Goal: Task Accomplishment & Management: Manage account settings

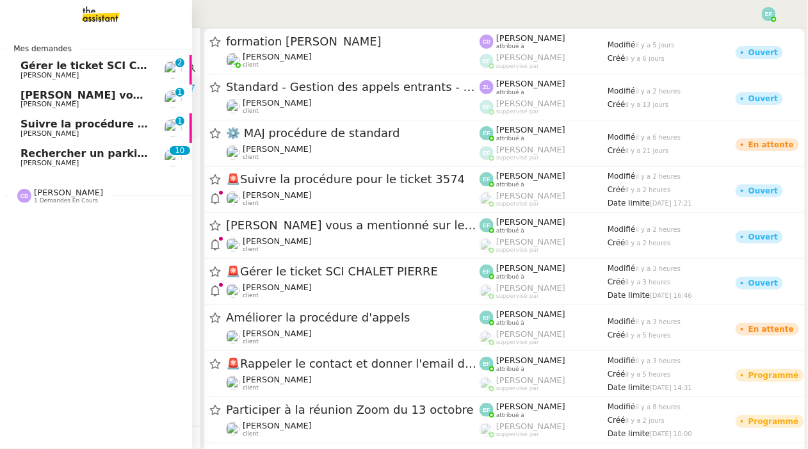
click at [48, 197] on span "[PERSON_NAME]" at bounding box center [68, 193] width 69 height 10
click at [94, 223] on span "[PERSON_NAME] vous a mentionné sur le ticket [##3573##] 0000000442115" at bounding box center [247, 220] width 454 height 12
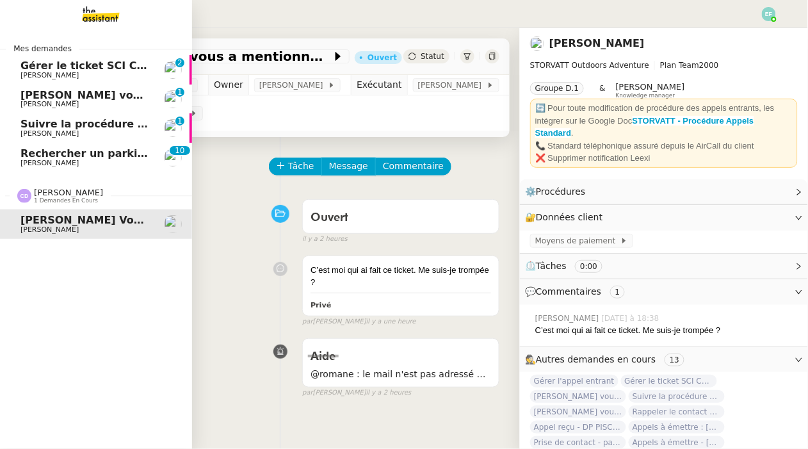
click at [65, 190] on span "[PERSON_NAME]" at bounding box center [68, 193] width 69 height 10
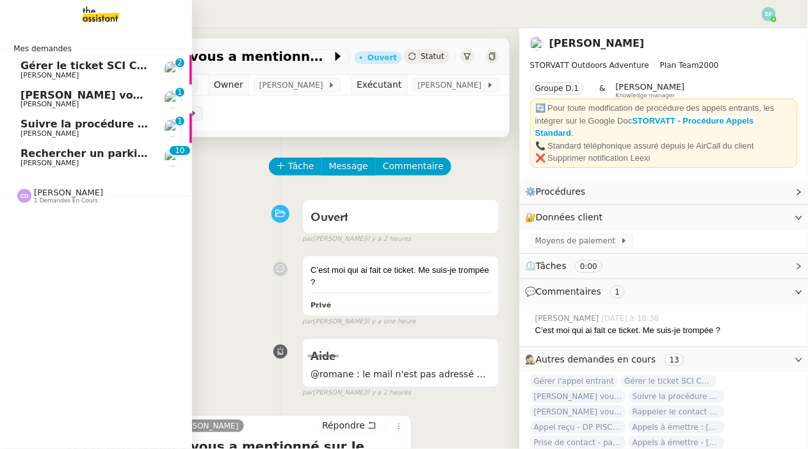
click at [54, 200] on span "1 demandes en cours" at bounding box center [66, 200] width 64 height 7
click at [78, 193] on span "[PERSON_NAME]" at bounding box center [68, 193] width 69 height 10
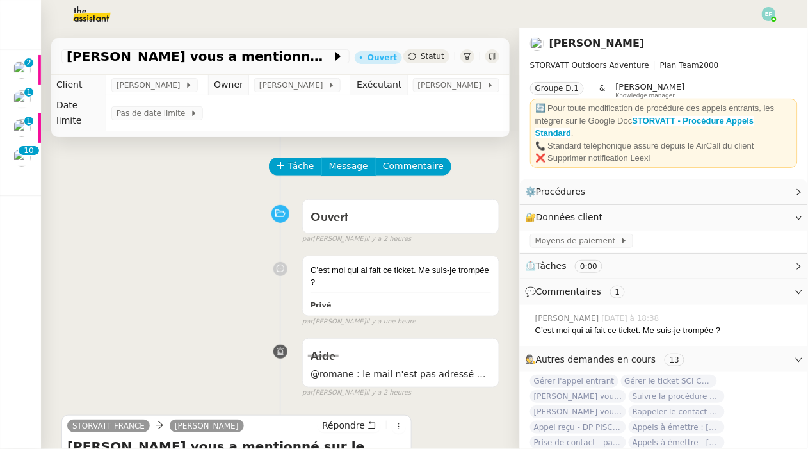
click at [102, 13] on img at bounding box center [81, 14] width 99 height 28
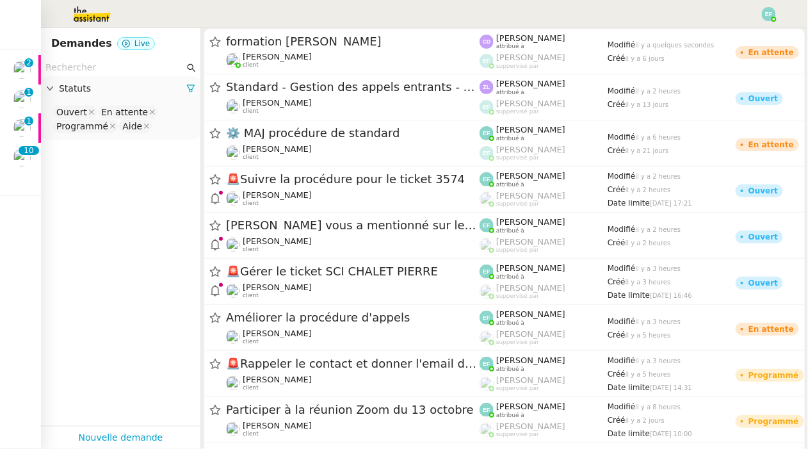
click at [79, 67] on input "text" at bounding box center [114, 67] width 139 height 15
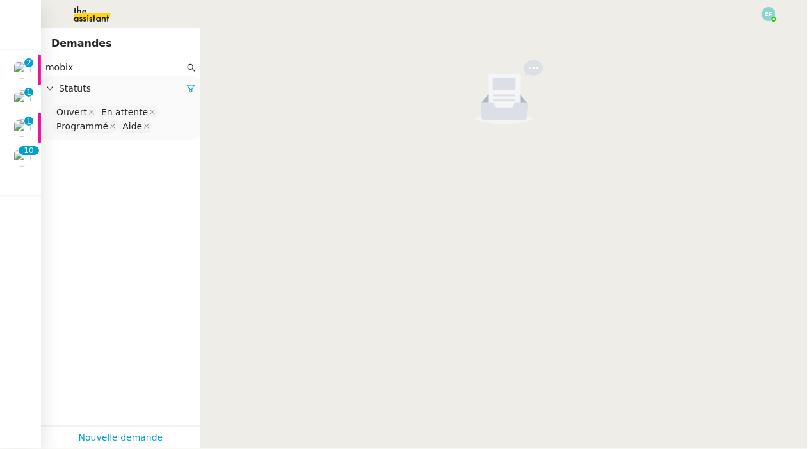
type input "mobix"
click at [156, 128] on nz-select-top-control "Ouvert En attente Programmé Aide" at bounding box center [120, 119] width 139 height 30
type input "termin"
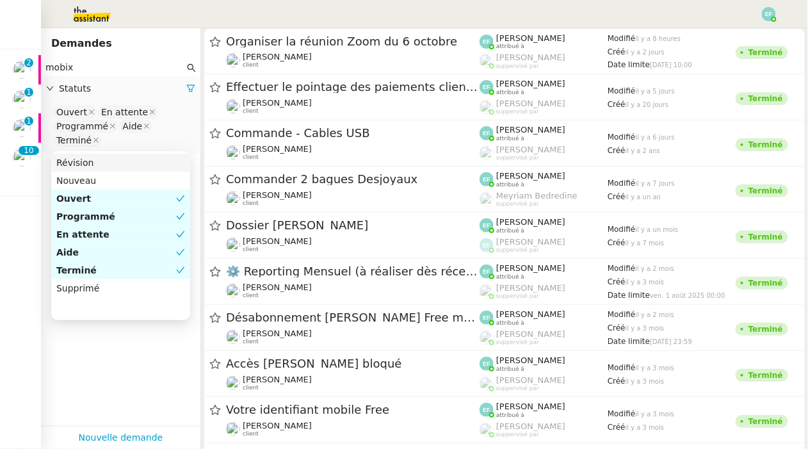
click at [140, 166] on div "Révision" at bounding box center [120, 163] width 129 height 12
click at [135, 181] on div "Nouveau" at bounding box center [120, 181] width 129 height 12
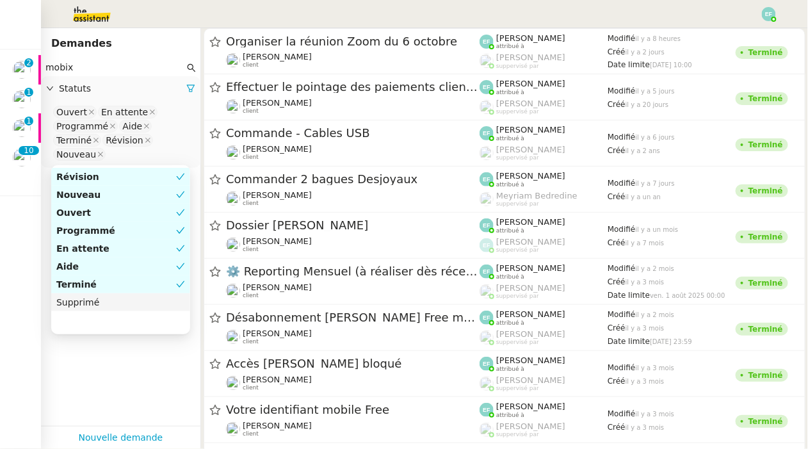
click at [101, 307] on div "Supprimé" at bounding box center [120, 303] width 129 height 12
click at [102, 359] on app-tickets-filter "mobix Statuts Ouvert En attente Programmé Aide Terminé Révision Nouveau Supprimé" at bounding box center [120, 242] width 159 height 367
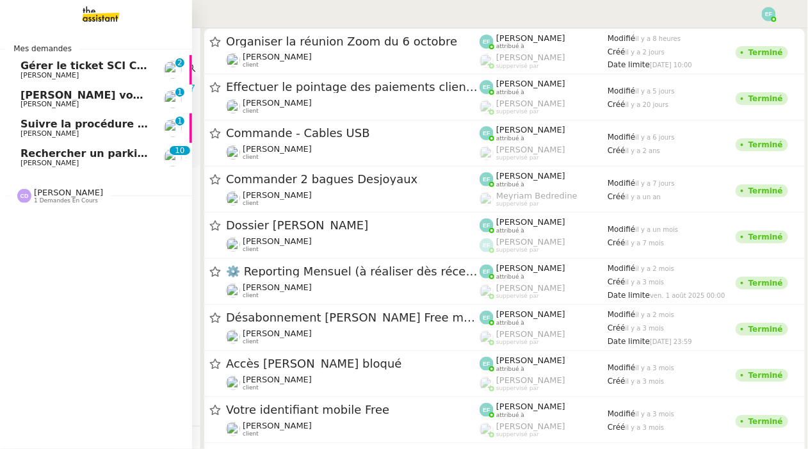
click at [58, 193] on span "[PERSON_NAME]" at bounding box center [68, 193] width 69 height 10
click at [61, 214] on link "Thomas Soulier vous a mentionné sur le ticket [##3573##] 0000000442115 Franck M…" at bounding box center [96, 223] width 192 height 29
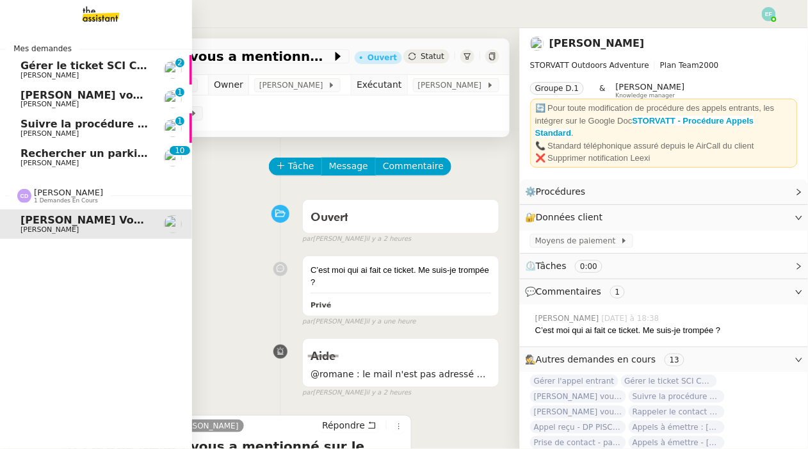
click at [22, 60] on span "Gérer le ticket SCI CHALET PIERRE" at bounding box center [119, 66] width 198 height 12
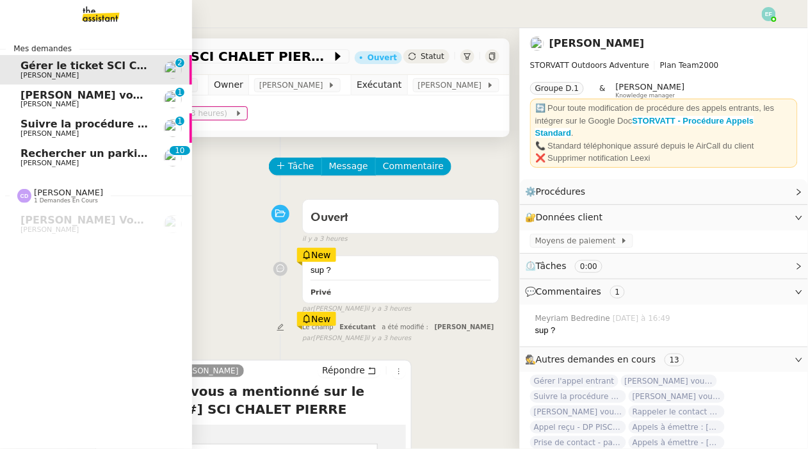
click at [44, 108] on span "[PERSON_NAME]" at bounding box center [49, 104] width 58 height 8
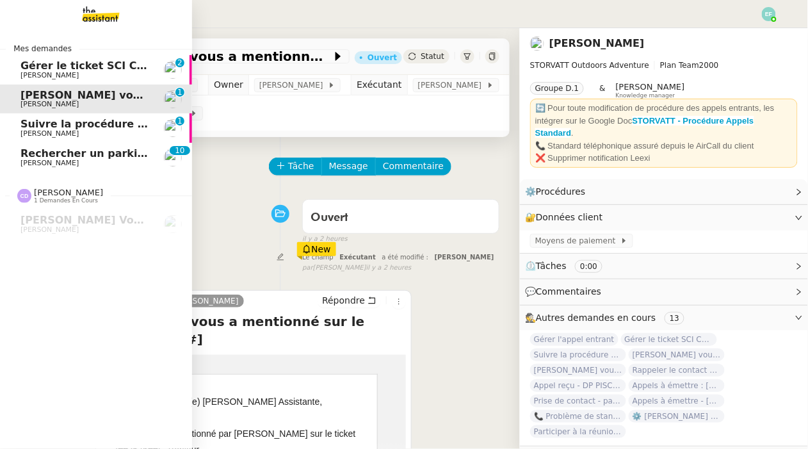
click at [51, 134] on span "[PERSON_NAME]" at bounding box center [49, 133] width 58 height 8
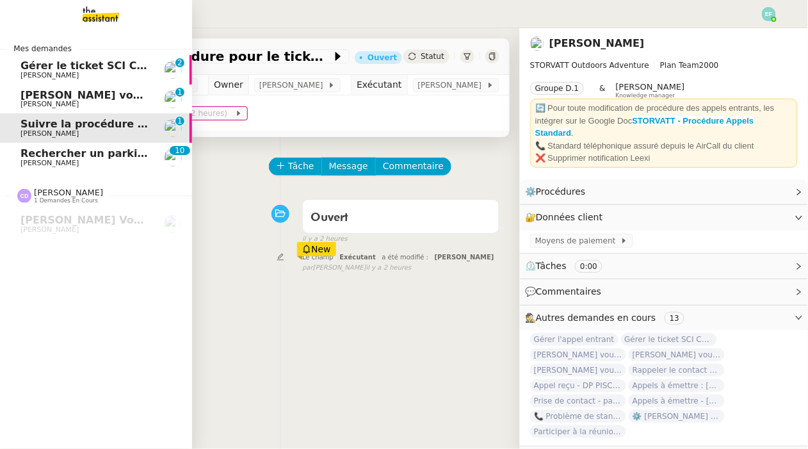
click at [56, 163] on span "Jean-Baptiste Pamar" at bounding box center [49, 163] width 58 height 8
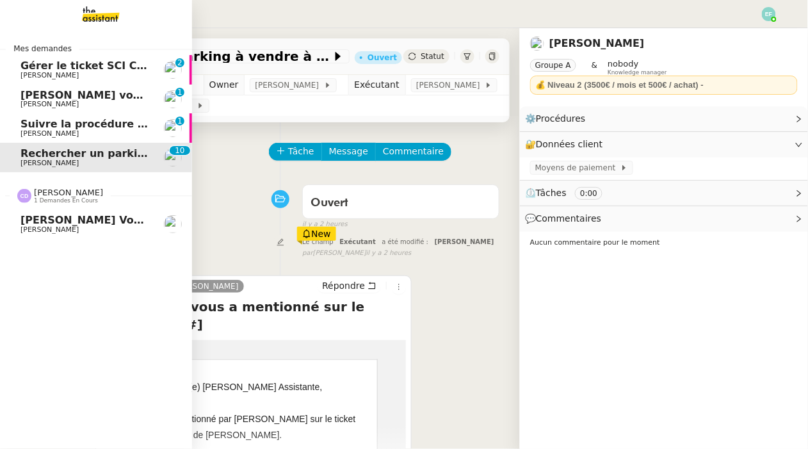
click at [58, 225] on span "[PERSON_NAME] vous a mentionné sur le ticket [##3573##] 0000000442115" at bounding box center [247, 220] width 454 height 12
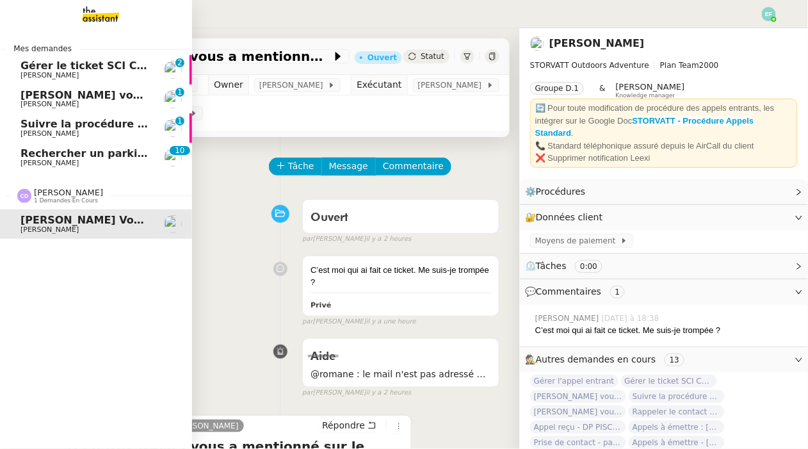
click at [33, 73] on span "[PERSON_NAME]" at bounding box center [49, 75] width 58 height 8
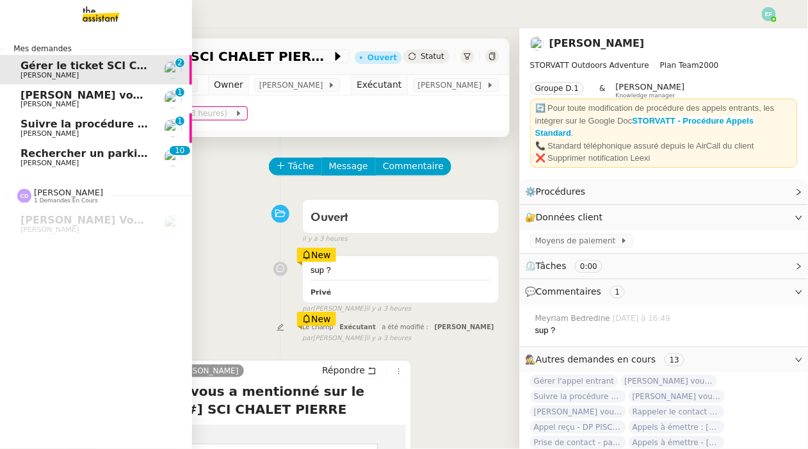
click at [51, 103] on span "[PERSON_NAME]" at bounding box center [49, 104] width 58 height 8
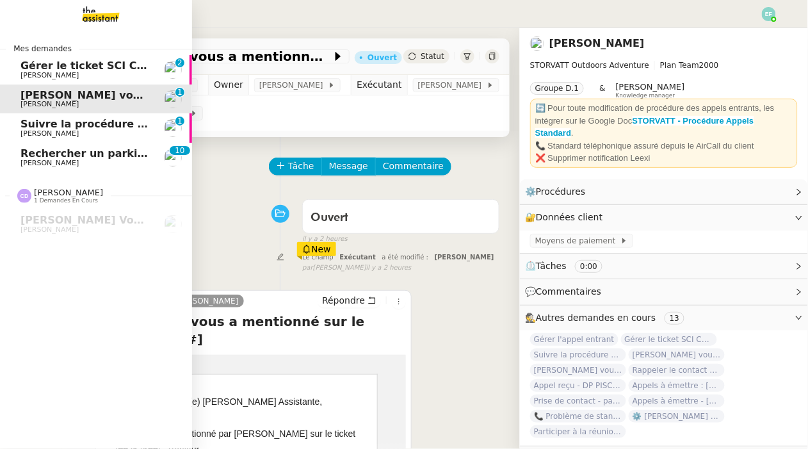
click at [54, 135] on span "[PERSON_NAME]" at bounding box center [49, 133] width 58 height 8
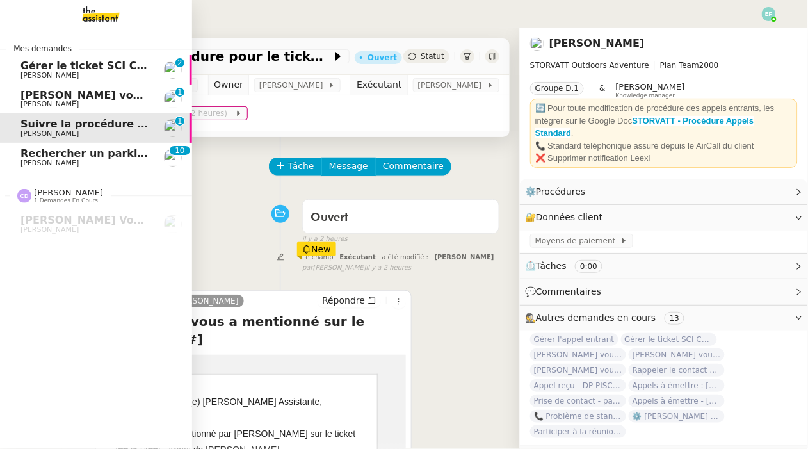
click at [56, 154] on span "Rechercher un parking à vendre à Vieux Lille" at bounding box center [180, 153] width 320 height 12
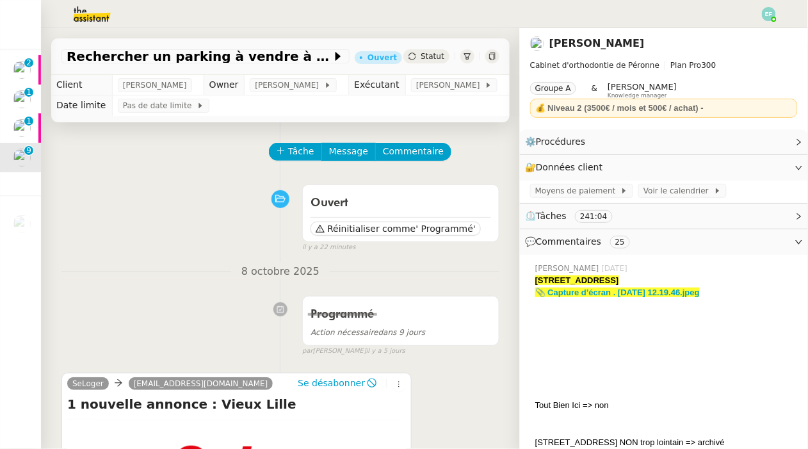
click at [170, 168] on div "Tâche Message Commentaire" at bounding box center [280, 158] width 438 height 31
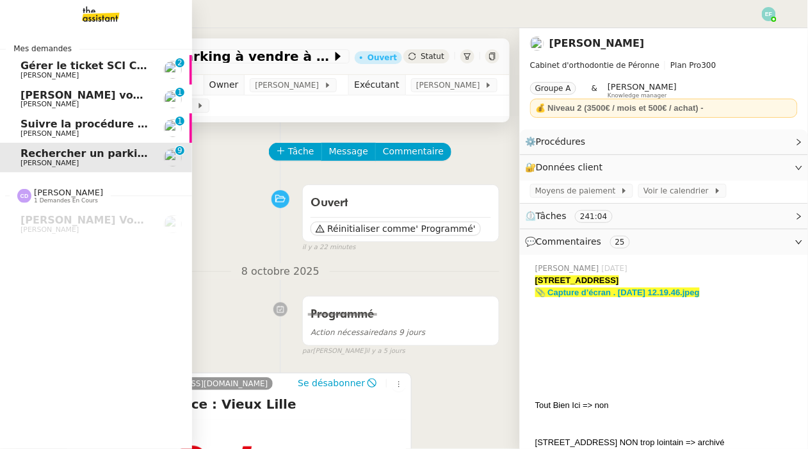
click at [24, 129] on span "Suivre la procédure pour le ticket 3574" at bounding box center [133, 124] width 226 height 12
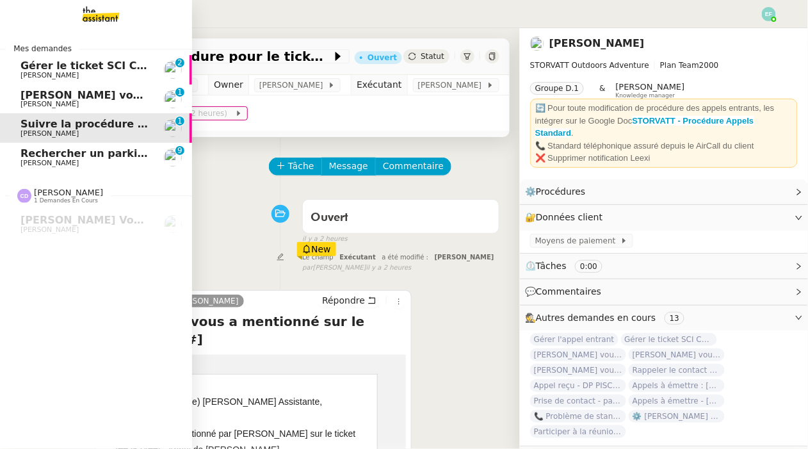
click at [64, 96] on span "Thomas Soulier vous a mentionné sur le ticket [##3576##]" at bounding box center [195, 95] width 350 height 12
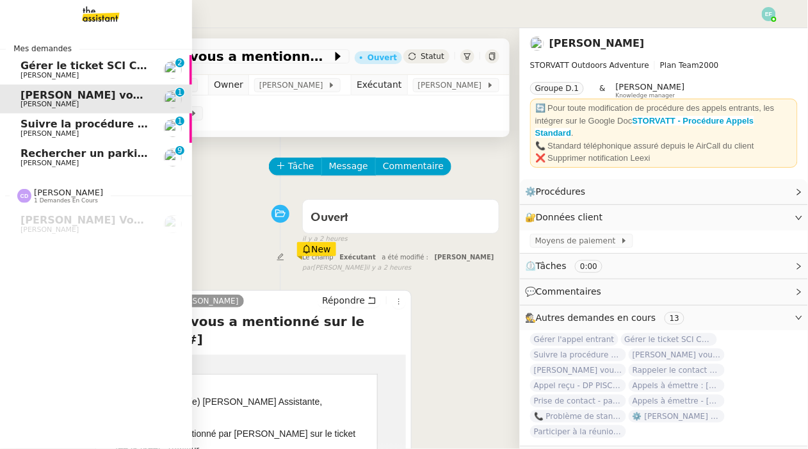
click at [65, 61] on span "Gérer le ticket SCI CHALET PIERRE" at bounding box center [119, 66] width 198 height 12
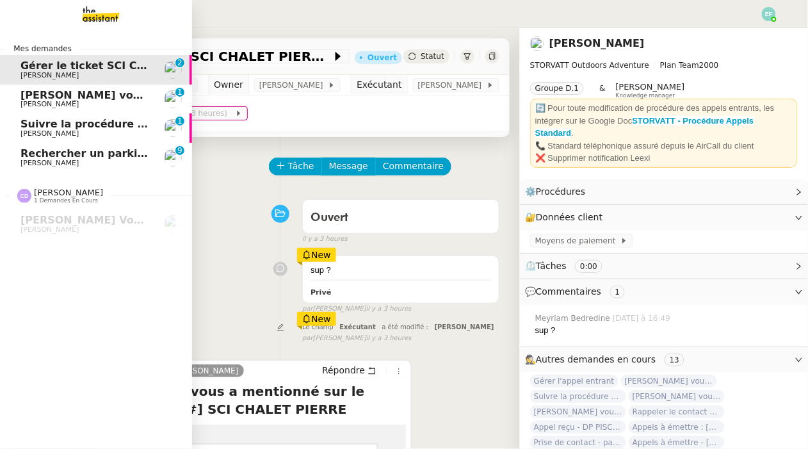
click at [73, 86] on link "Thomas Soulier vous a mentionné sur le ticket [##3576##] Franck MUFFAT-JEANDET …" at bounding box center [96, 99] width 192 height 29
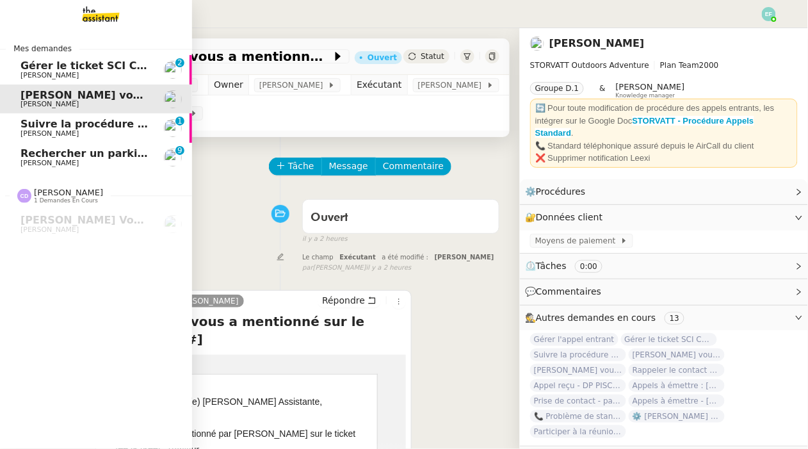
click at [38, 161] on span "Jean-Baptiste Pamar" at bounding box center [49, 163] width 58 height 8
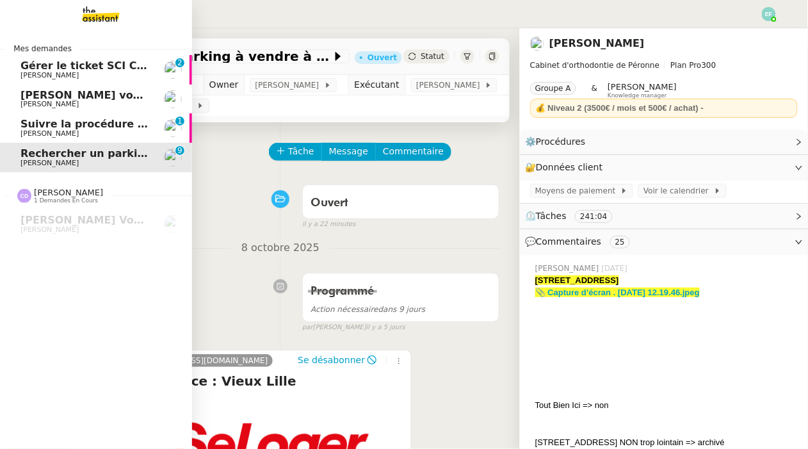
click at [49, 125] on span "Suivre la procédure pour le ticket 3574" at bounding box center [133, 124] width 226 height 12
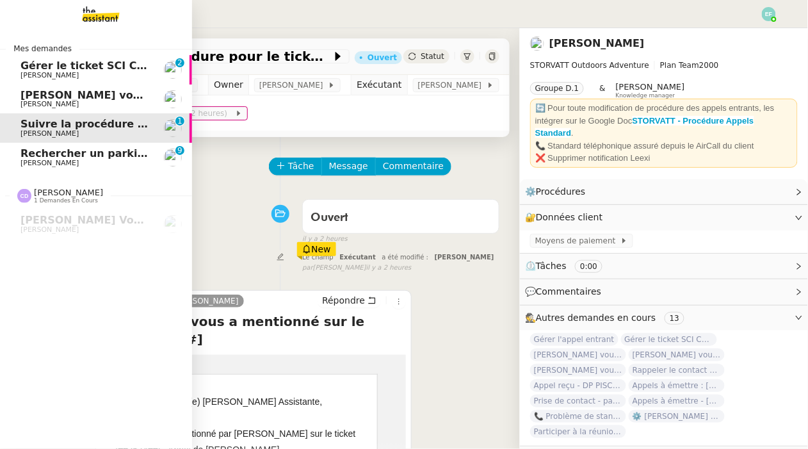
click at [51, 97] on span "Thomas Soulier vous a mentionné sur le ticket [##3576##]" at bounding box center [195, 95] width 350 height 12
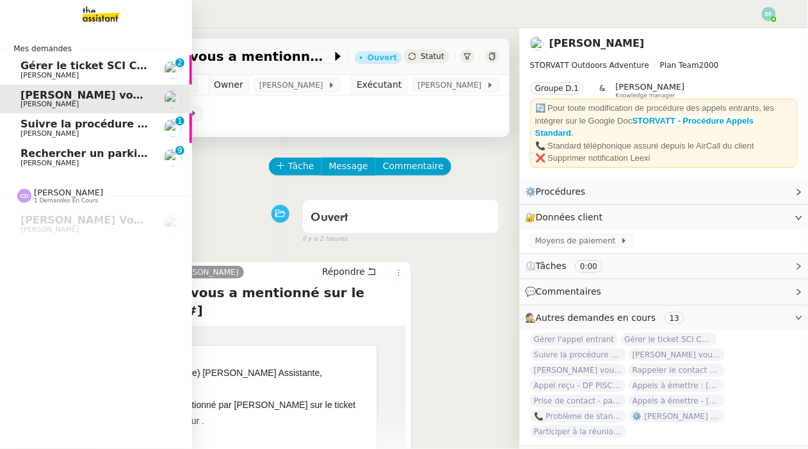
click at [52, 69] on span "Gérer le ticket SCI CHALET PIERRE" at bounding box center [119, 66] width 198 height 12
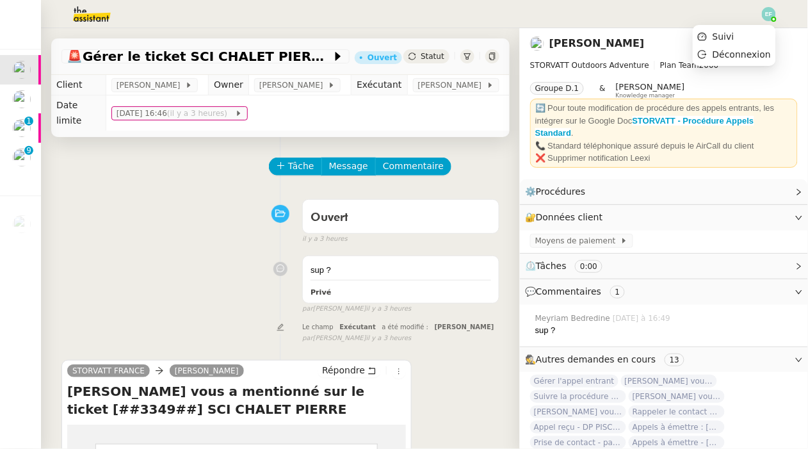
click at [768, 19] on img at bounding box center [769, 14] width 14 height 14
click at [762, 34] on li "Suivi" at bounding box center [734, 37] width 83 height 18
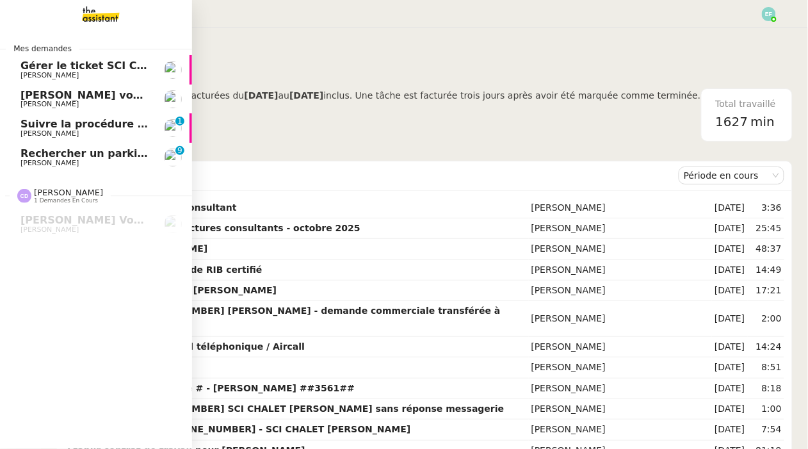
click at [35, 158] on span "Rechercher un parking à vendre à Vieux Lille" at bounding box center [180, 153] width 320 height 12
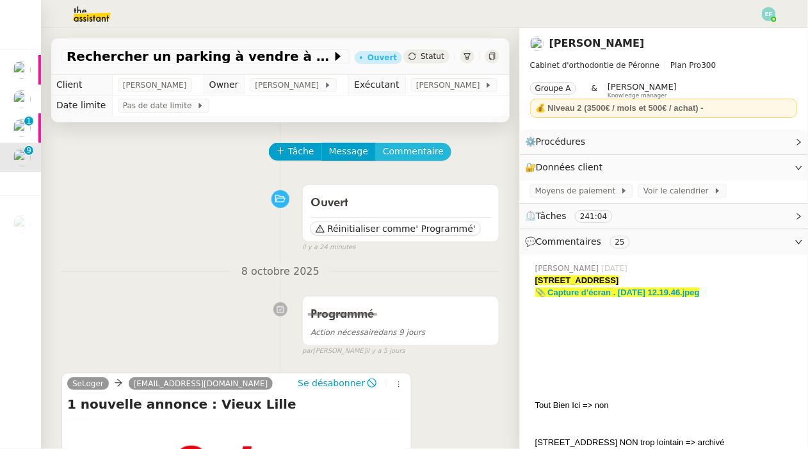
click at [394, 152] on span "Commentaire" at bounding box center [413, 151] width 61 height 15
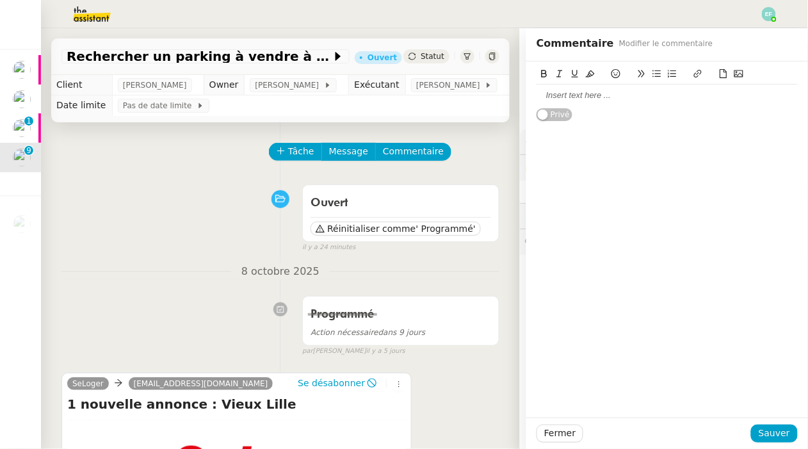
click at [446, 153] on div "Tâche Message Commentaire" at bounding box center [384, 158] width 229 height 31
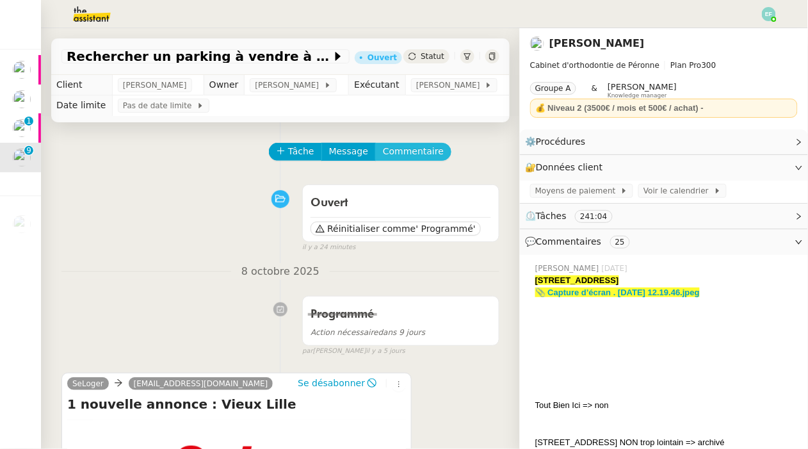
click at [423, 151] on span "Commentaire" at bounding box center [413, 151] width 61 height 15
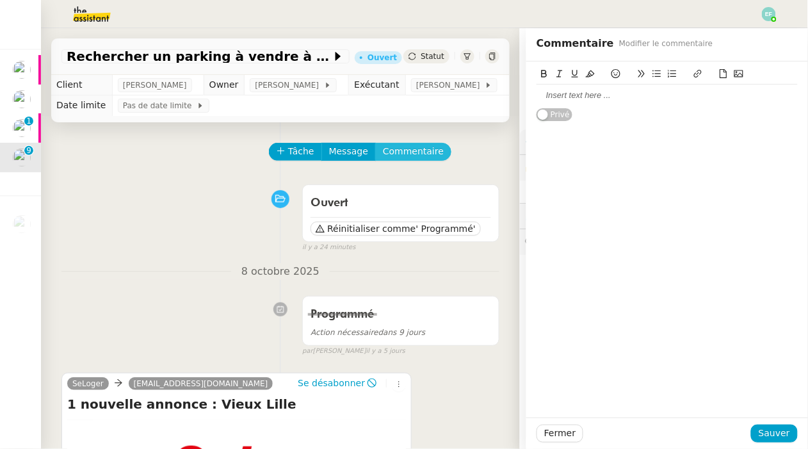
click at [421, 151] on span "Commentaire" at bounding box center [413, 151] width 61 height 15
click at [476, 154] on div "Tâche Message Commentaire" at bounding box center [384, 158] width 229 height 31
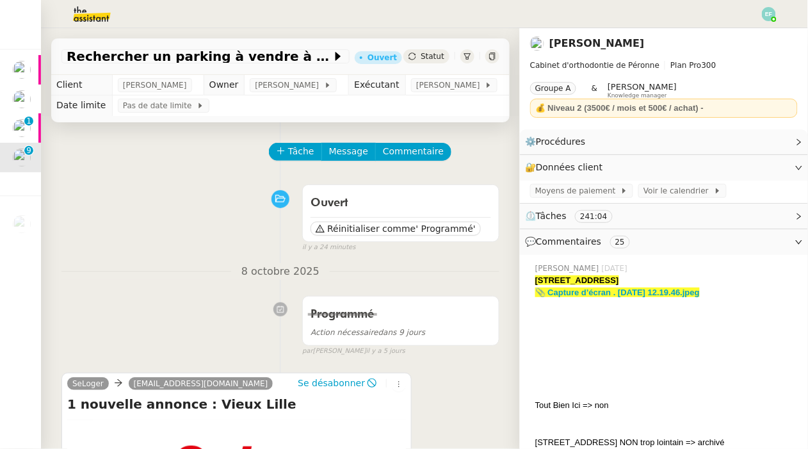
click at [483, 88] on span at bounding box center [482, 85] width 5 height 9
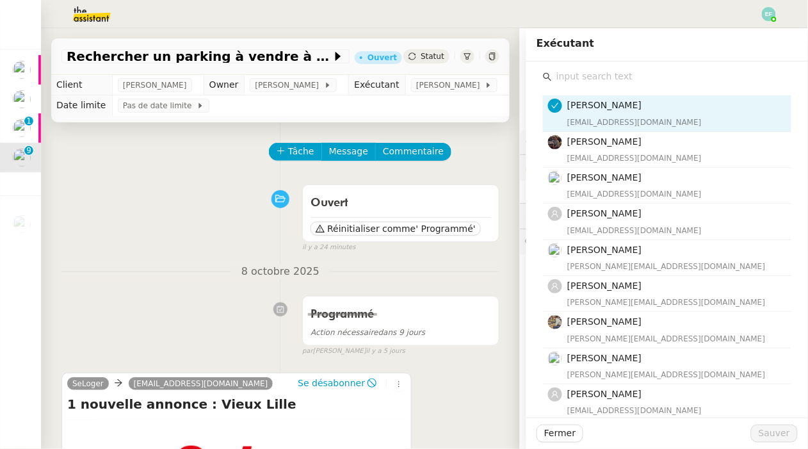
click at [621, 74] on input "text" at bounding box center [672, 76] width 240 height 17
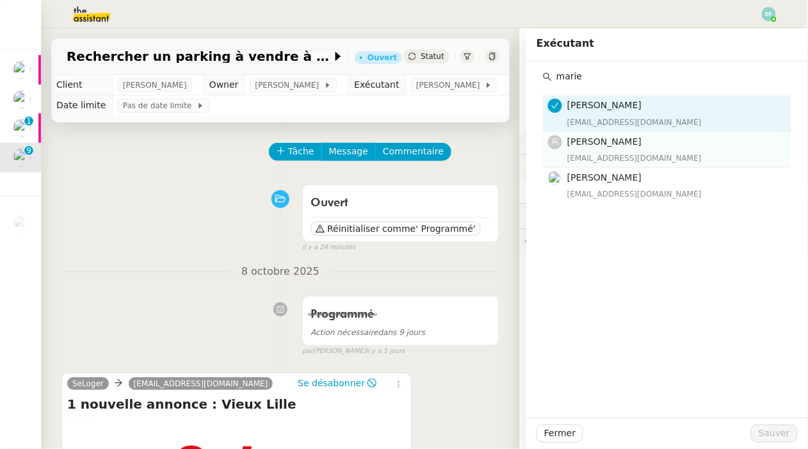
type input "marie"
click at [628, 141] on h4 "Marie Orsoni" at bounding box center [676, 142] width 217 height 15
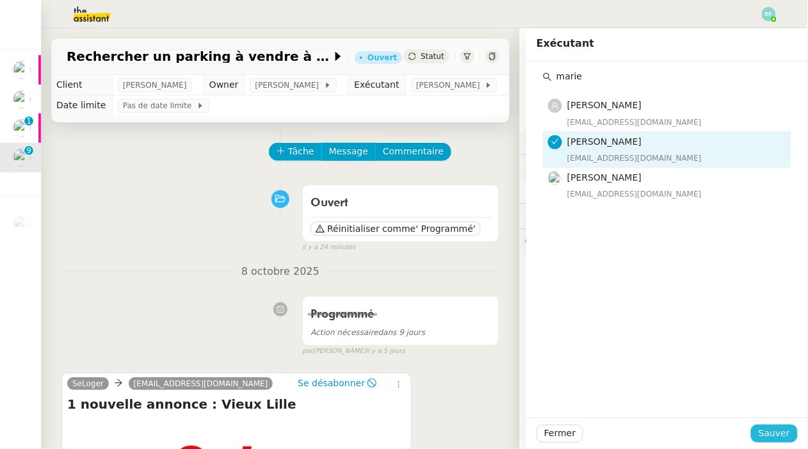
click at [767, 425] on button "Sauver" at bounding box center [774, 434] width 47 height 18
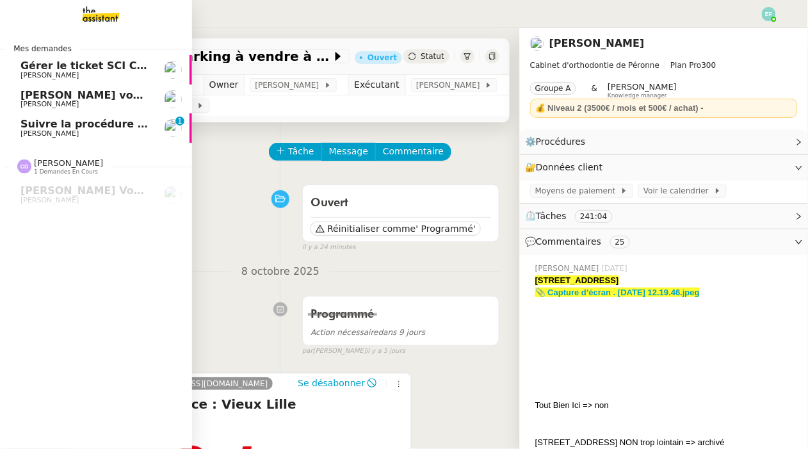
click at [68, 138] on link "Suivre la procédure pour le ticket 3574 Franck MUFFAT-JEANDET 0 1 2 3 4 5 6 7 8…" at bounding box center [96, 127] width 192 height 29
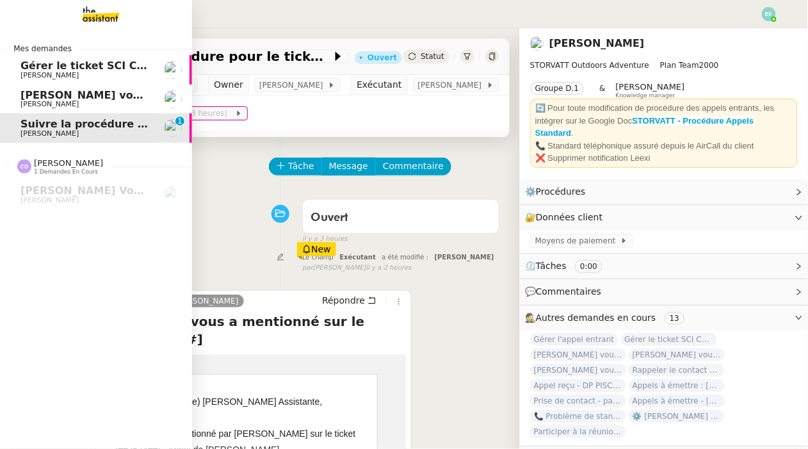
click at [76, 101] on span "[PERSON_NAME]" at bounding box center [49, 104] width 58 height 8
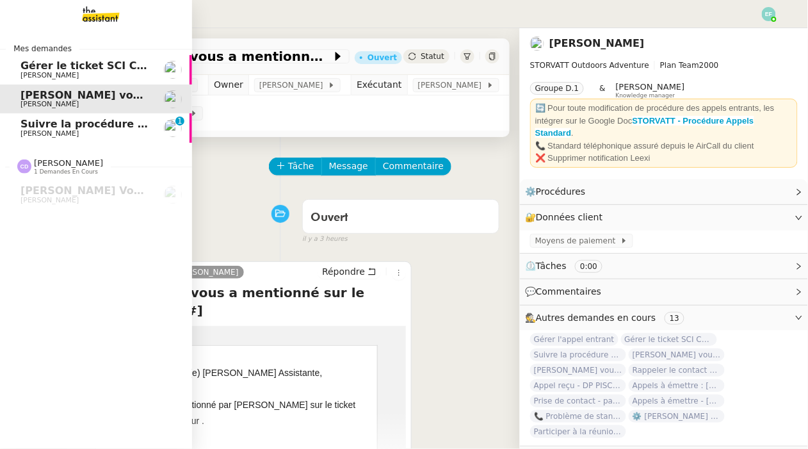
click at [86, 70] on span "Gérer le ticket SCI CHALET PIERRE" at bounding box center [119, 66] width 198 height 12
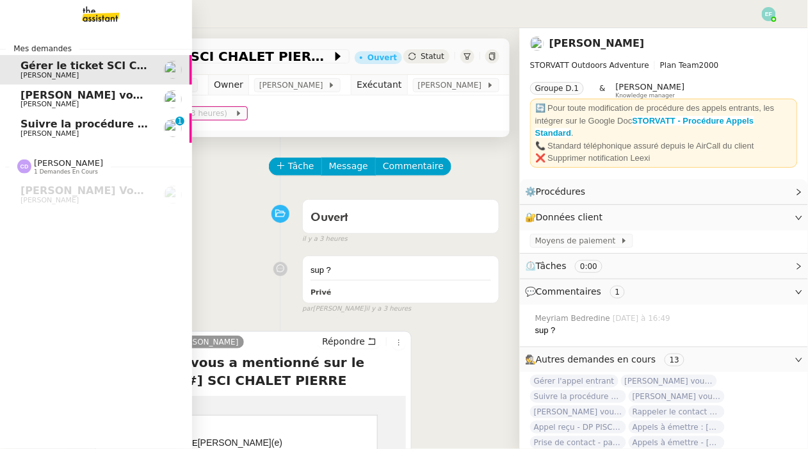
click at [79, 104] on span "[PERSON_NAME]" at bounding box center [49, 104] width 58 height 8
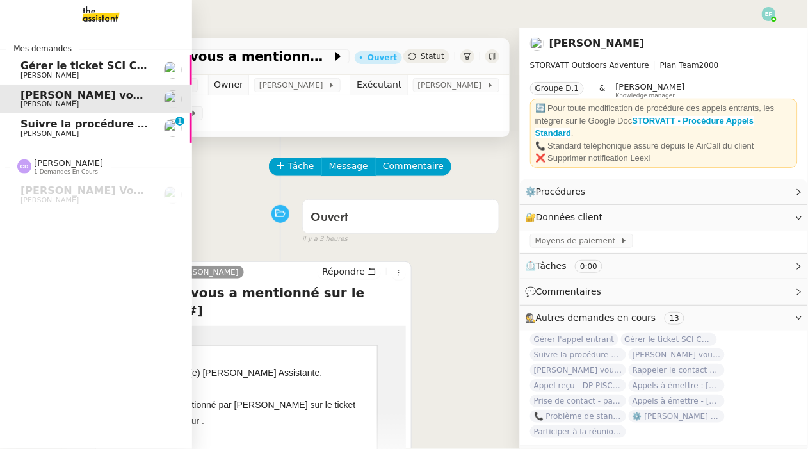
click at [96, 119] on span "Suivre la procédure pour le ticket 3574" at bounding box center [133, 124] width 226 height 12
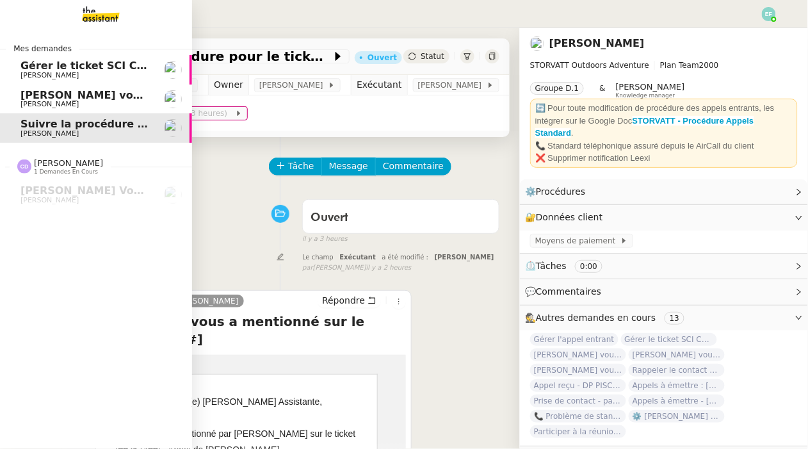
click at [35, 71] on span "[PERSON_NAME]" at bounding box center [49, 75] width 58 height 8
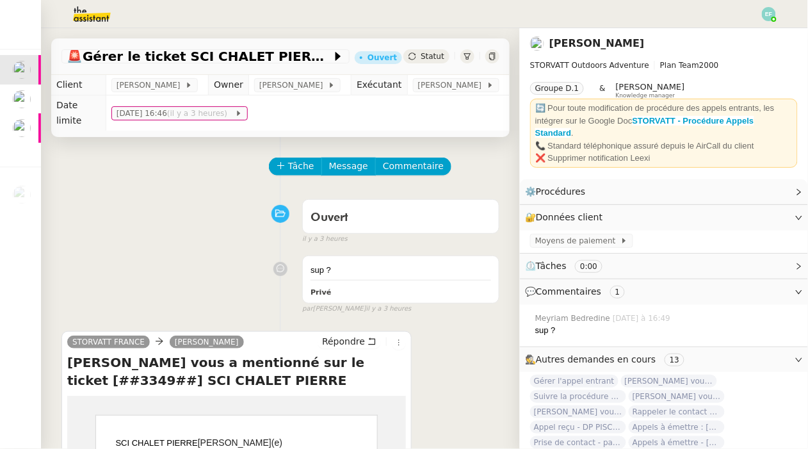
scroll to position [178, 0]
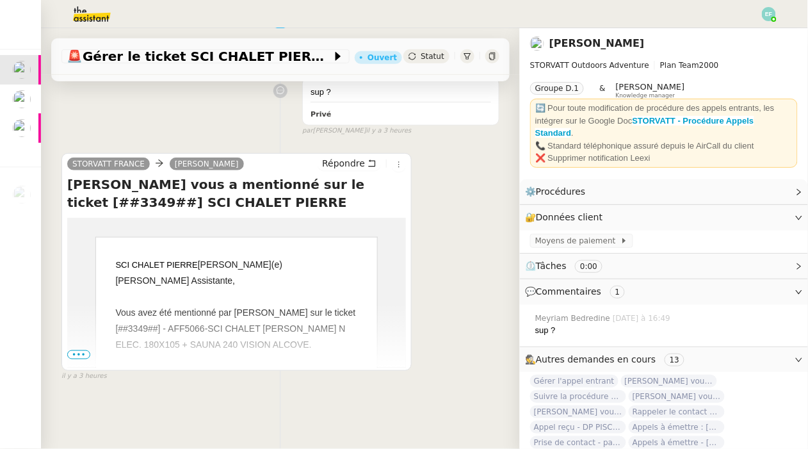
click at [85, 354] on span "•••" at bounding box center [78, 354] width 23 height 9
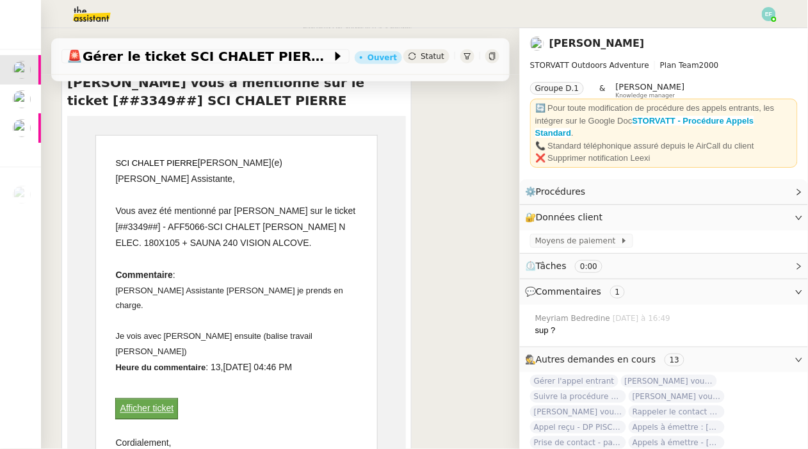
scroll to position [381, 0]
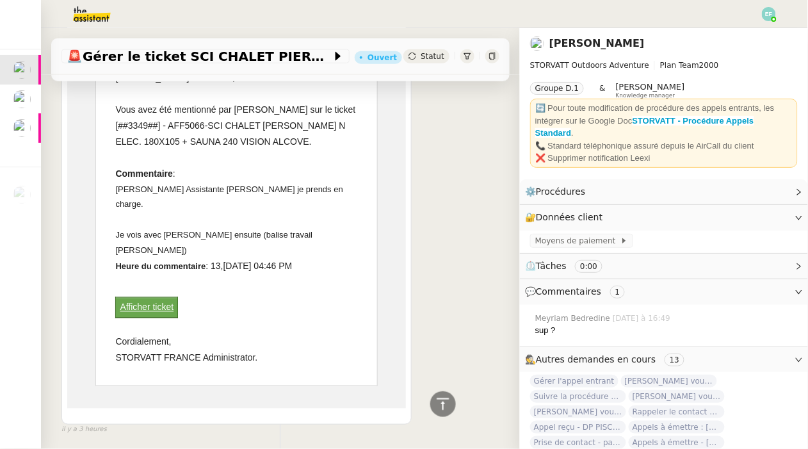
click at [163, 302] on link "Afficher ticket" at bounding box center [147, 307] width 54 height 10
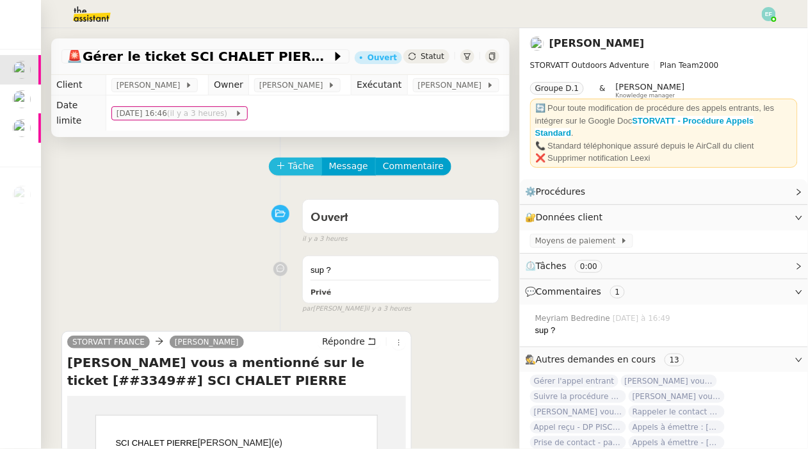
click at [293, 164] on span "Tâche" at bounding box center [301, 166] width 26 height 15
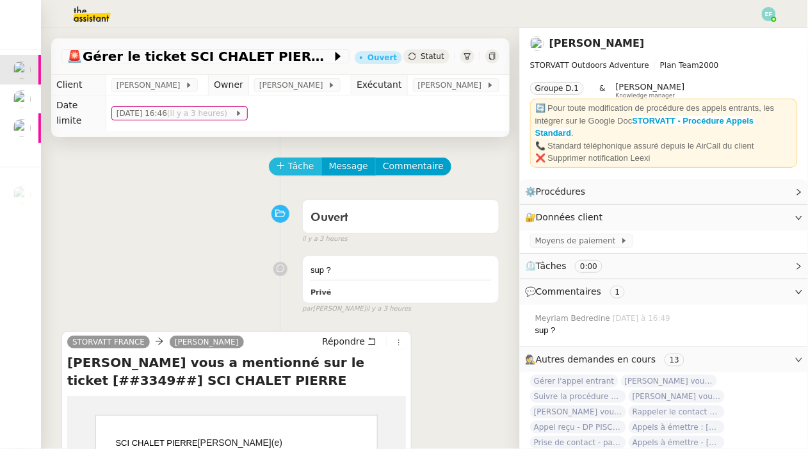
click at [302, 162] on span "Tâche" at bounding box center [301, 166] width 26 height 15
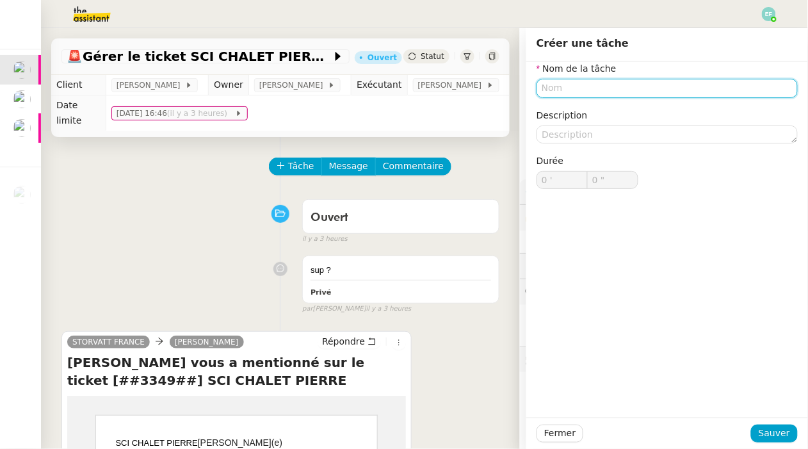
click at [615, 89] on input "text" at bounding box center [667, 88] width 261 height 19
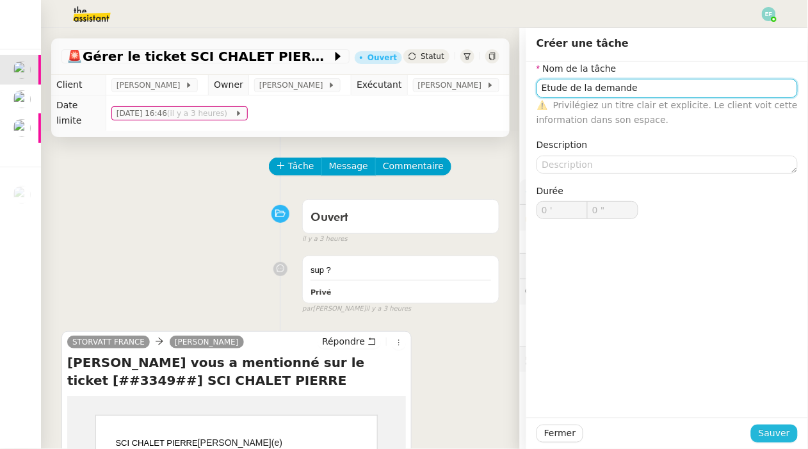
type input "Etude de la demande"
click at [780, 432] on span "Sauver" at bounding box center [774, 433] width 31 height 15
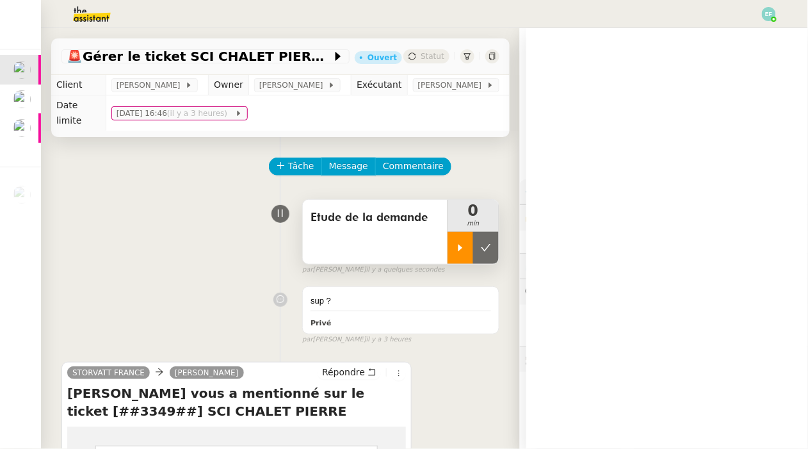
click at [454, 243] on div at bounding box center [461, 248] width 26 height 32
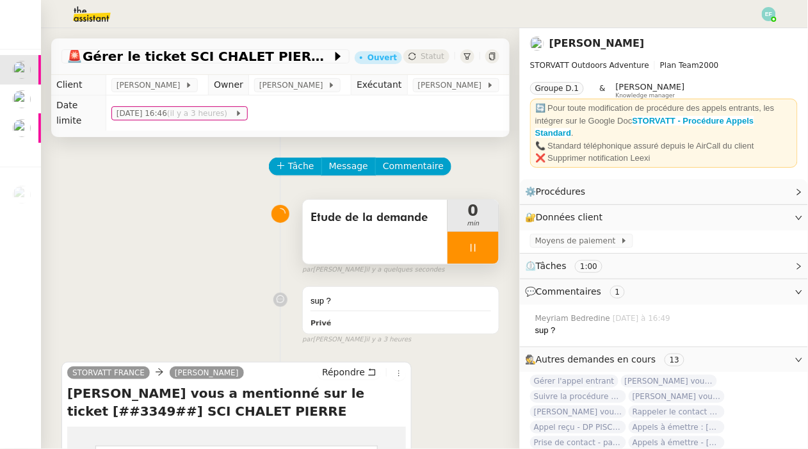
scroll to position [411, 0]
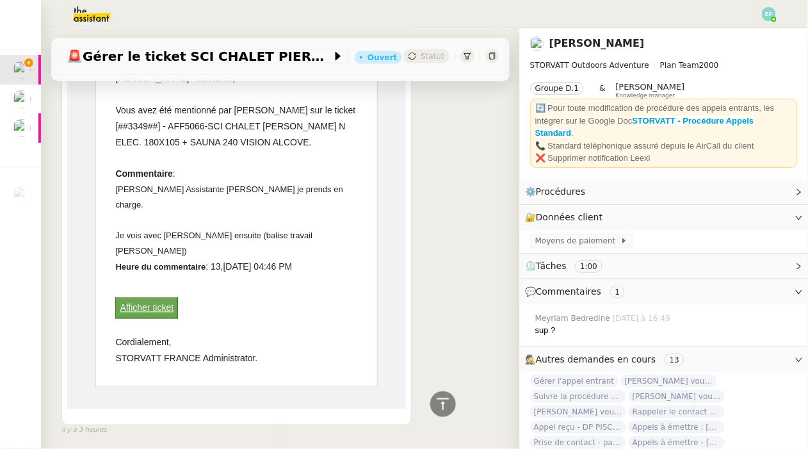
click at [167, 303] on link "Afficher ticket" at bounding box center [147, 308] width 54 height 10
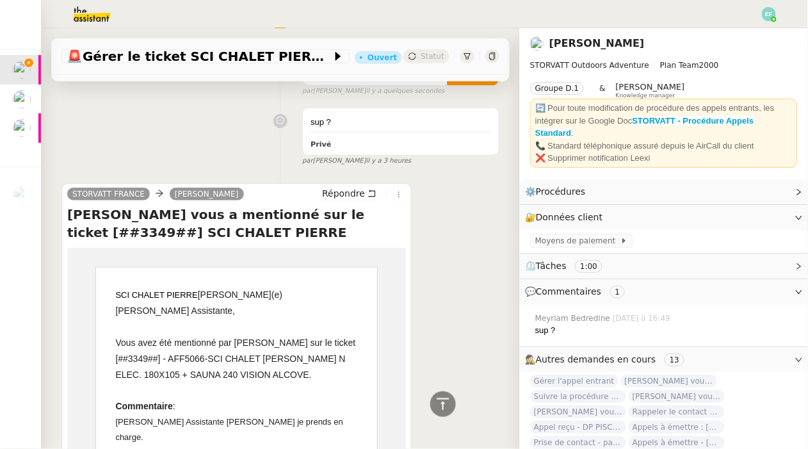
scroll to position [109, 0]
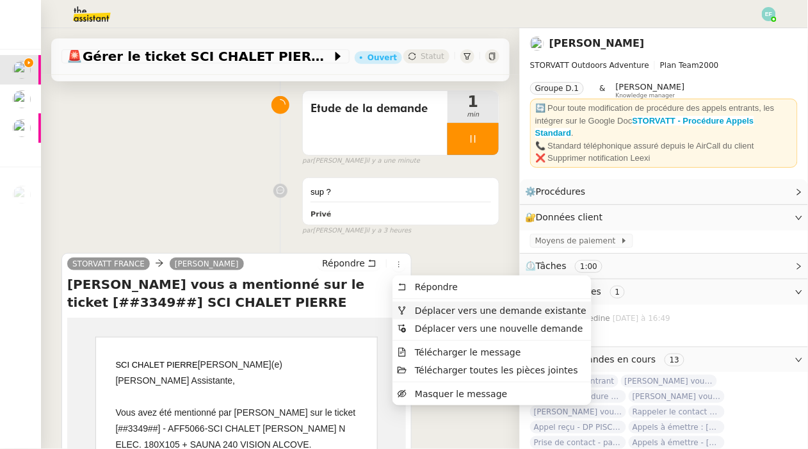
click at [415, 308] on span "Déplacer vers une demande existante" at bounding box center [501, 311] width 172 height 10
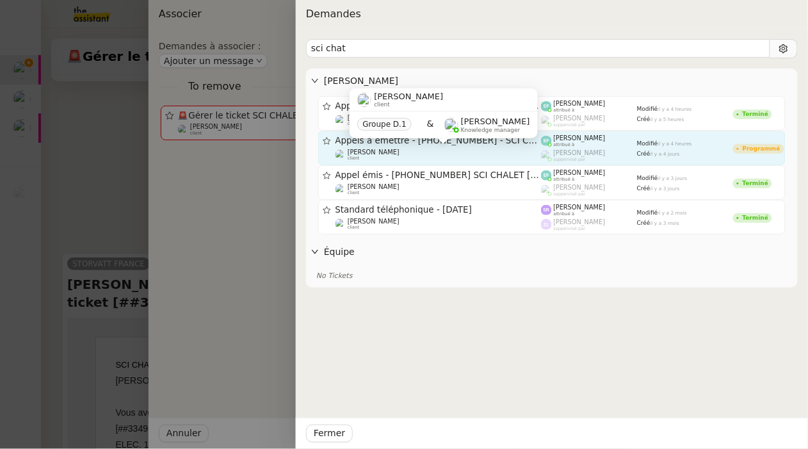
type input "sci chat"
click at [459, 151] on div "Franck MUFFAT-JEANDET client" at bounding box center [439, 155] width 206 height 13
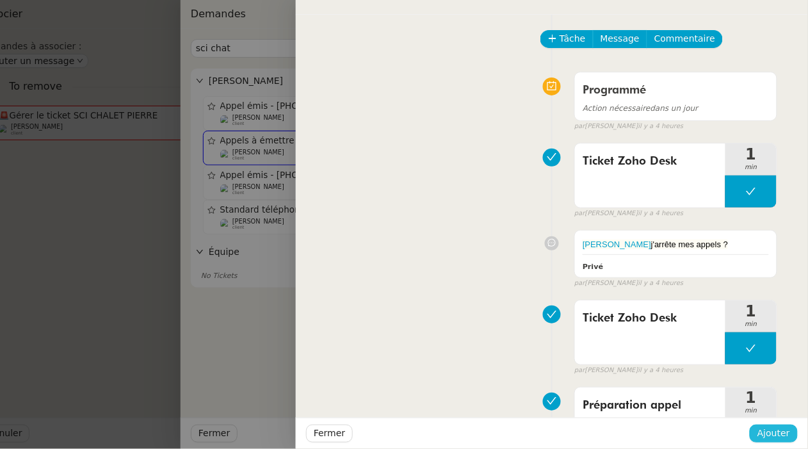
click at [776, 430] on span "Ajouter" at bounding box center [774, 433] width 33 height 15
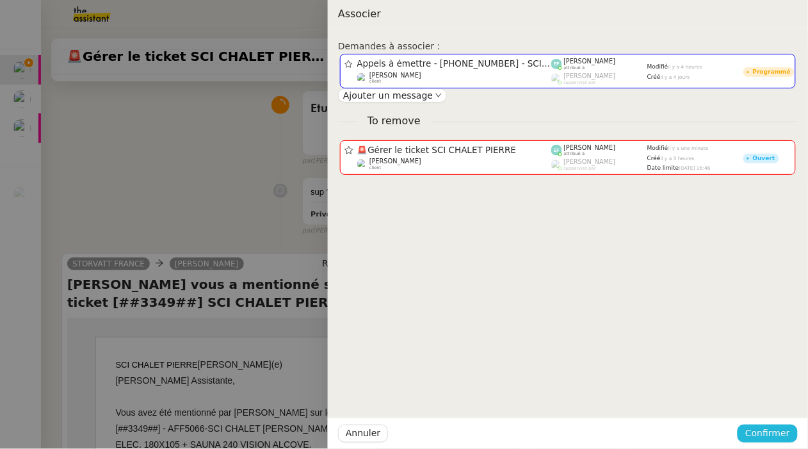
click at [767, 425] on button "Confirmer" at bounding box center [768, 434] width 60 height 18
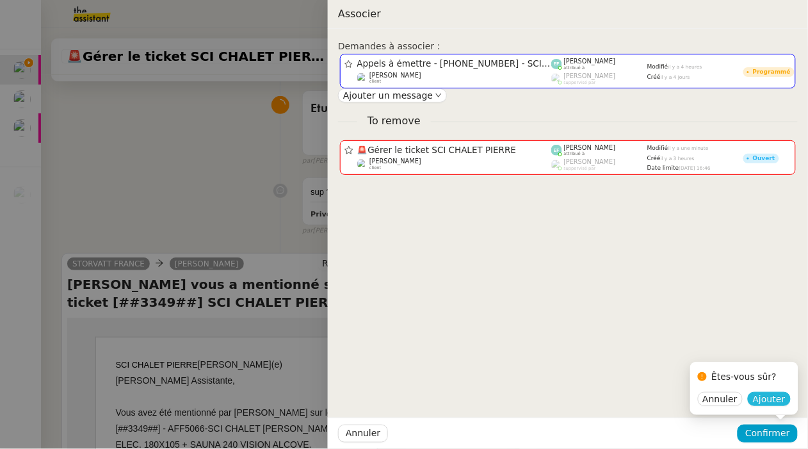
click at [779, 403] on span "Ajouter" at bounding box center [769, 399] width 33 height 13
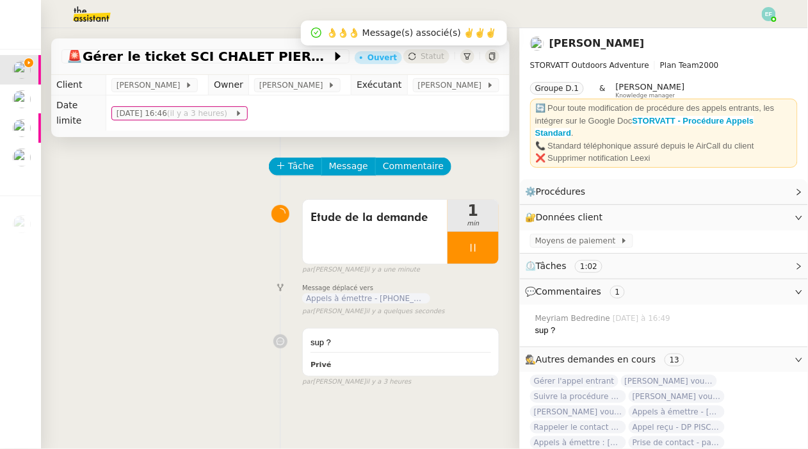
scroll to position [0, 0]
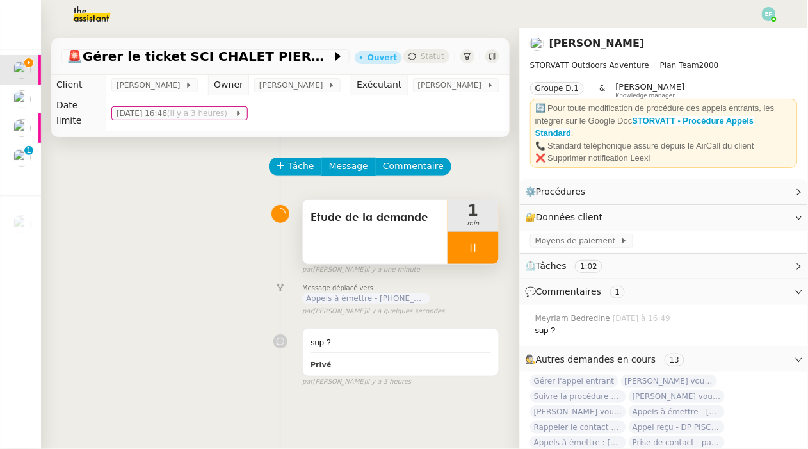
click at [484, 243] on div at bounding box center [473, 248] width 51 height 32
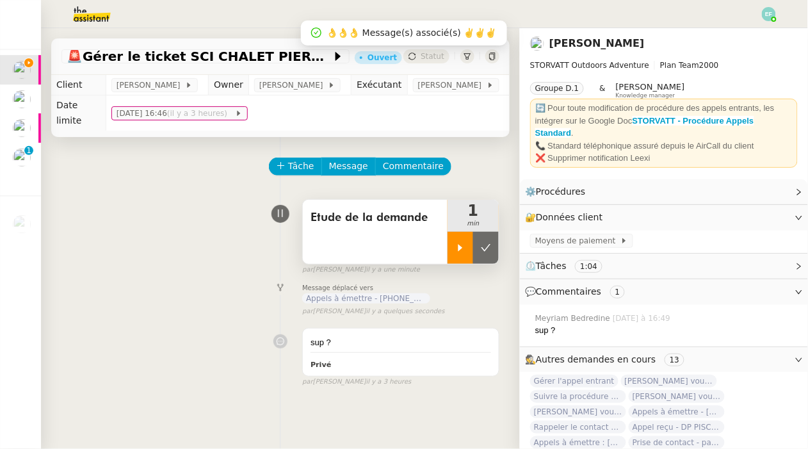
click at [484, 243] on icon at bounding box center [486, 248] width 10 height 10
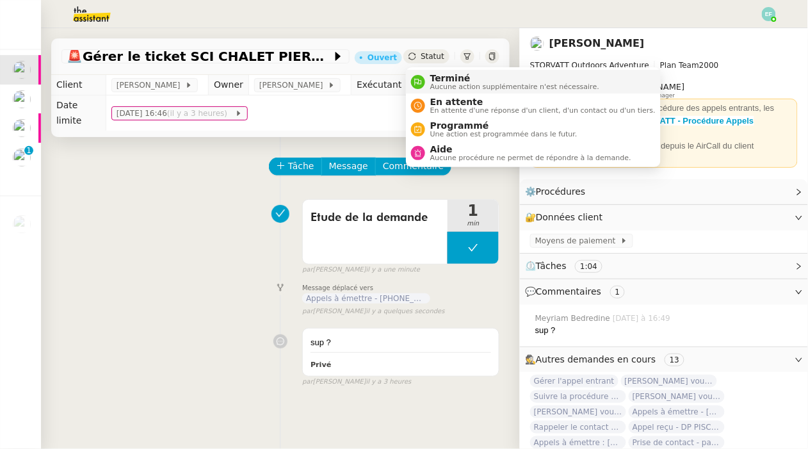
click at [438, 81] on span "Terminé" at bounding box center [514, 78] width 169 height 10
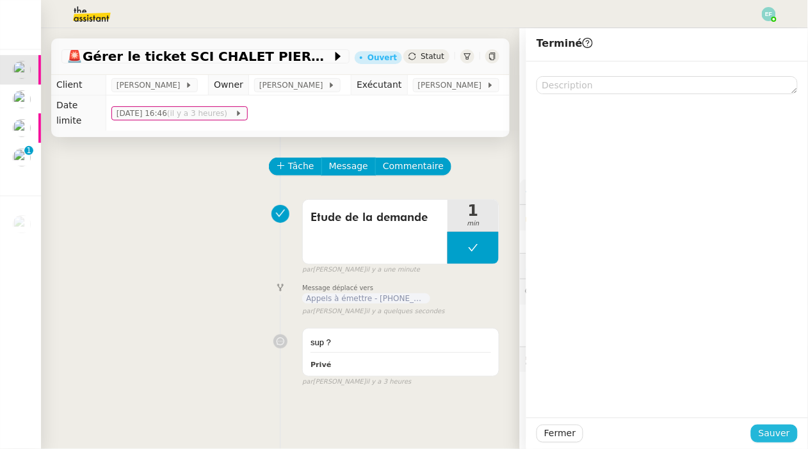
click at [769, 428] on span "Sauver" at bounding box center [774, 433] width 31 height 15
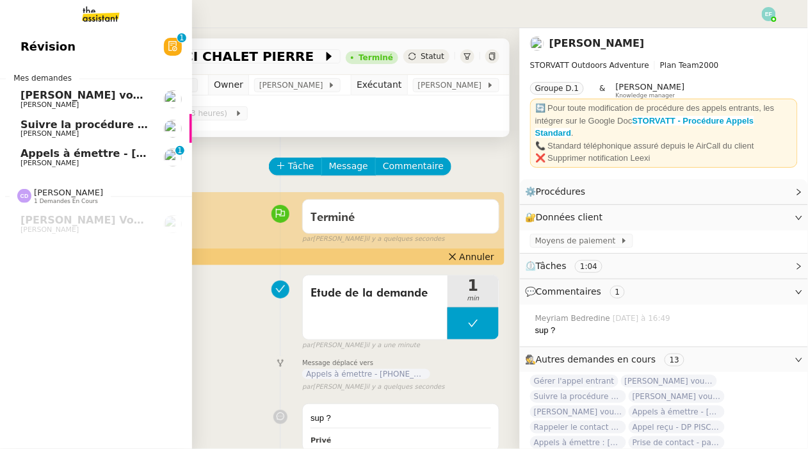
click at [61, 161] on span "[PERSON_NAME]" at bounding box center [49, 163] width 58 height 8
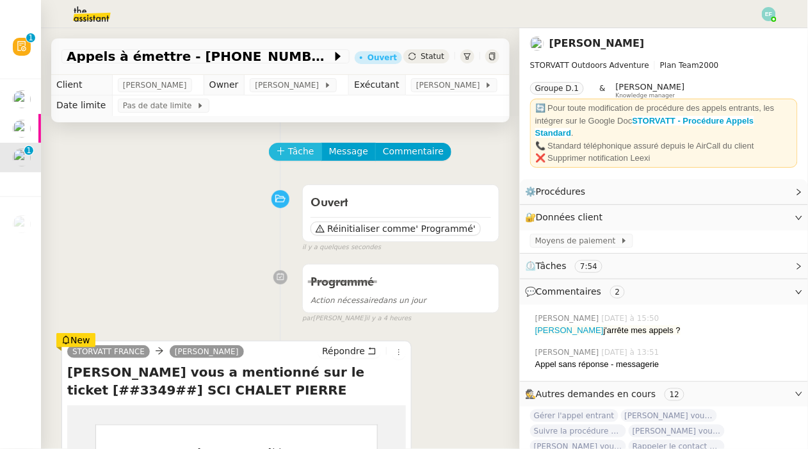
click at [302, 159] on span "Tâche" at bounding box center [301, 151] width 26 height 15
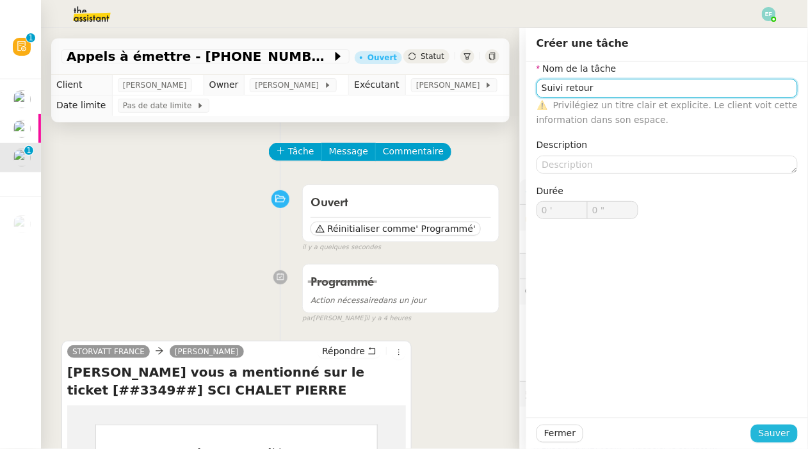
type input "Suivi retour"
click at [777, 434] on span "Sauver" at bounding box center [774, 433] width 31 height 15
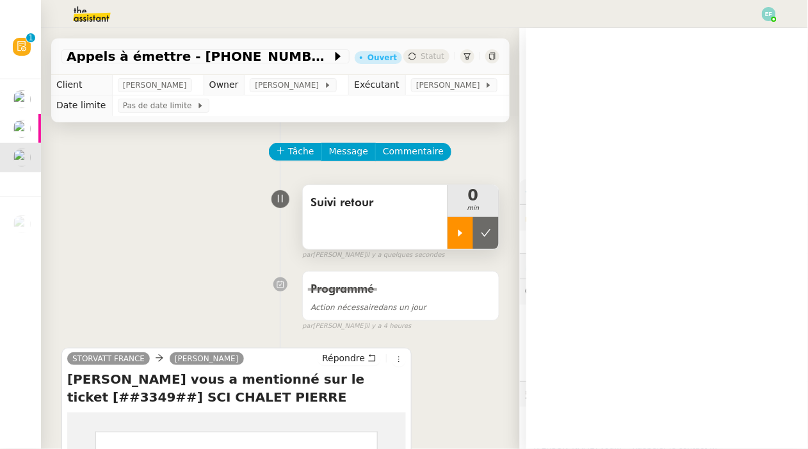
click at [454, 249] on div at bounding box center [461, 233] width 26 height 32
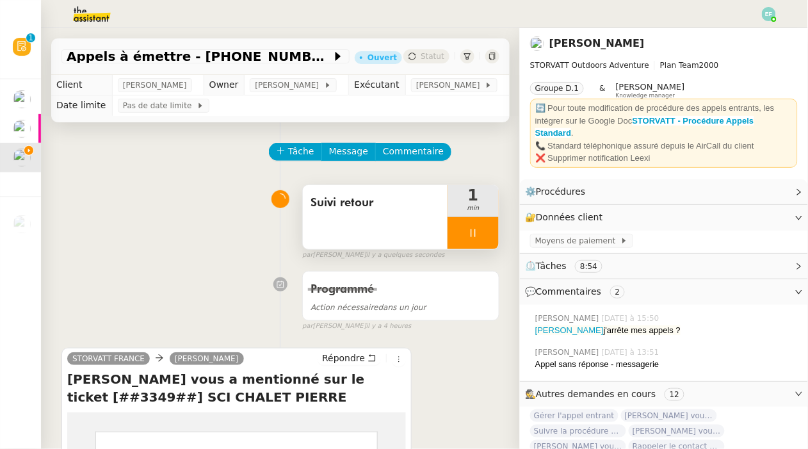
click at [479, 242] on div at bounding box center [473, 233] width 51 height 32
click at [484, 238] on icon at bounding box center [486, 233] width 10 height 10
click at [425, 243] on div "Suivi retour" at bounding box center [375, 217] width 145 height 64
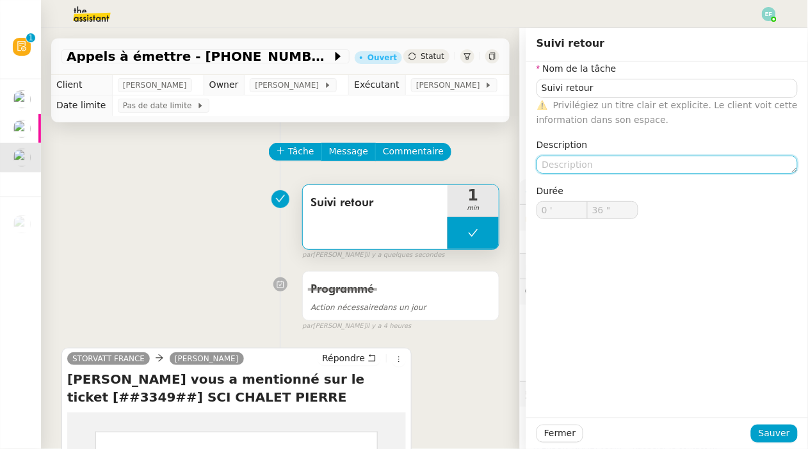
click at [606, 164] on textarea at bounding box center [667, 165] width 261 height 18
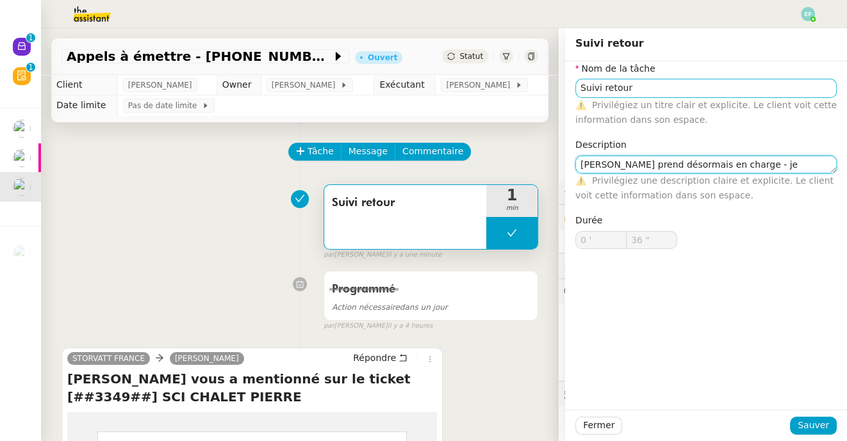
type textarea "Thomas prend désormais en charge - je clôture ce ticket"
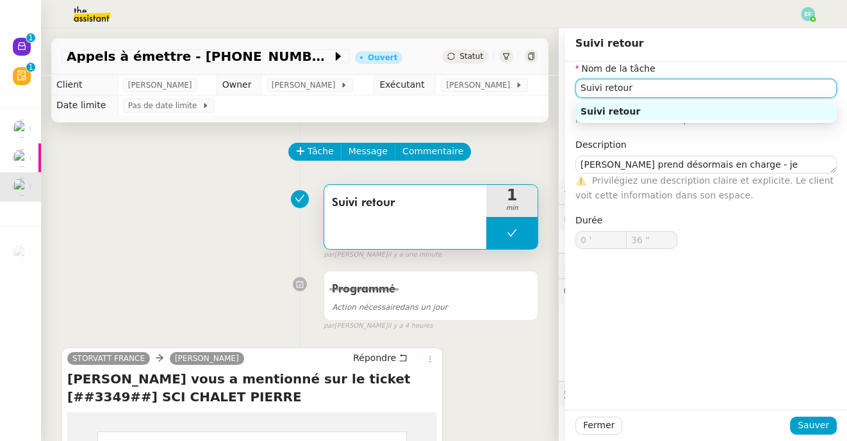
click at [652, 89] on input "Suivi retour" at bounding box center [705, 88] width 261 height 19
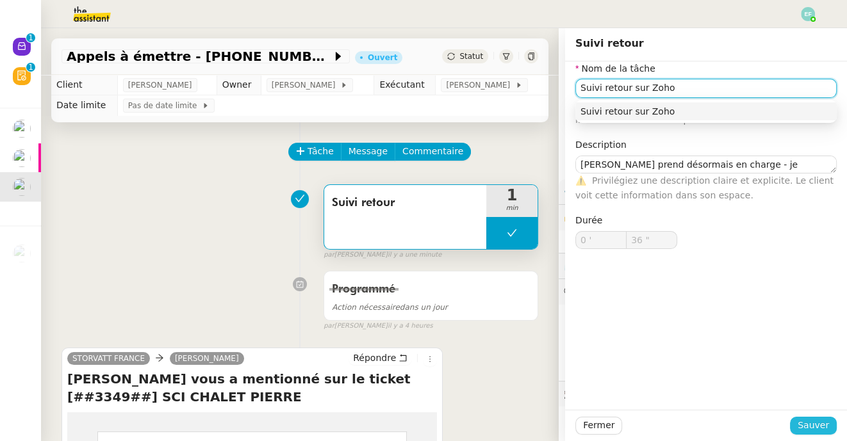
type input "Suivi retour sur Zoho"
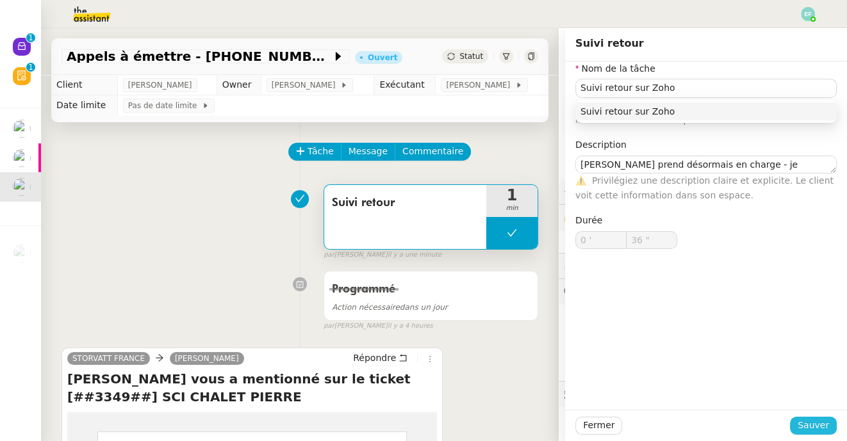
click at [808, 426] on span "Sauver" at bounding box center [812, 425] width 31 height 15
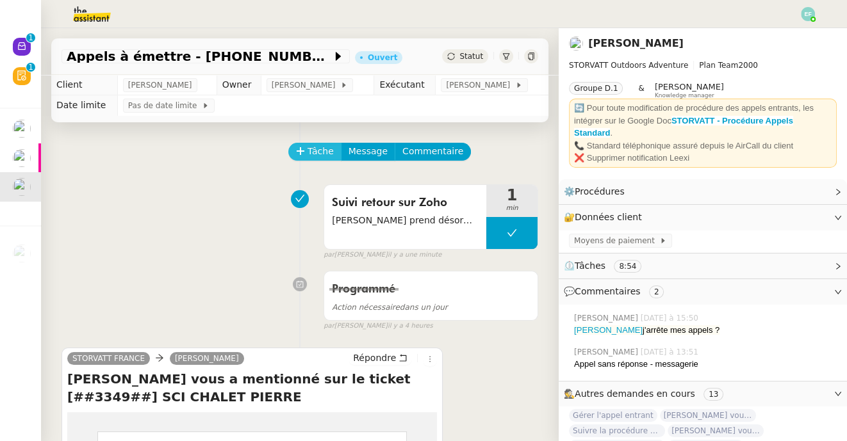
click at [302, 151] on icon at bounding box center [300, 151] width 9 height 9
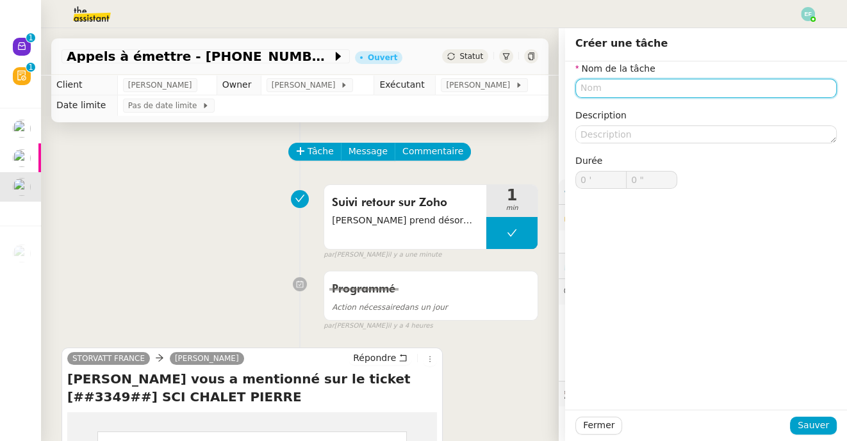
click at [678, 89] on input "text" at bounding box center [705, 88] width 261 height 19
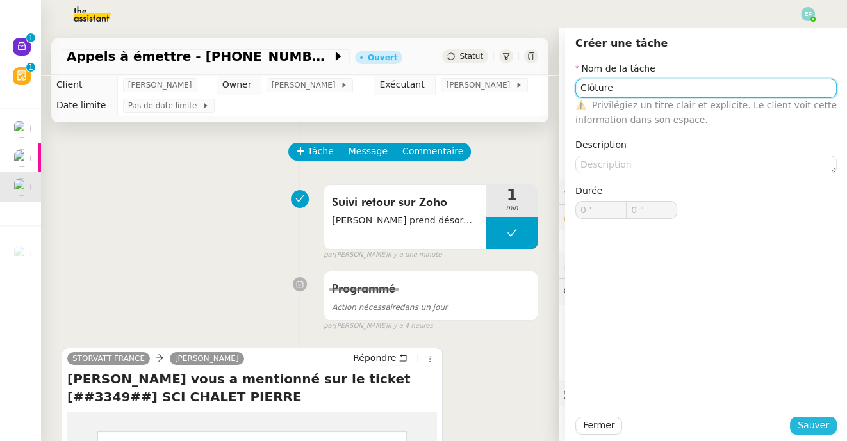
type input "Clôture"
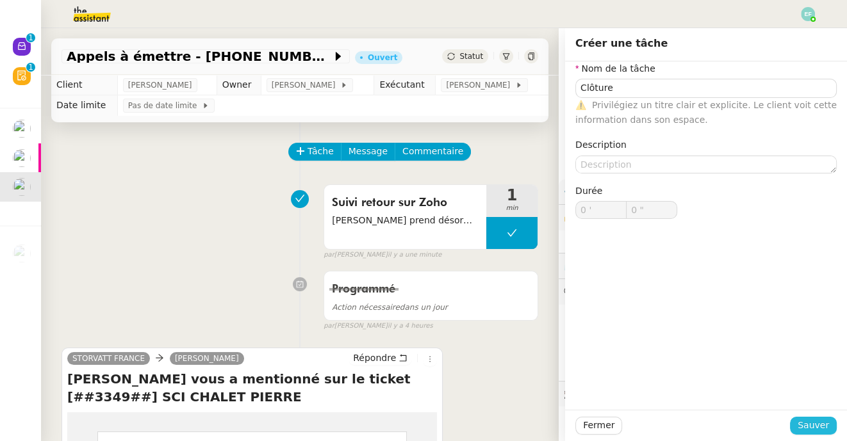
click at [808, 421] on span "Sauver" at bounding box center [812, 425] width 31 height 15
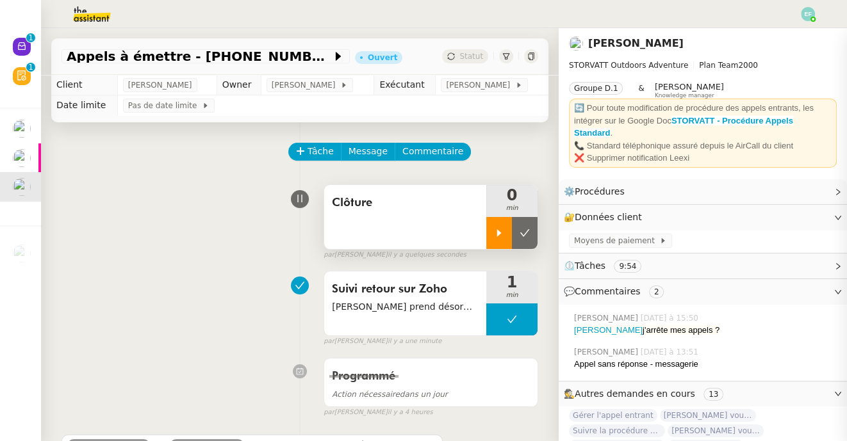
click at [494, 237] on icon at bounding box center [499, 233] width 10 height 10
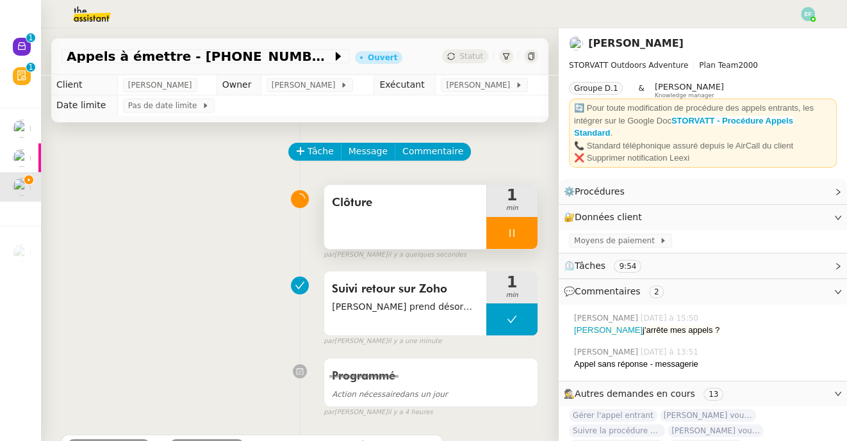
click at [519, 231] on div at bounding box center [511, 233] width 51 height 32
click at [527, 230] on icon at bounding box center [524, 233] width 10 height 10
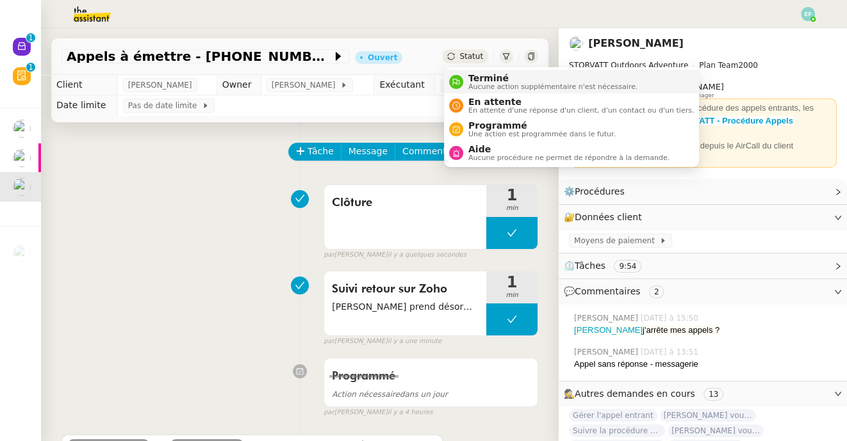
click at [467, 81] on div "Terminé Aucune action supplémentaire n'est nécessaire." at bounding box center [550, 81] width 174 height 17
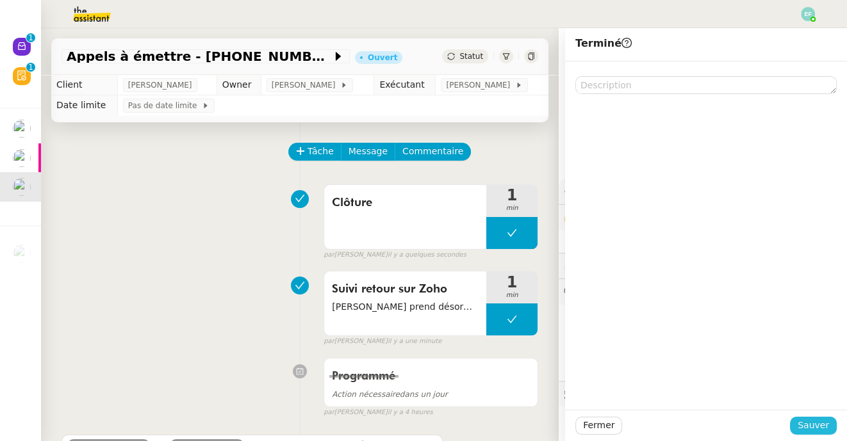
click at [805, 428] on span "Sauver" at bounding box center [812, 425] width 31 height 15
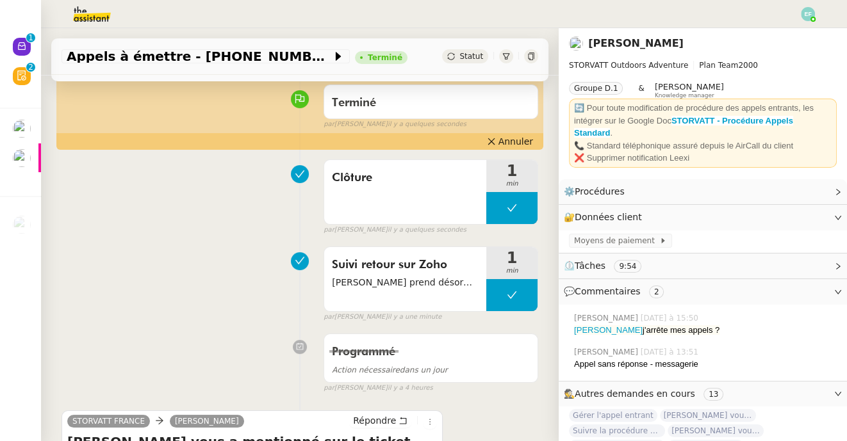
scroll to position [101, 0]
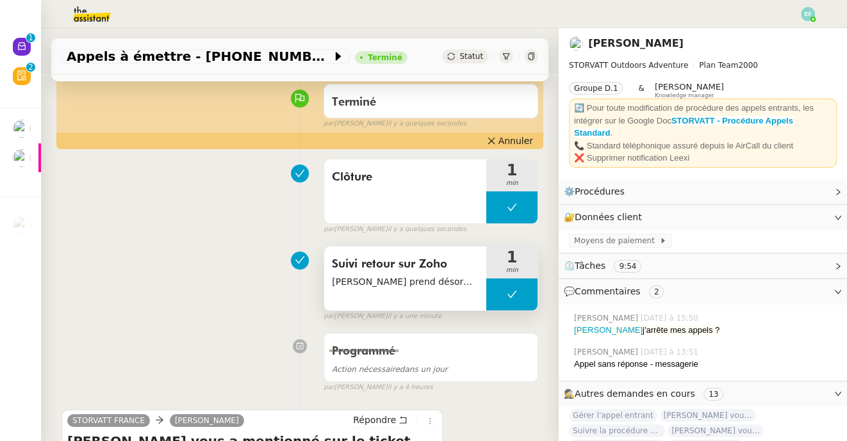
click at [400, 263] on span "Suivi retour sur Zoho" at bounding box center [405, 264] width 147 height 19
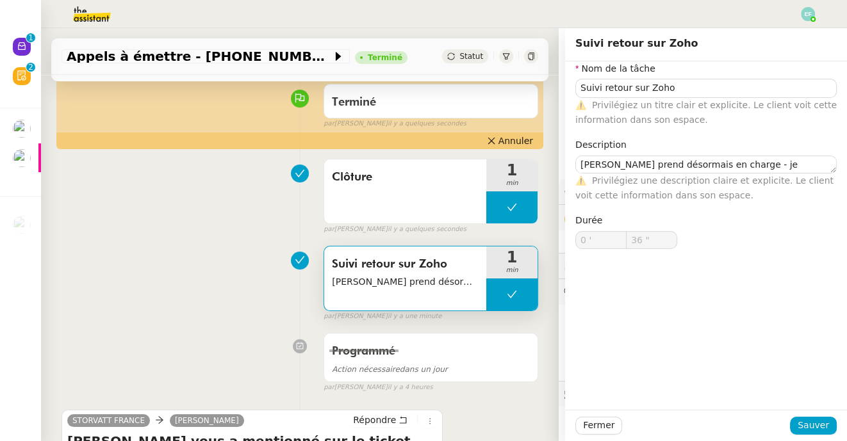
click at [185, 241] on div "Suivi retour sur Zoho Thomas prend désormais en charge - je clôture ce ticket 1…" at bounding box center [299, 281] width 477 height 82
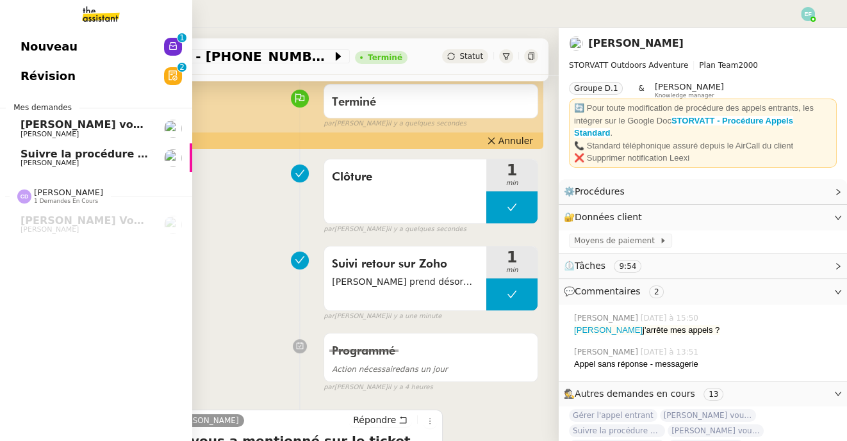
click at [22, 167] on span "[PERSON_NAME]" at bounding box center [49, 163] width 58 height 8
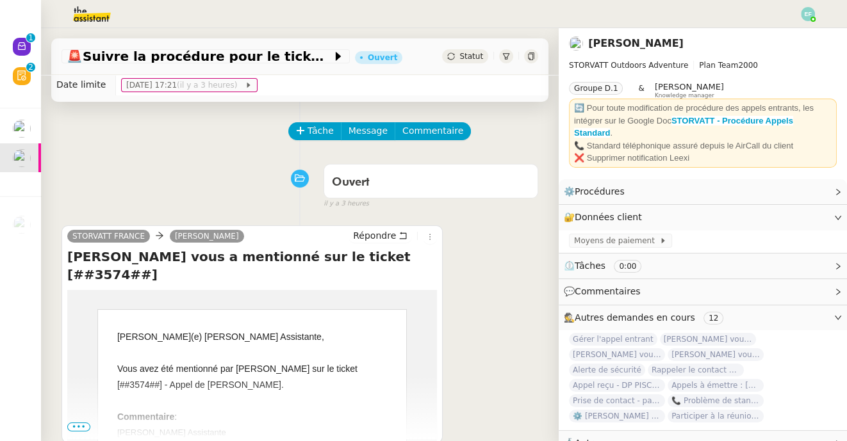
scroll to position [23, 0]
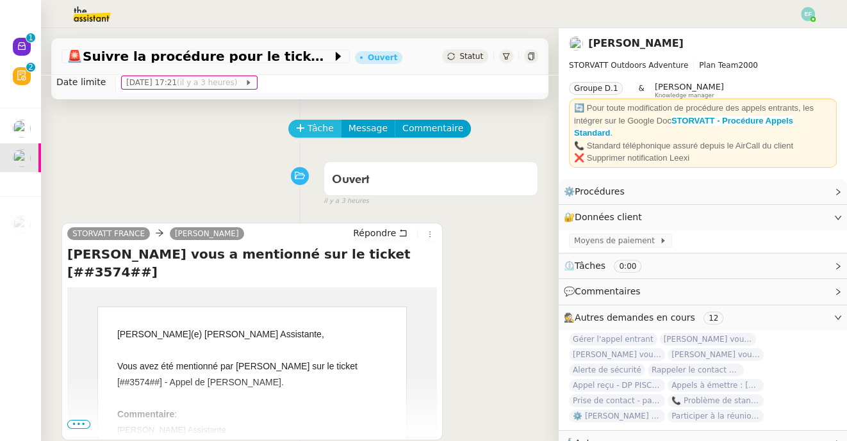
click at [309, 124] on span "Tâche" at bounding box center [320, 128] width 26 height 15
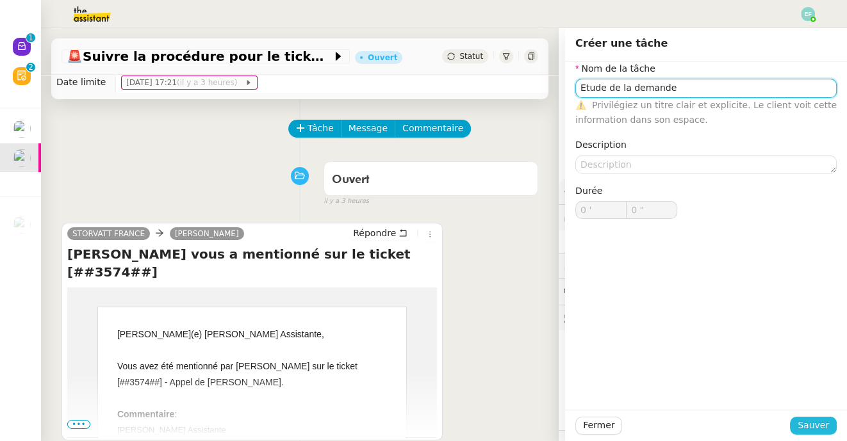
type input "Etude de la demande"
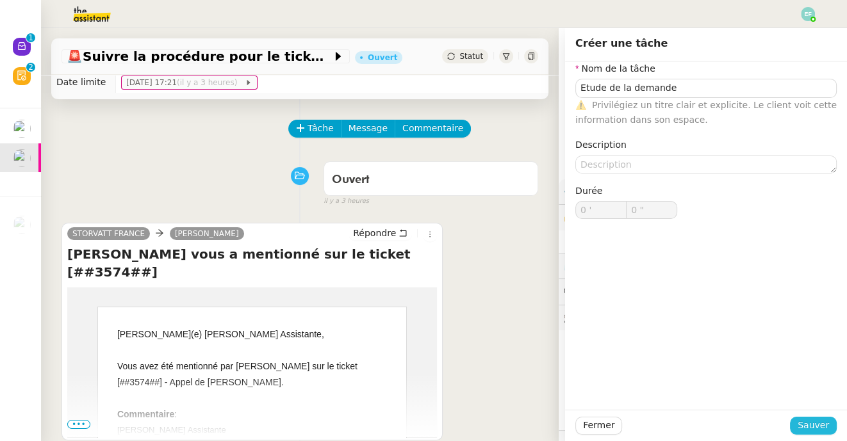
click at [808, 420] on span "Sauver" at bounding box center [812, 425] width 31 height 15
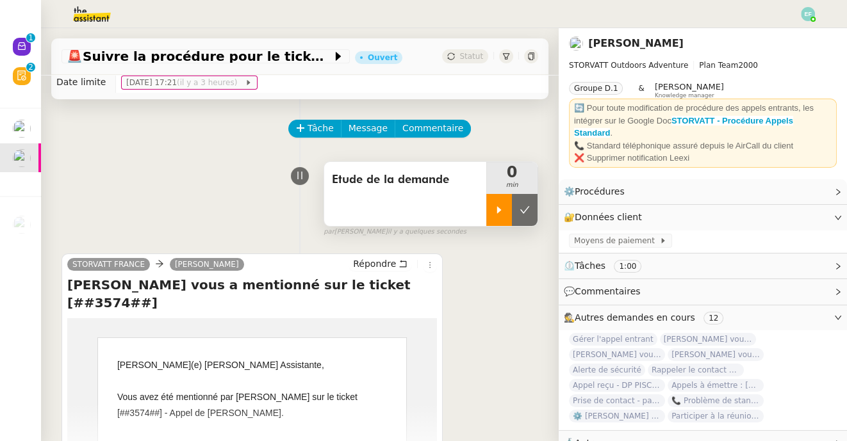
click at [505, 205] on div at bounding box center [499, 210] width 26 height 32
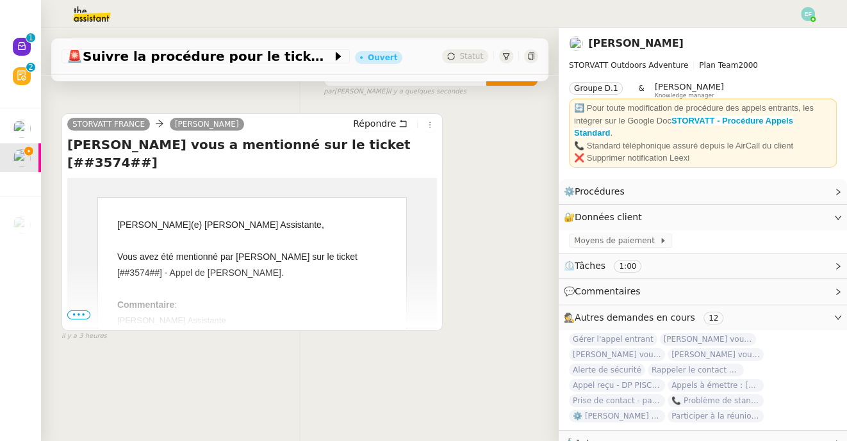
click at [76, 315] on span "•••" at bounding box center [78, 315] width 23 height 9
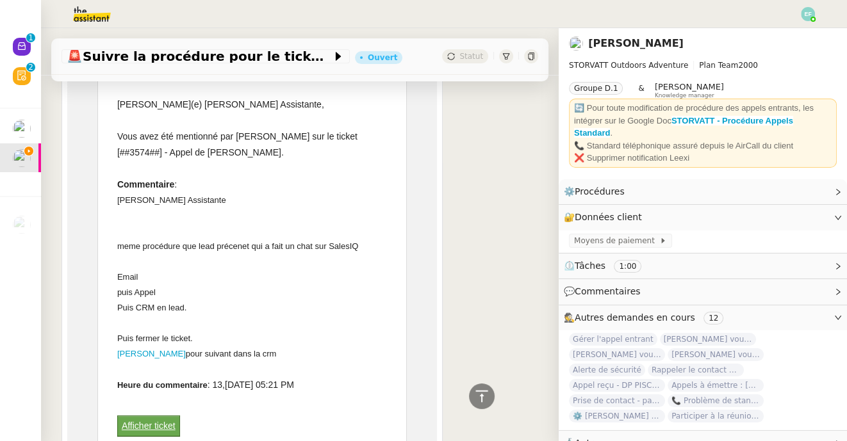
scroll to position [281, 0]
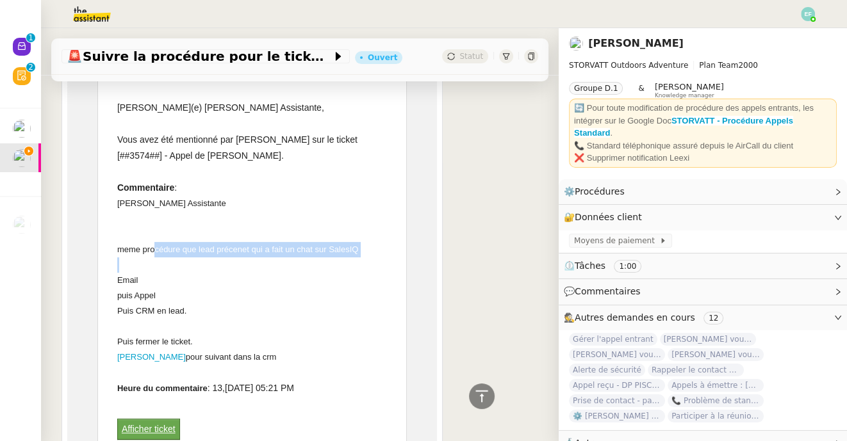
drag, startPoint x: 154, startPoint y: 227, endPoint x: 153, endPoint y: 253, distance: 26.3
click at [153, 253] on div "Géraldine Assistante meme procédure que lead précenet qui a fait un chat sur Sa…" at bounding box center [252, 280] width 270 height 169
click at [153, 257] on div at bounding box center [252, 264] width 270 height 15
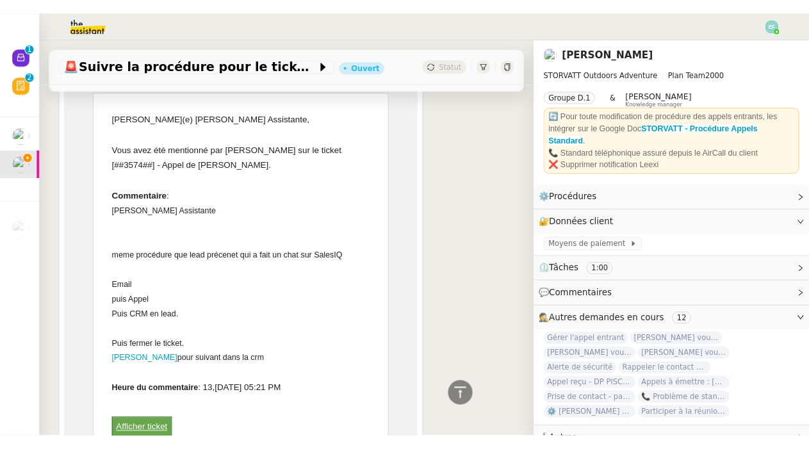
scroll to position [279, 0]
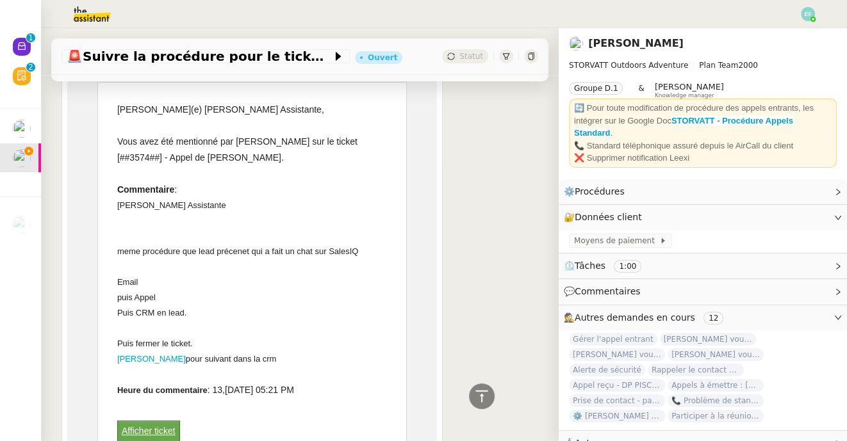
click at [150, 426] on link "Afficher ticket" at bounding box center [149, 431] width 54 height 10
click at [165, 426] on link "Afficher ticket" at bounding box center [149, 431] width 54 height 10
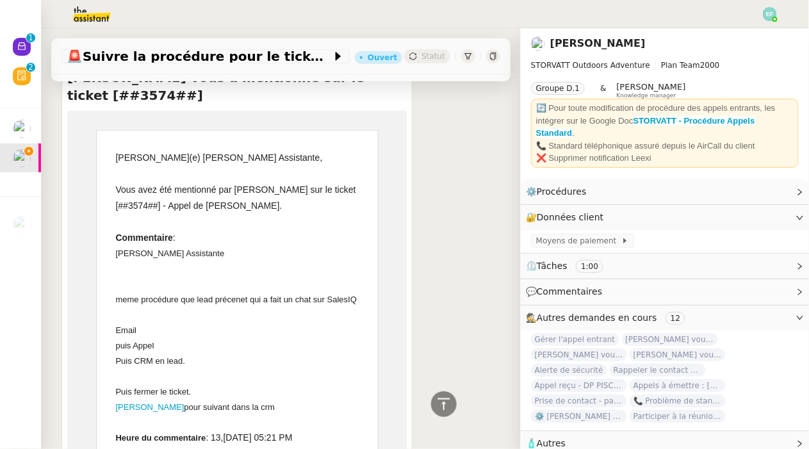
scroll to position [0, 0]
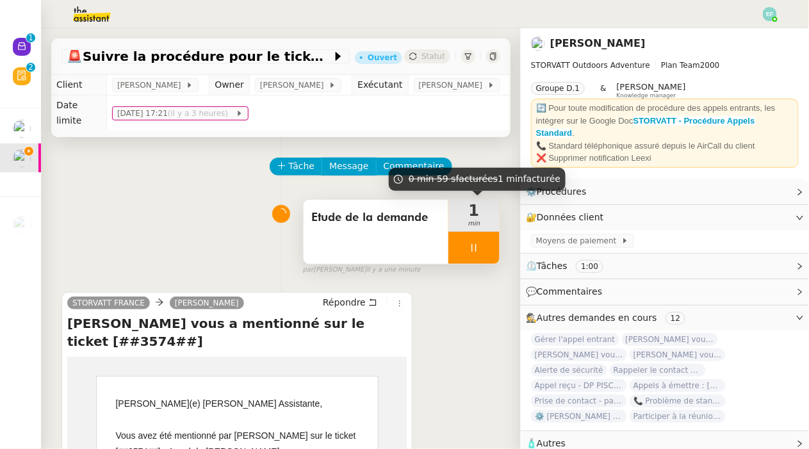
click at [480, 252] on div at bounding box center [473, 248] width 51 height 32
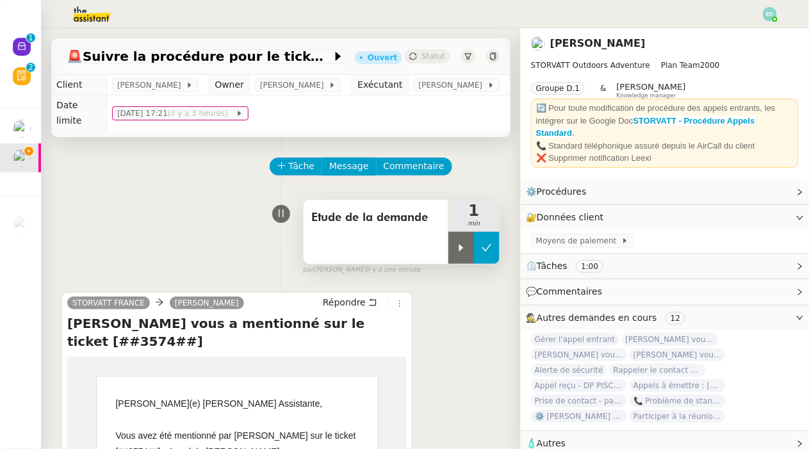
click at [486, 249] on icon at bounding box center [487, 248] width 10 height 10
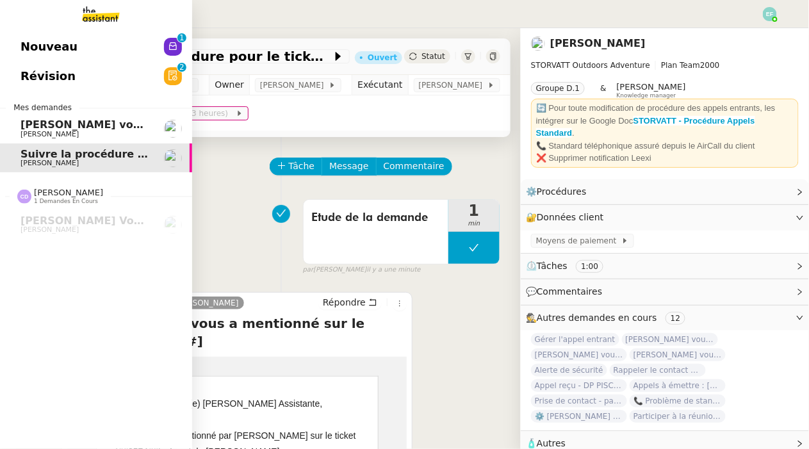
click at [58, 128] on span "Thomas Soulier vous a mentionné sur le ticket [##3576##]" at bounding box center [195, 125] width 350 height 12
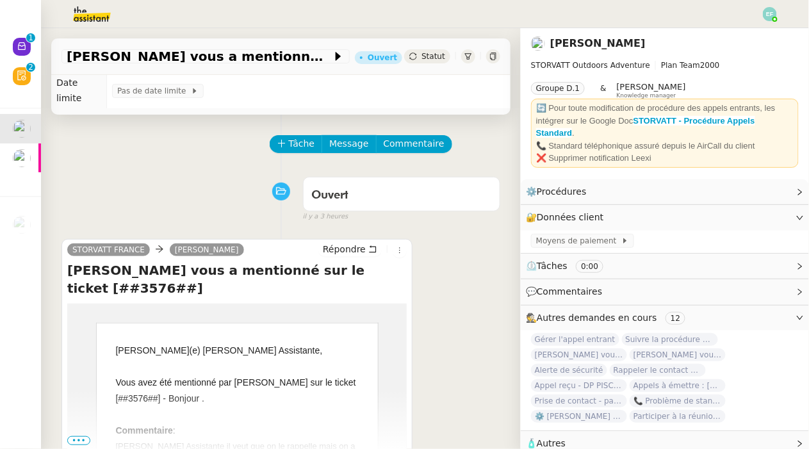
scroll to position [36, 0]
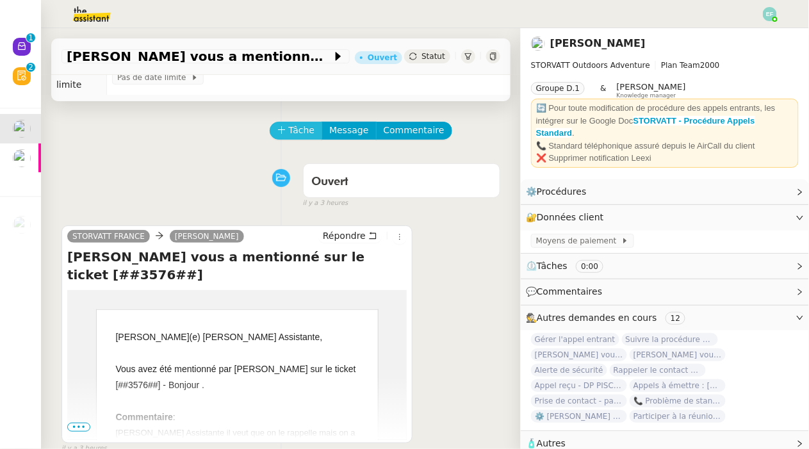
click at [300, 131] on span "Tâche" at bounding box center [302, 130] width 26 height 15
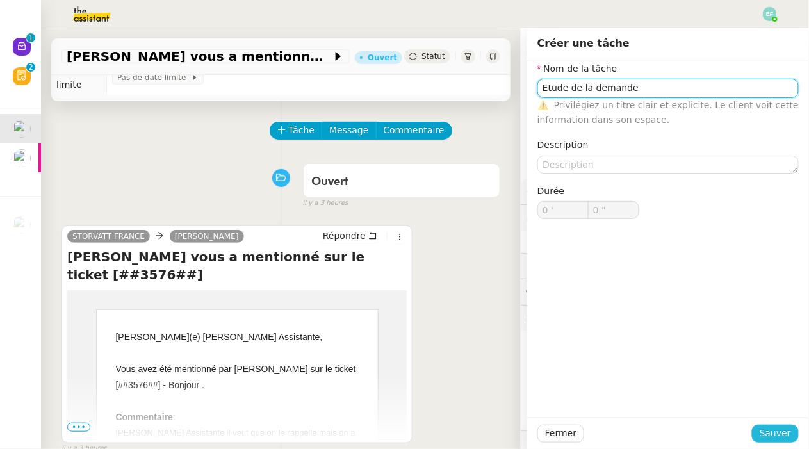
type input "Etude de la demande"
click at [776, 431] on span "Sauver" at bounding box center [775, 433] width 31 height 15
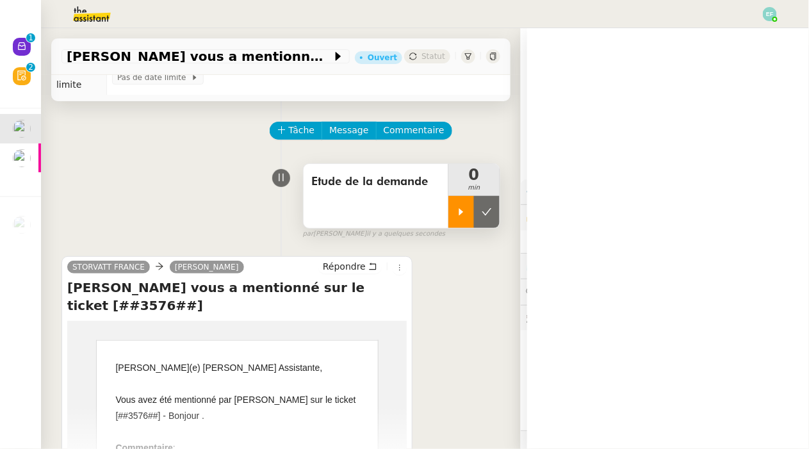
click at [463, 208] on icon at bounding box center [461, 212] width 10 height 10
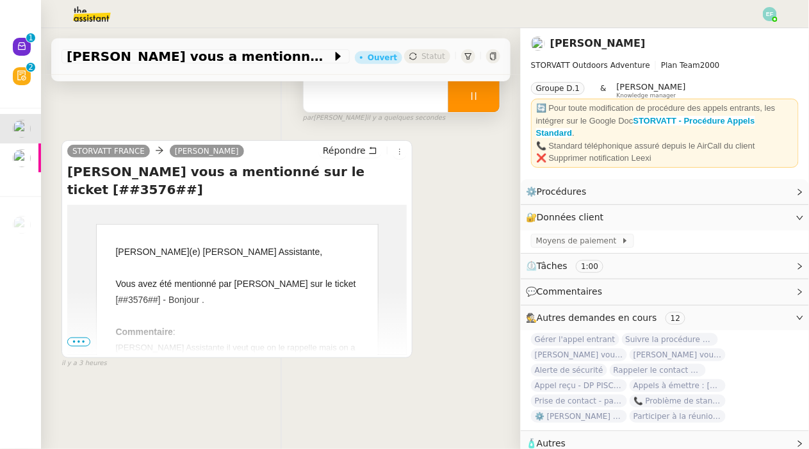
scroll to position [156, 0]
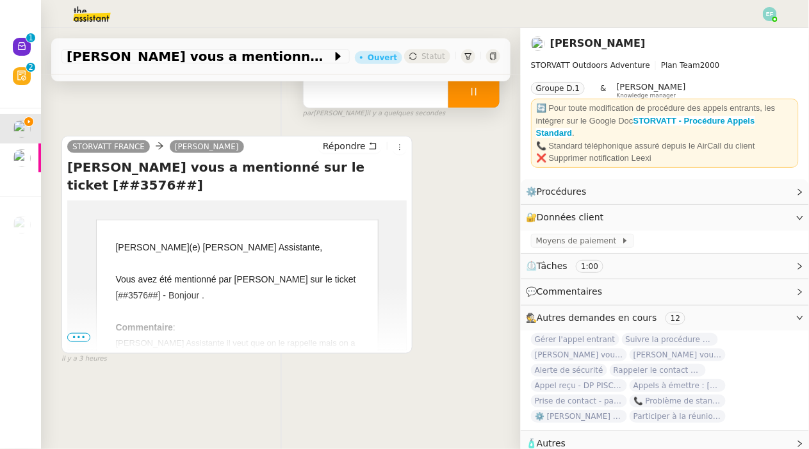
click at [75, 337] on span "•••" at bounding box center [78, 337] width 23 height 9
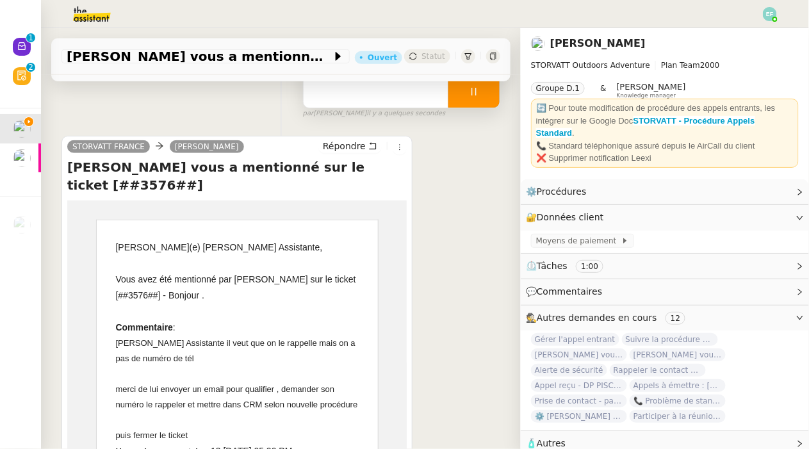
scroll to position [387, 0]
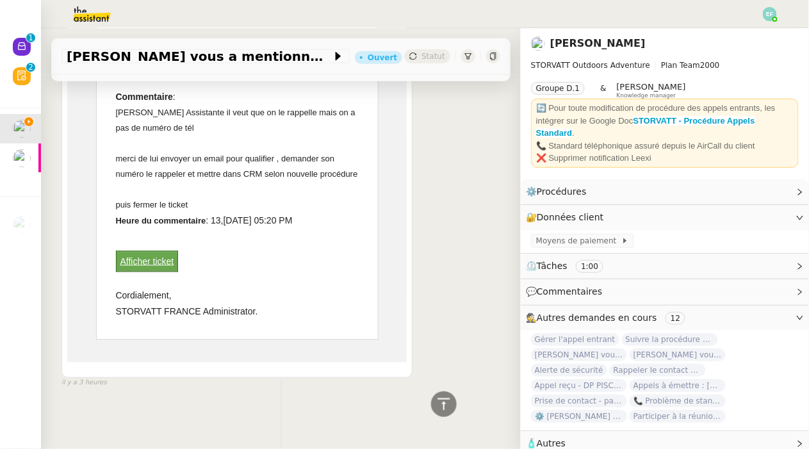
click at [156, 266] on div "Afficher ticket" at bounding box center [147, 262] width 61 height 20
click at [153, 252] on div "Afficher ticket" at bounding box center [147, 262] width 61 height 20
click at [155, 261] on link "Afficher ticket" at bounding box center [147, 261] width 54 height 10
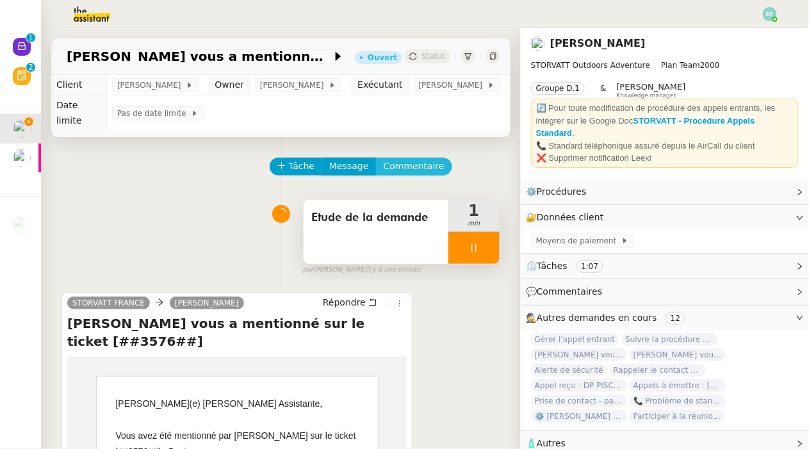
click at [422, 160] on span "Commentaire" at bounding box center [414, 166] width 61 height 15
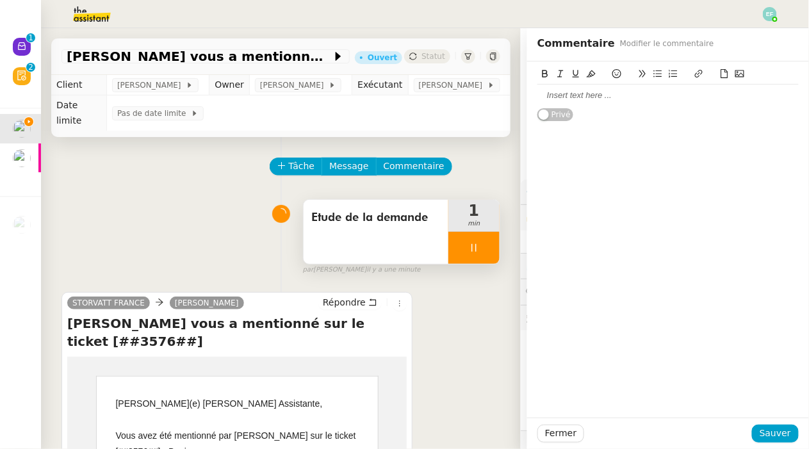
click at [625, 95] on div at bounding box center [667, 96] width 261 height 12
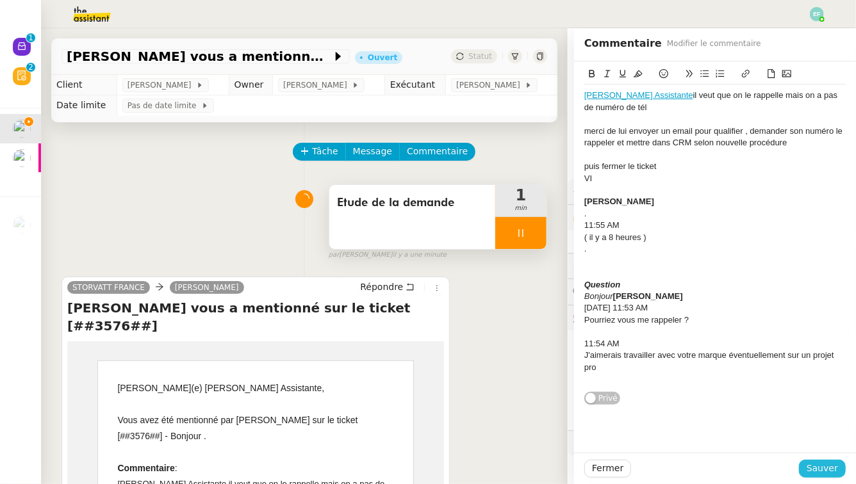
click at [808, 448] on span "Sauver" at bounding box center [821, 468] width 31 height 15
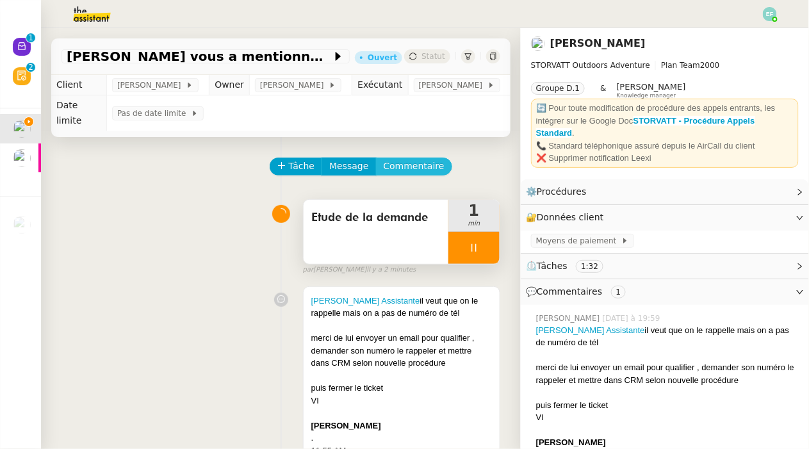
click at [409, 168] on span "Commentaire" at bounding box center [414, 166] width 61 height 15
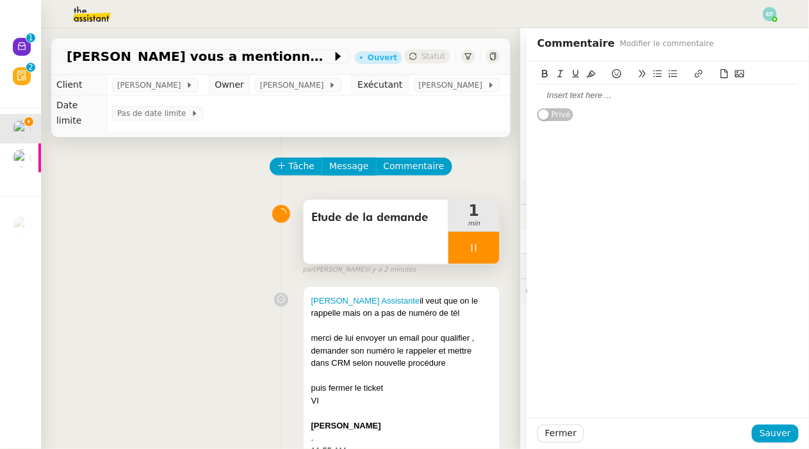
click at [614, 95] on div at bounding box center [667, 96] width 261 height 12
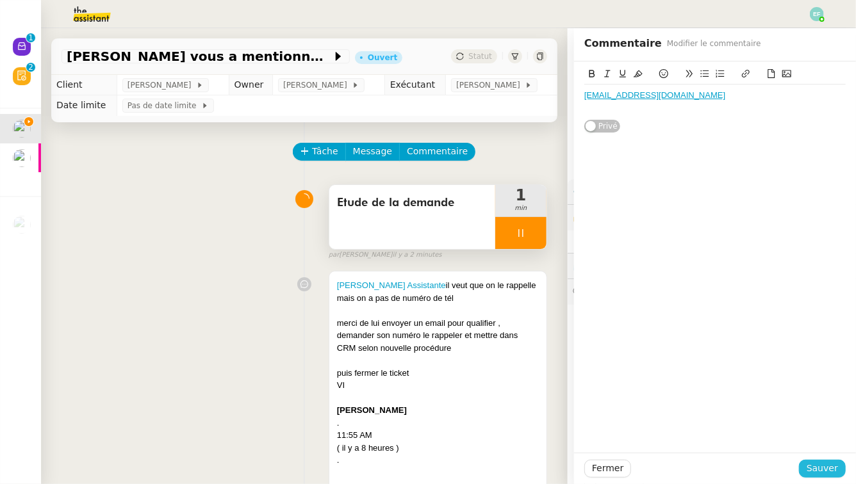
click at [808, 448] on span "Sauver" at bounding box center [821, 468] width 31 height 15
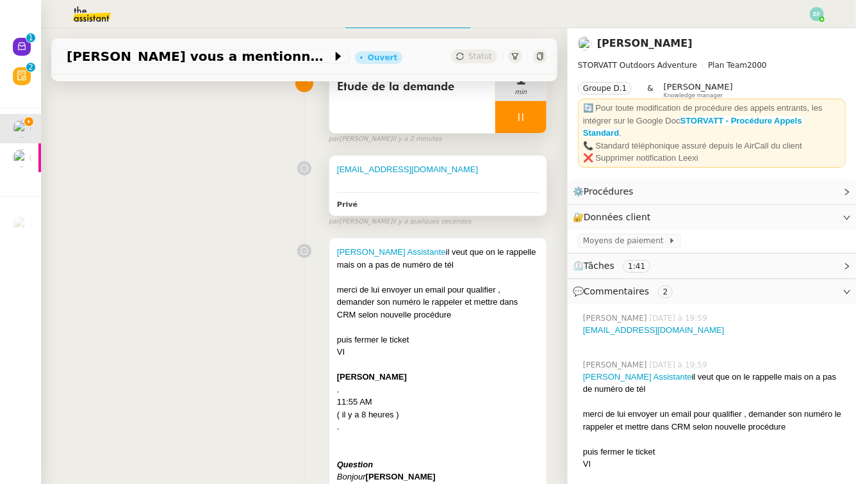
scroll to position [119, 0]
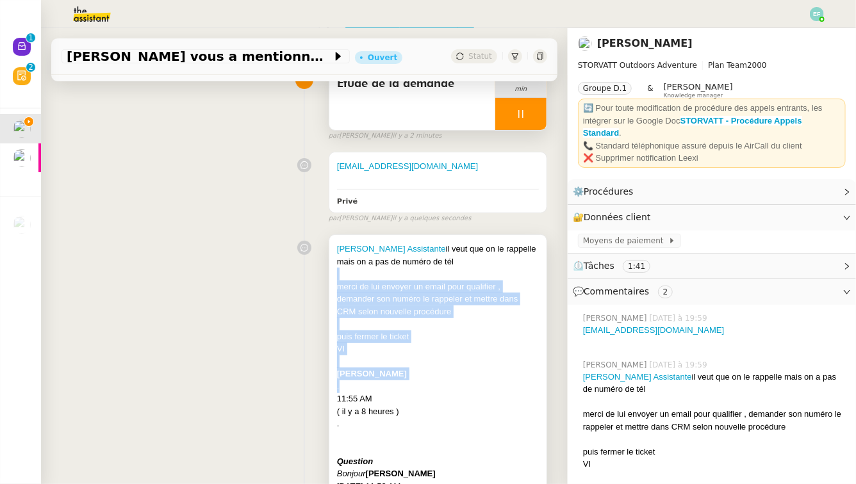
drag, startPoint x: 331, startPoint y: 272, endPoint x: 427, endPoint y: 384, distance: 148.1
click at [427, 384] on div "Géraldine Assistante il veut que on le rappelle mais on a pas de numéro de tél …" at bounding box center [437, 414] width 217 height 359
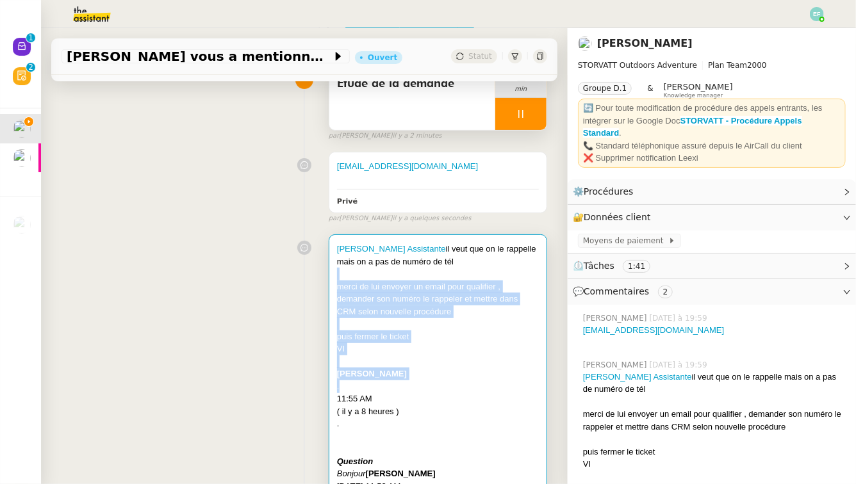
click at [395, 286] on div "merci de lui envoyer un email pour qualifier , demander son numéro le rappeler …" at bounding box center [438, 300] width 202 height 38
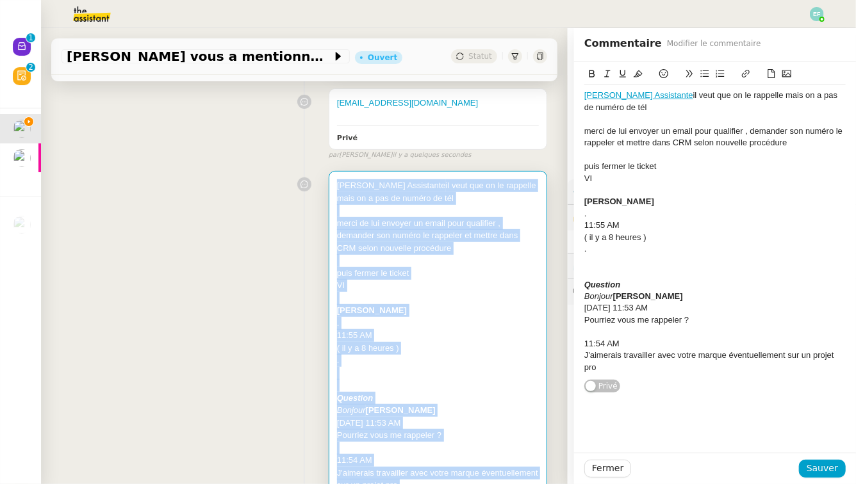
scroll to position [250, 0]
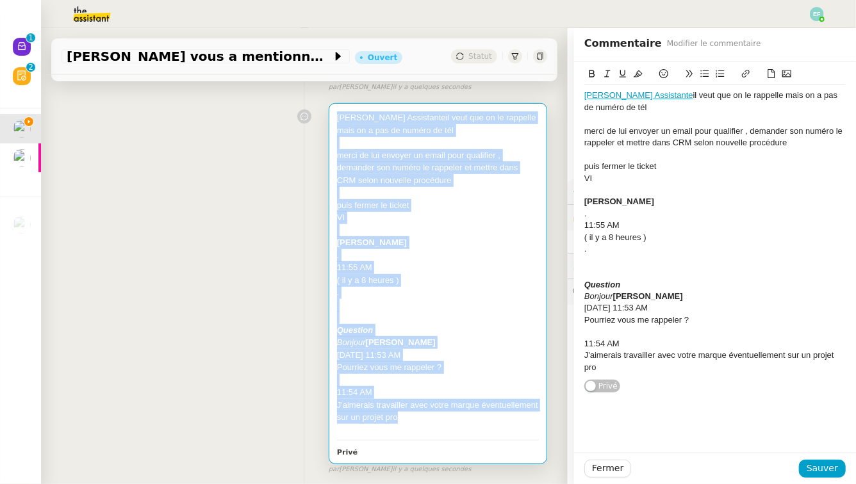
drag, startPoint x: 334, startPoint y: 249, endPoint x: 457, endPoint y: 418, distance: 208.6
click at [457, 418] on div "Géraldine Assistante il veut que on le rappelle mais on a pas de numéro de tél …" at bounding box center [437, 283] width 217 height 359
copy div "Géraldine Assistante il veut que on le rappelle mais on a pas de numéro de tél …"
click at [808, 448] on span "Sauver" at bounding box center [821, 468] width 31 height 15
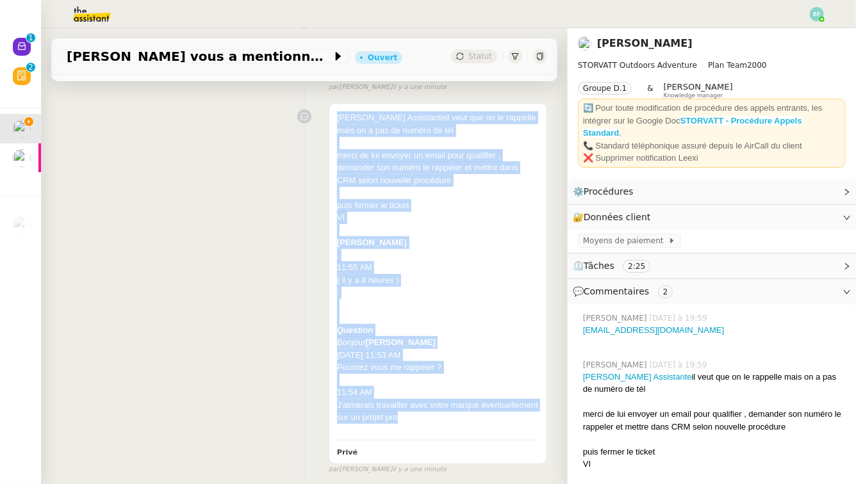
click at [713, 120] on strong "STORVATT - Procédure Appels Standard" at bounding box center [692, 127] width 219 height 22
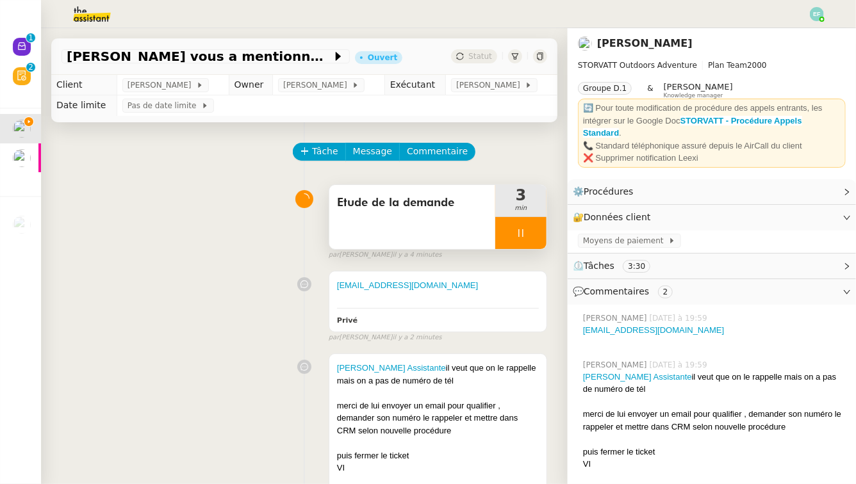
click at [526, 233] on icon at bounding box center [521, 233] width 10 height 10
click at [509, 236] on icon at bounding box center [508, 233] width 10 height 10
click at [513, 231] on div at bounding box center [520, 233] width 51 height 32
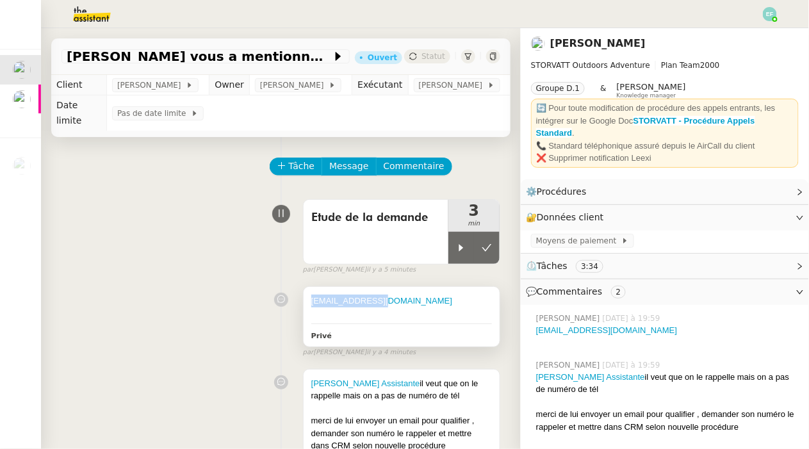
drag, startPoint x: 385, startPoint y: 300, endPoint x: 304, endPoint y: 297, distance: 80.8
click at [304, 297] on div "meditant@live.fr Privé" at bounding box center [402, 317] width 196 height 60
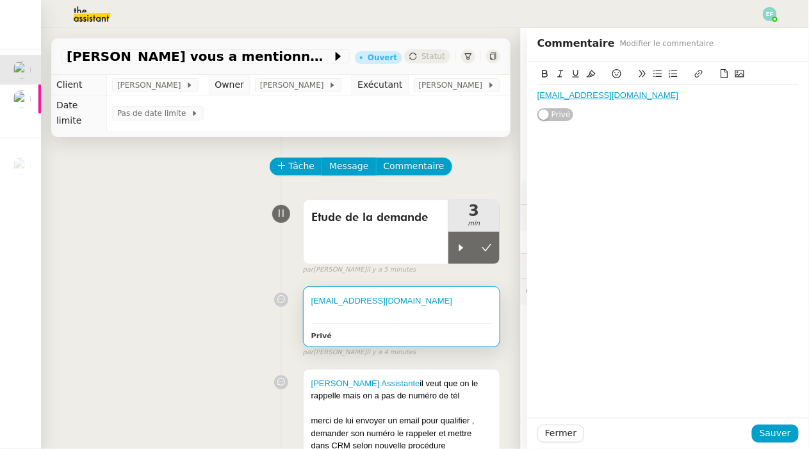
click at [177, 273] on div "Etude de la demande 3 min false par Emelyne F. il y a 5 minutes" at bounding box center [280, 234] width 439 height 82
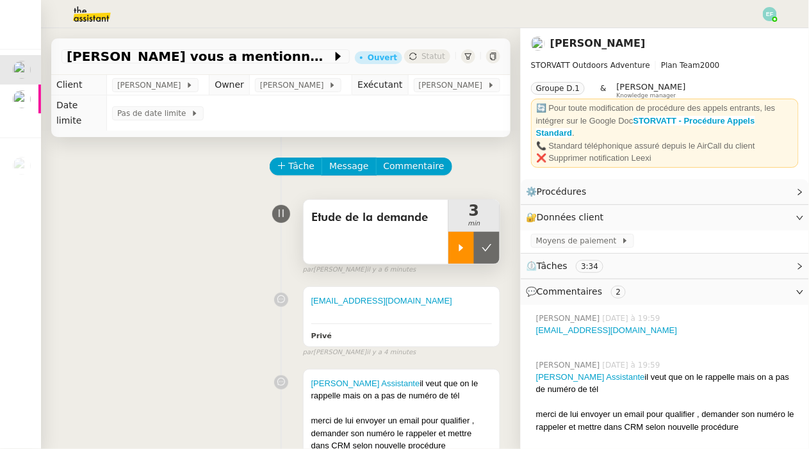
click at [469, 253] on div at bounding box center [461, 248] width 26 height 32
click at [424, 242] on div "Etude de la demande" at bounding box center [376, 232] width 145 height 64
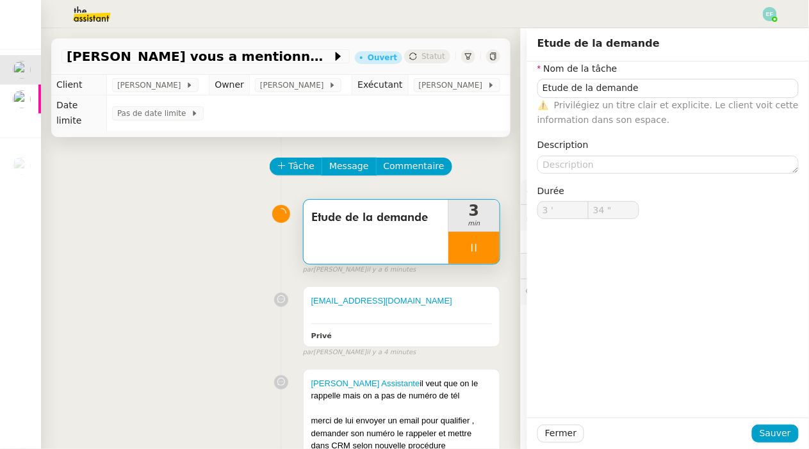
type input "35 ""
click at [660, 89] on input "Etude de la demande" at bounding box center [667, 88] width 261 height 19
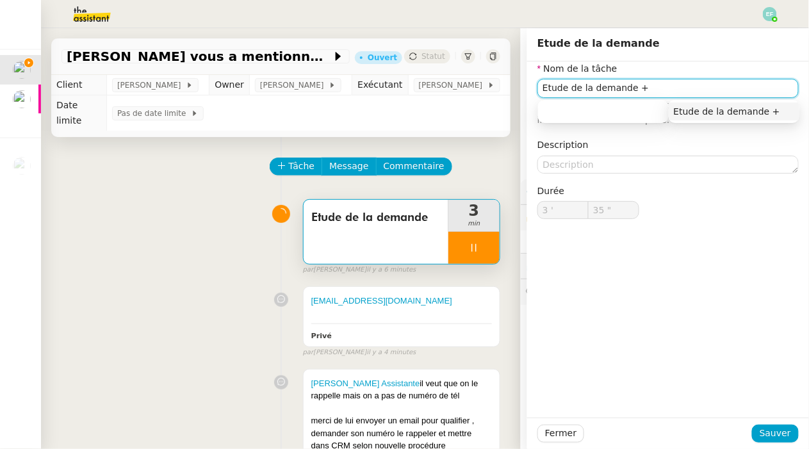
type input "Etude de la demande +"
type input "36 ""
type input "Etude de la demande + prépr"
type input "37 ""
type input "Etude de la demande + prépra"
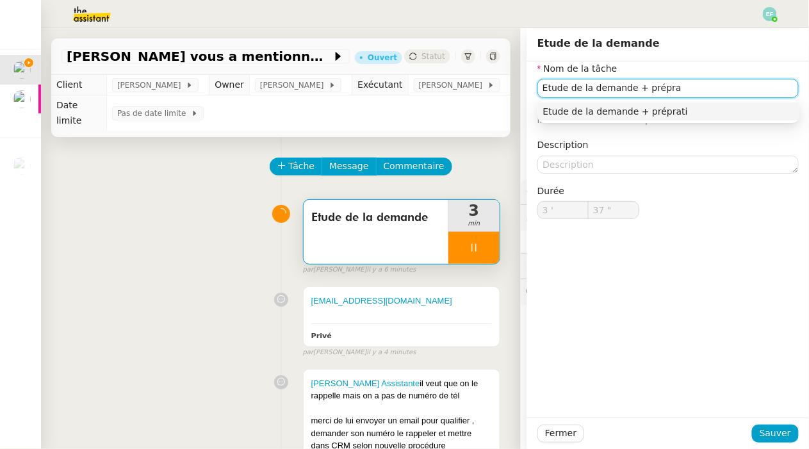
type input "38 ""
type input "Etude de la demande + préparation"
type input "39 ""
type input "Etude de la demande + préparation e-mail"
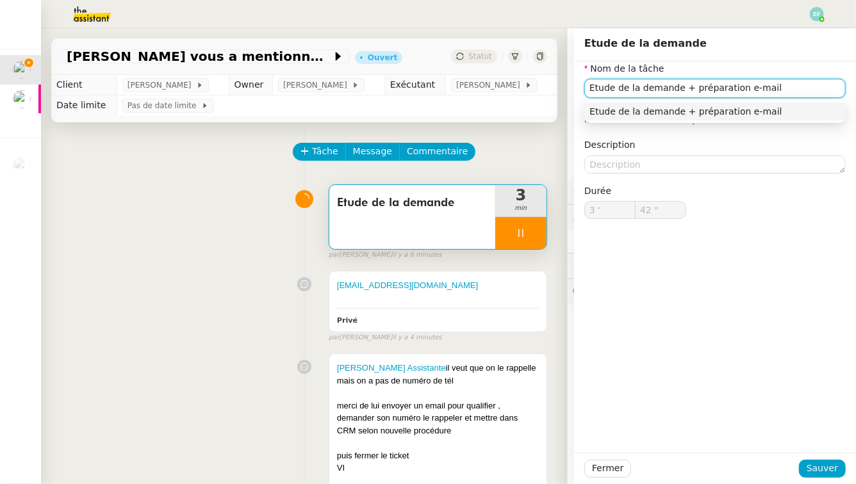
type input "43 ""
type input "Etude de la demande + préparation e-mail"
click at [808, 448] on span "Sauver" at bounding box center [821, 468] width 31 height 15
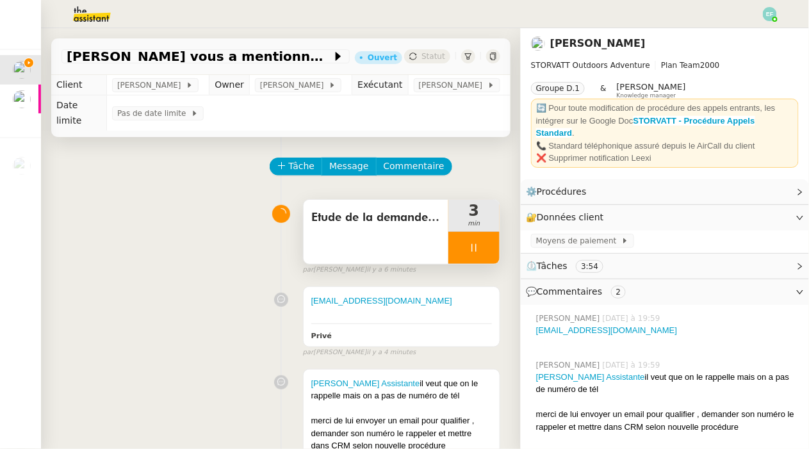
click at [470, 250] on icon at bounding box center [474, 248] width 10 height 10
click at [461, 238] on div at bounding box center [461, 248] width 26 height 32
click at [420, 237] on div "Etude de la demande + préparation e-mail" at bounding box center [376, 232] width 145 height 64
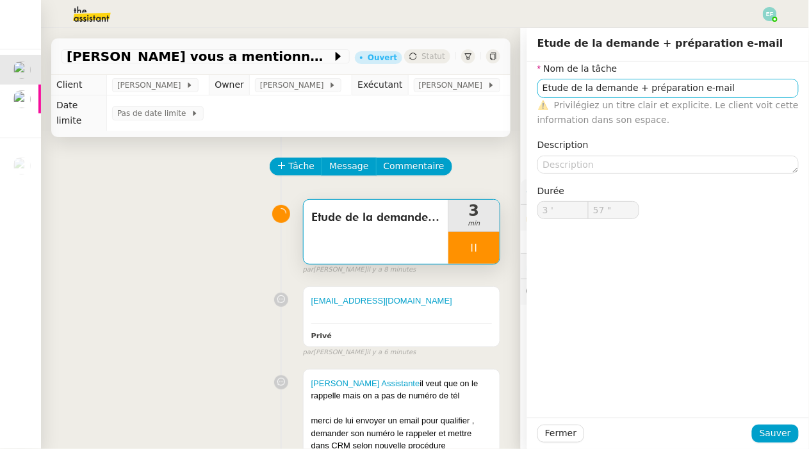
type input "Etude de la demande + préparation e-mail"
type input "3 '"
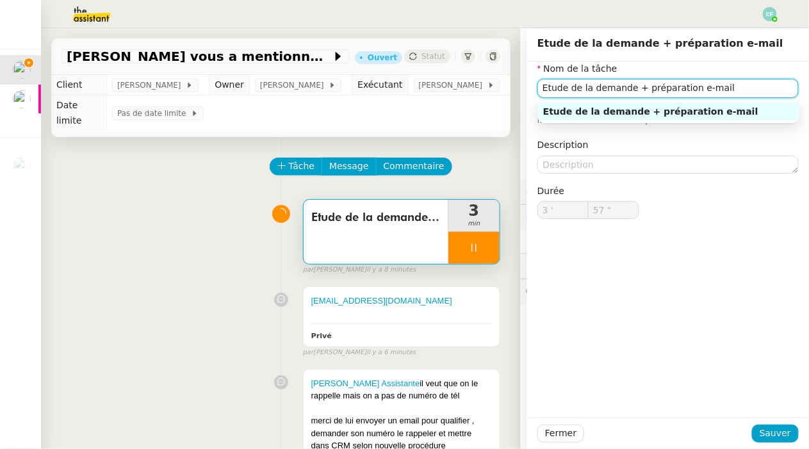
click at [723, 90] on input "Etude de la demande + préparation e-mail" at bounding box center [667, 88] width 261 height 19
type input "58 ""
click at [163, 240] on div "Etude de la demande + préparation e-mail 3 min false par Emelyne F. il y a 8 mi…" at bounding box center [280, 234] width 439 height 82
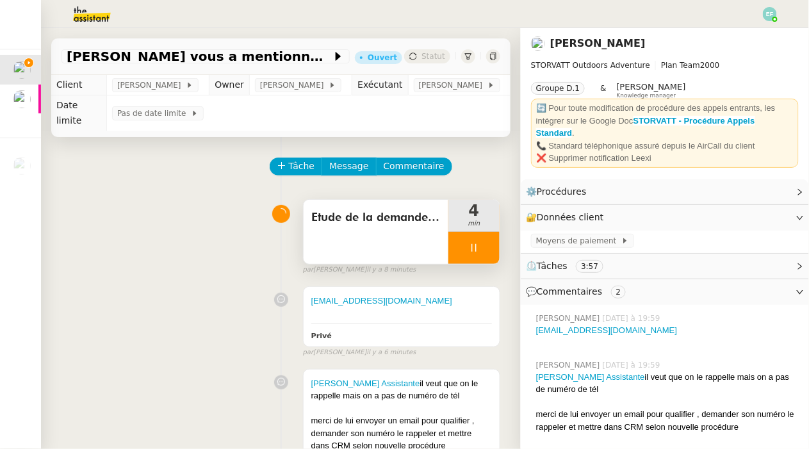
click at [426, 235] on div "Etude de la demande + préparation e-mail" at bounding box center [376, 232] width 145 height 64
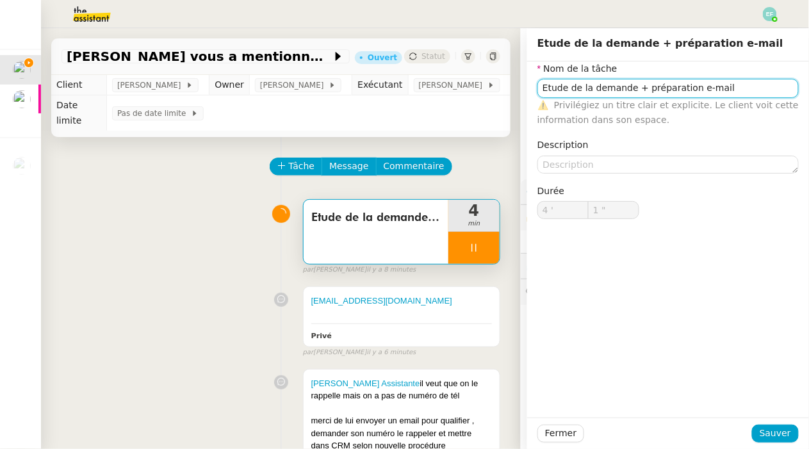
type input "2 ""
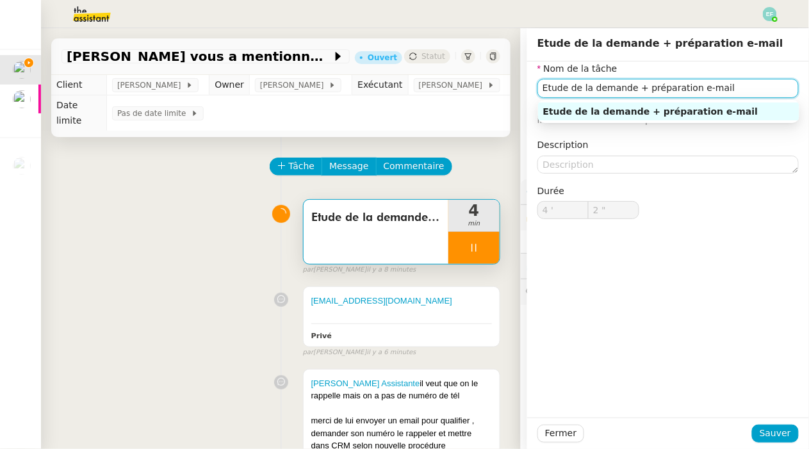
drag, startPoint x: 641, startPoint y: 88, endPoint x: 748, endPoint y: 88, distance: 107.0
click at [748, 88] on input "Etude de la demande + préparation e-mail" at bounding box center [667, 88] width 261 height 19
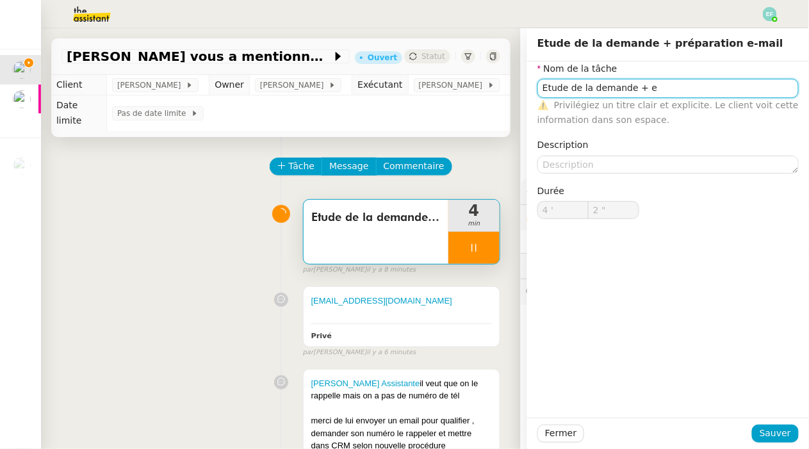
type input "Etude de la demande + en"
type input "3 ""
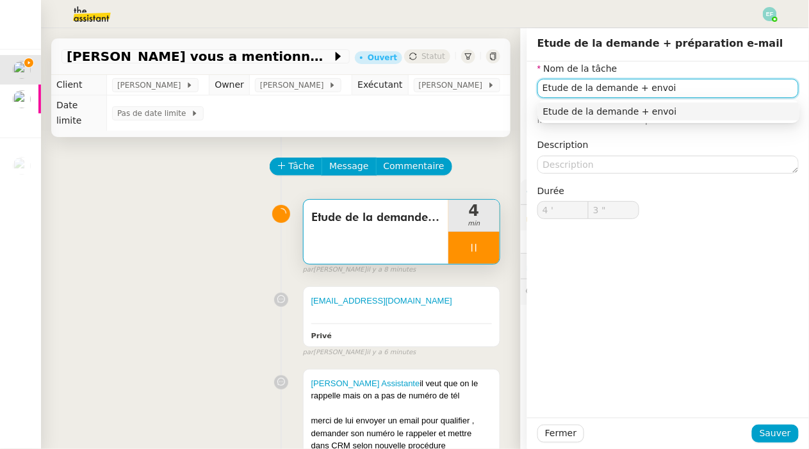
type input "Etude de la demande + envoi d"
type input "4 ""
type input "Etude de la demande + envoi d'email v"
type input "5 ""
type input "Etude de la demande + envoi d'email via"
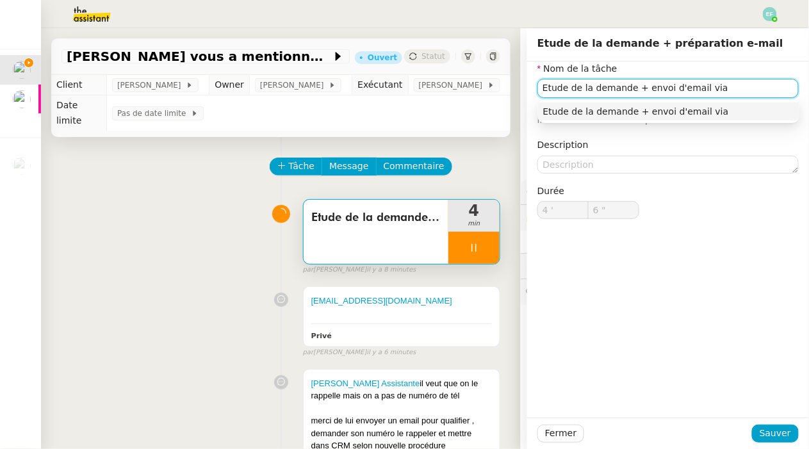
type input "7 ""
type input "Etude de la demande + envoi d'email via Stor"
type input "8 ""
type input "Etude de la demande + envoi d'email via Storvatt"
click at [731, 86] on input "Etude de la demande + envoi d'email via Storvatt" at bounding box center [667, 88] width 261 height 19
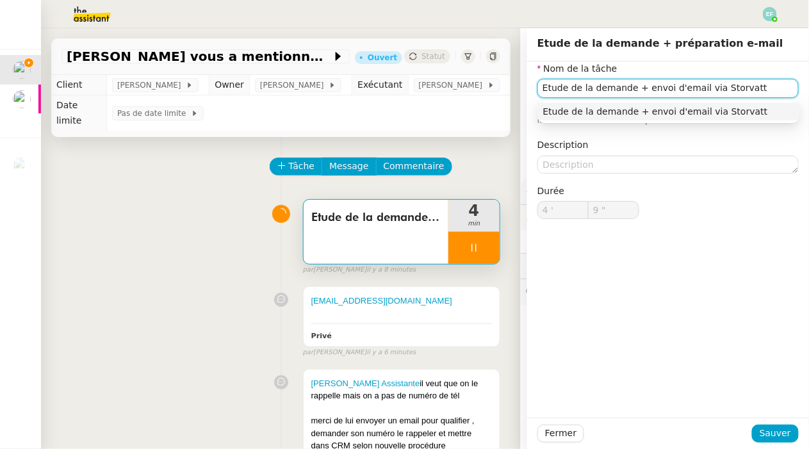
type input "10 ""
click at [731, 86] on input "Etude de la demande + envoi d'email via Storvatt" at bounding box center [667, 88] width 261 height 19
type input "Etude de la demande + envoi d'email via Zoho"
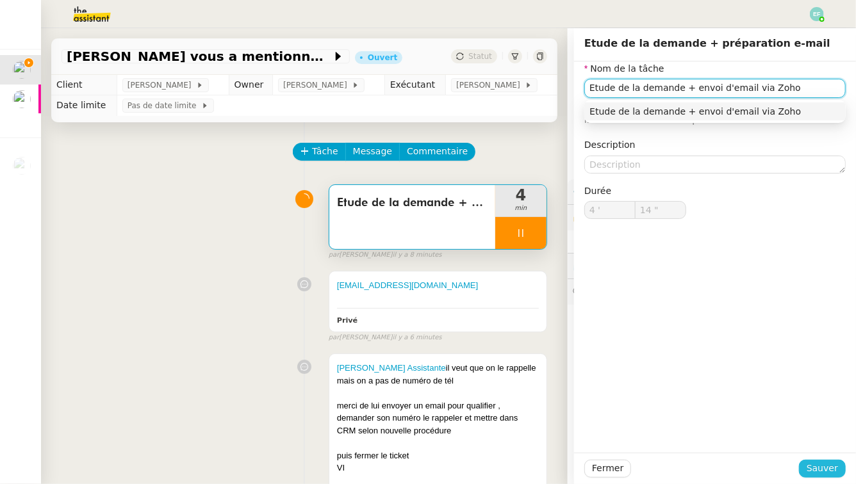
type input "15 ""
type input "Etude de la demande + envoi d'email via Zoho"
click at [808, 448] on span "Sauver" at bounding box center [821, 468] width 31 height 15
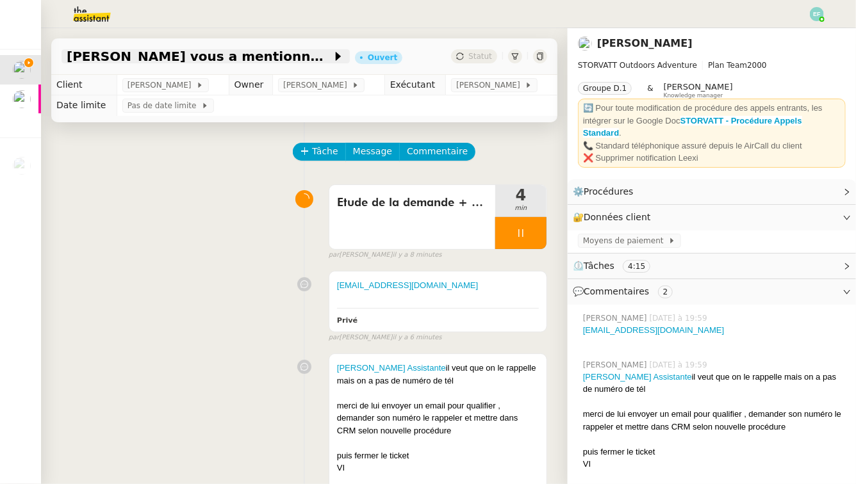
click at [225, 56] on span "Thomas Soulier vous a mentionné sur le ticket [##3576##]" at bounding box center [199, 56] width 265 height 13
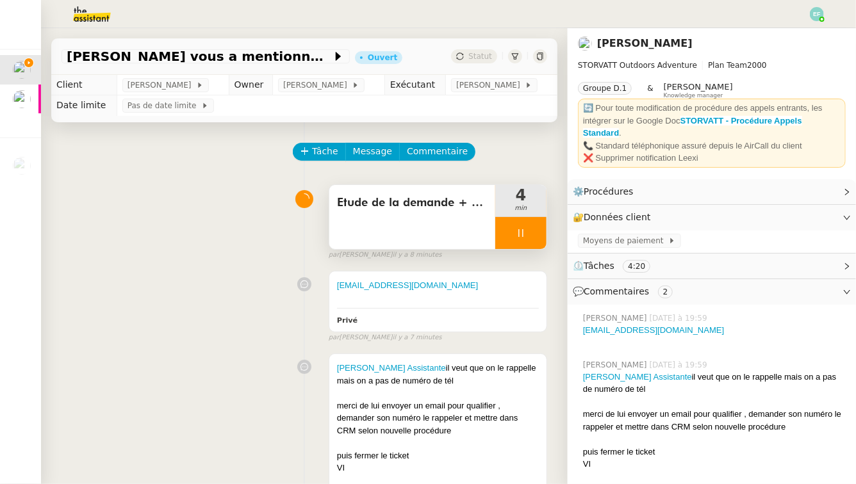
click at [527, 233] on div at bounding box center [520, 233] width 51 height 32
click at [527, 233] on button at bounding box center [534, 233] width 26 height 32
click at [271, 60] on span "Thomas Soulier vous a mentionné sur le ticket [##3576##]" at bounding box center [199, 56] width 265 height 13
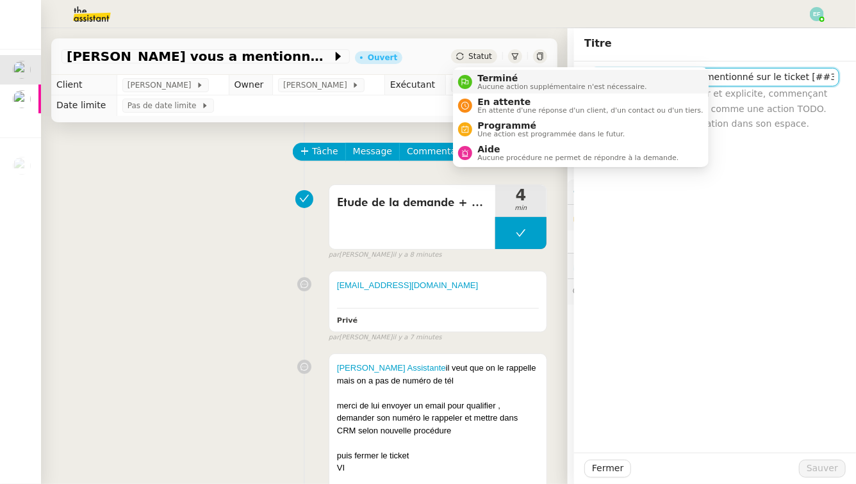
scroll to position [0, 7]
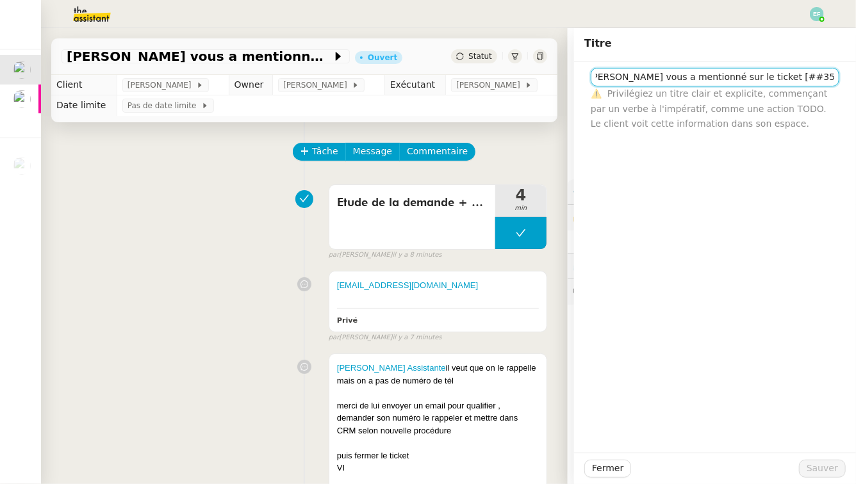
click at [774, 79] on input "Thomas Soulier vous a mentionné sur le ticket [##3576##]" at bounding box center [715, 77] width 249 height 19
click at [808, 79] on input "Thomas Soulier vous a mentionné sur le ticket [##3576##]" at bounding box center [715, 77] width 249 height 19
drag, startPoint x: 796, startPoint y: 82, endPoint x: 846, endPoint y: 81, distance: 50.0
click at [808, 83] on div "Thomas Soulier vous a mentionné sur le ticket [##3576##] ⚠️ Privilégiez un titr…" at bounding box center [715, 96] width 282 height 70
click at [789, 76] on input "Thomas Soulier vous a mentionné sur le ticket [##3576##]" at bounding box center [715, 77] width 249 height 19
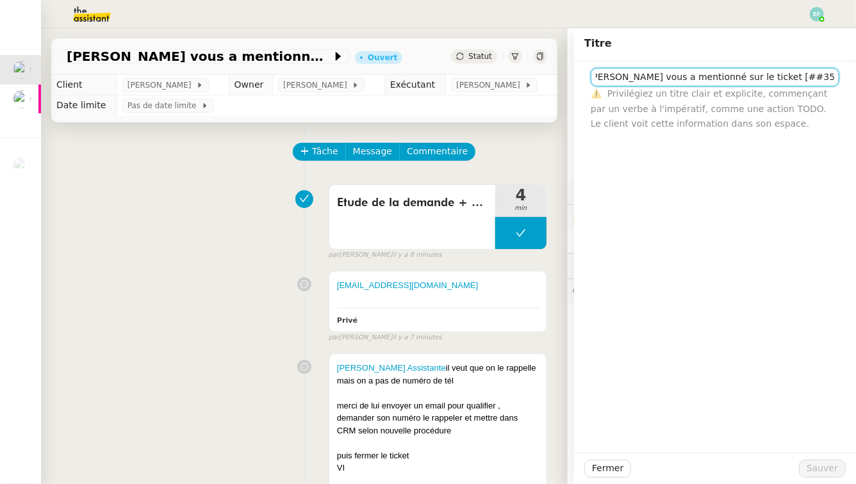
click at [781, 76] on input "Thomas Soulier vous a mentionné sur le ticket [##3576##]" at bounding box center [715, 77] width 249 height 19
drag, startPoint x: 779, startPoint y: 76, endPoint x: 575, endPoint y: 78, distance: 203.7
click at [575, 78] on div "Thomas Soulier vous a mentionné sur le ticket [##3576##] ⚠️ Privilégiez un titr…" at bounding box center [715, 96] width 282 height 70
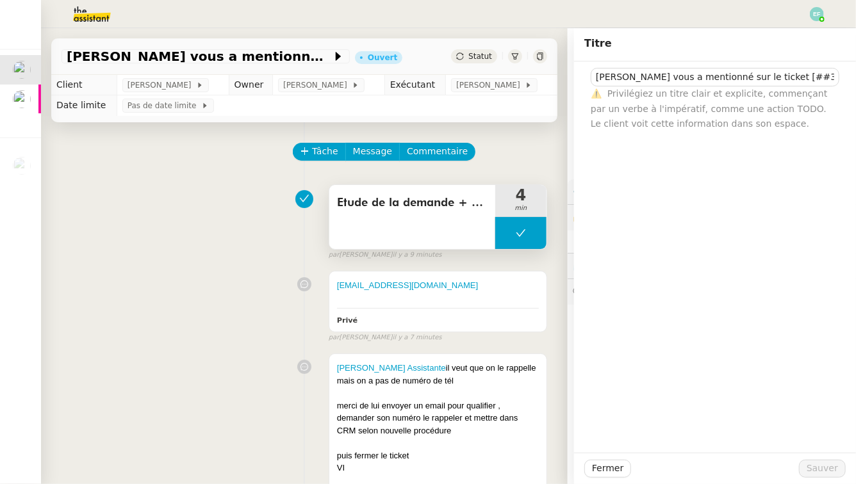
click at [521, 226] on button at bounding box center [520, 233] width 51 height 32
click at [509, 227] on div at bounding box center [508, 233] width 26 height 32
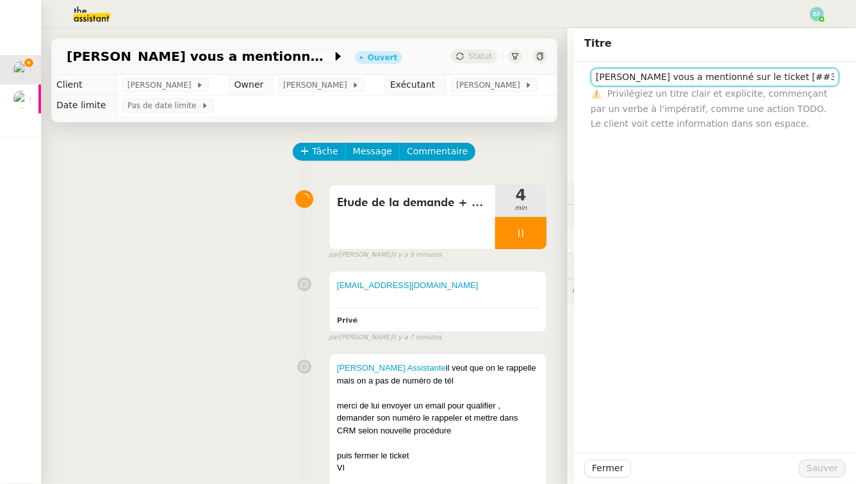
scroll to position [0, 7]
click at [186, 60] on span "Thomas Soulier vous a mentionné sur le ticket [##3576##]" at bounding box center [199, 56] width 265 height 13
click at [299, 55] on span "Thomas Soulier vous a mentionné sur le ticket [##3576##]" at bounding box center [199, 56] width 265 height 13
click at [231, 183] on div "Etude de la demande + envoi d'email via Zoho 4 min false par Emelyne F. il y a …" at bounding box center [304, 220] width 486 height 82
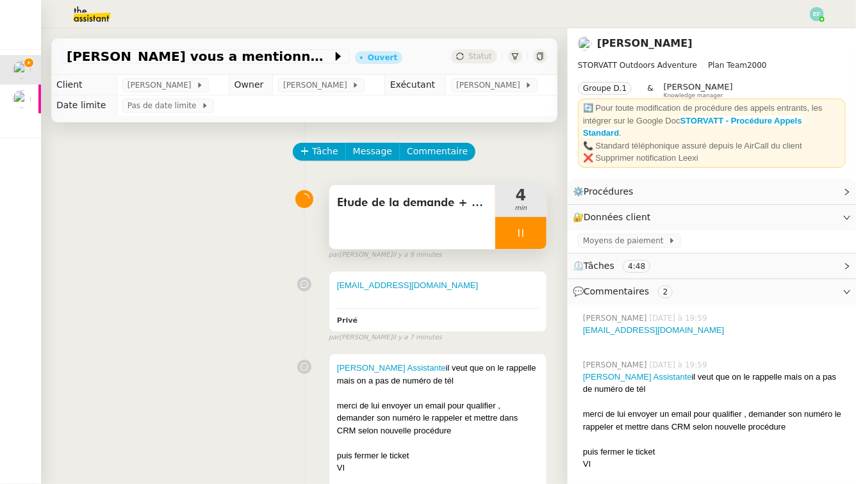
click at [513, 230] on div at bounding box center [520, 233] width 51 height 32
click at [509, 229] on icon at bounding box center [508, 233] width 10 height 10
click at [281, 58] on span "Thomas Soulier vous a mentionné sur le ticket [##3576##]" at bounding box center [199, 56] width 265 height 13
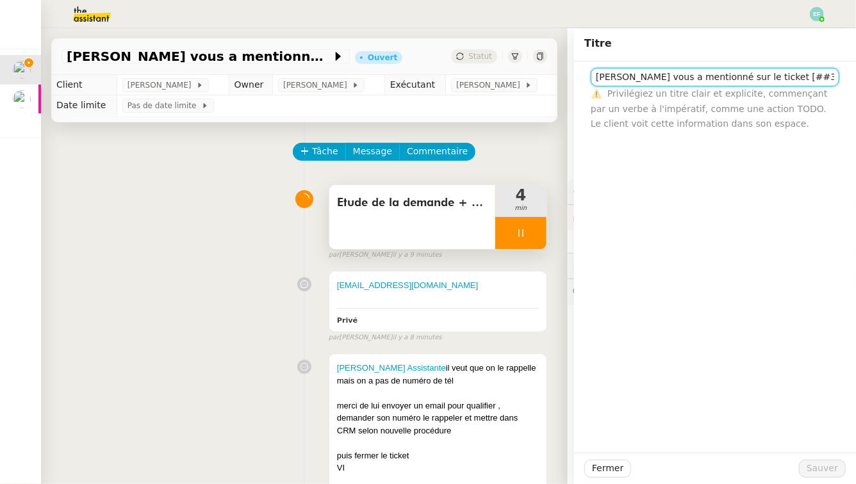
drag, startPoint x: 781, startPoint y: 78, endPoint x: 566, endPoint y: 54, distance: 216.6
click at [566, 54] on app-ticket "Thomas Soulier vous a mentionné sur le ticket [##3576##] Ouvert Statut Client F…" at bounding box center [448, 256] width 815 height 456
click at [647, 79] on input "Suivi ticket [##3576##]" at bounding box center [715, 77] width 249 height 19
click at [725, 81] on input "Suivi ticket Zoho ##3576##]" at bounding box center [715, 77] width 249 height 19
type input "Suivi ticket Zoho ##3576## - Vincent sans nom"
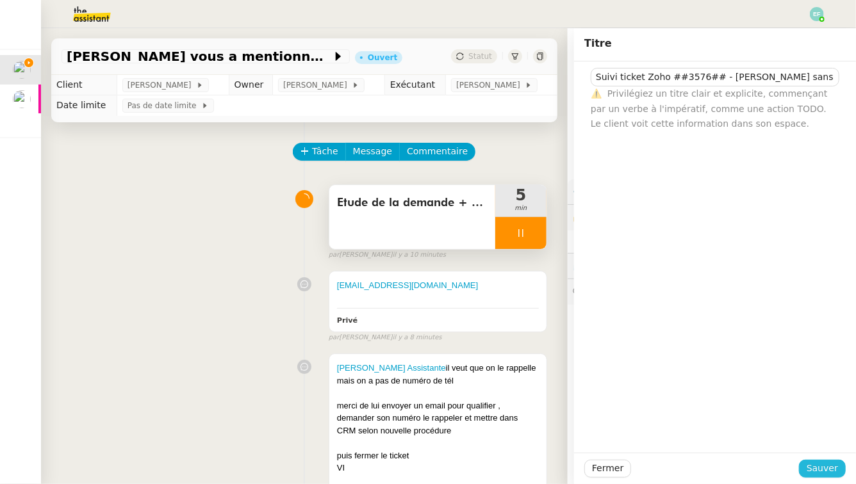
click at [808, 448] on span "Sauver" at bounding box center [821, 468] width 31 height 15
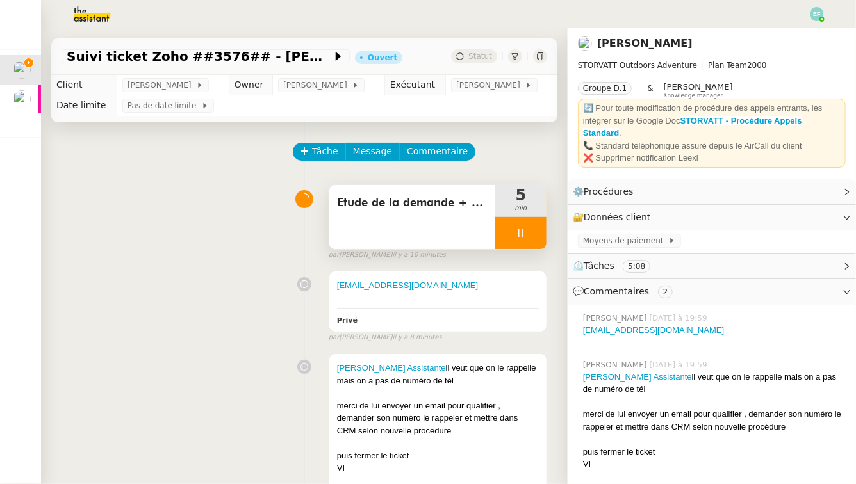
click at [525, 225] on div at bounding box center [520, 233] width 51 height 32
click at [511, 230] on icon at bounding box center [508, 233] width 10 height 10
click at [531, 228] on div at bounding box center [520, 233] width 51 height 32
click at [539, 226] on button at bounding box center [534, 233] width 26 height 32
click at [504, 230] on button at bounding box center [520, 233] width 51 height 32
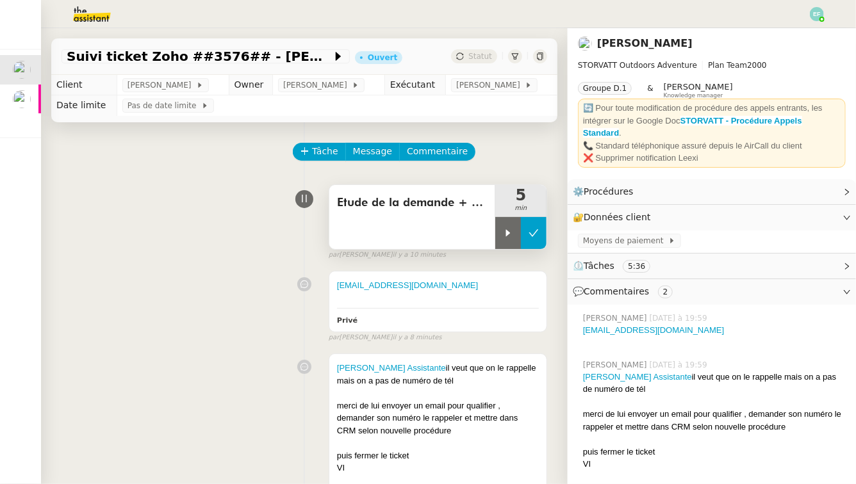
click at [504, 230] on icon at bounding box center [508, 233] width 10 height 10
click at [532, 234] on div at bounding box center [520, 233] width 51 height 32
click at [535, 234] on icon at bounding box center [533, 233] width 10 height 10
click at [304, 56] on span "Suivi ticket Zoho ##3576## - Vincent sans nom" at bounding box center [199, 56] width 265 height 13
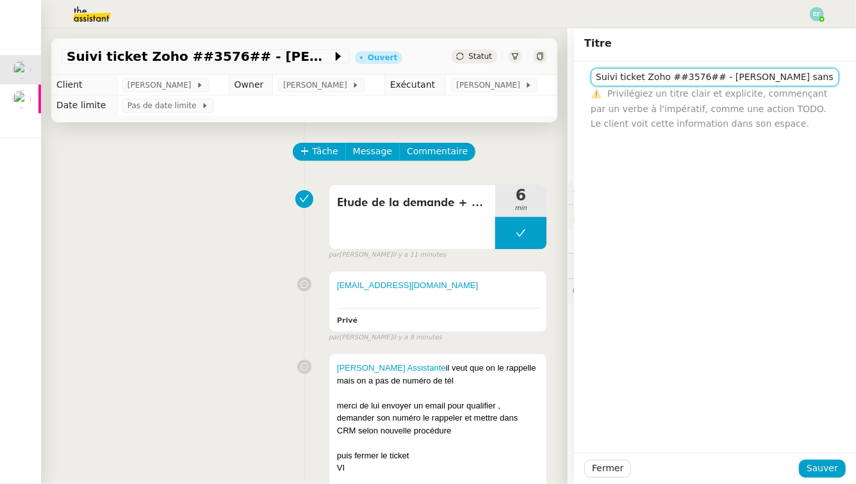
type input "Suivi ticket Zoho ##3576## - Vincent sans nom"
click at [808, 448] on span "Sauver" at bounding box center [821, 468] width 31 height 15
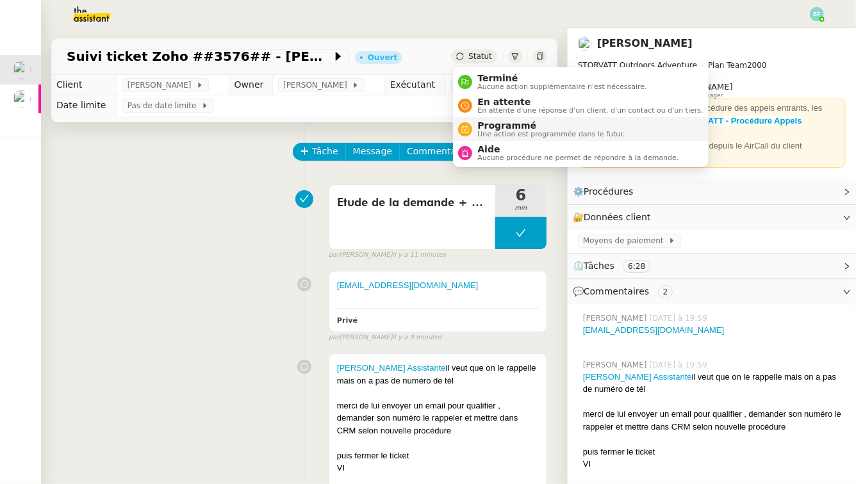
click at [485, 127] on span "Programmé" at bounding box center [550, 125] width 147 height 10
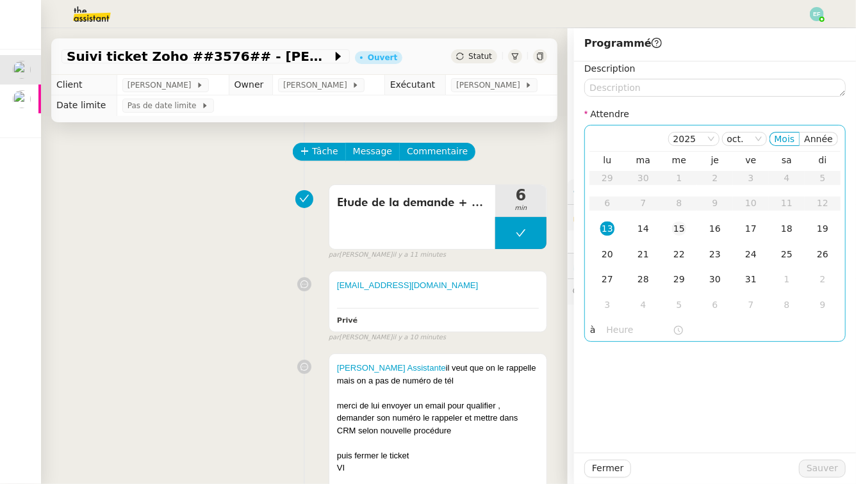
click at [678, 224] on div "15" at bounding box center [679, 229] width 14 height 14
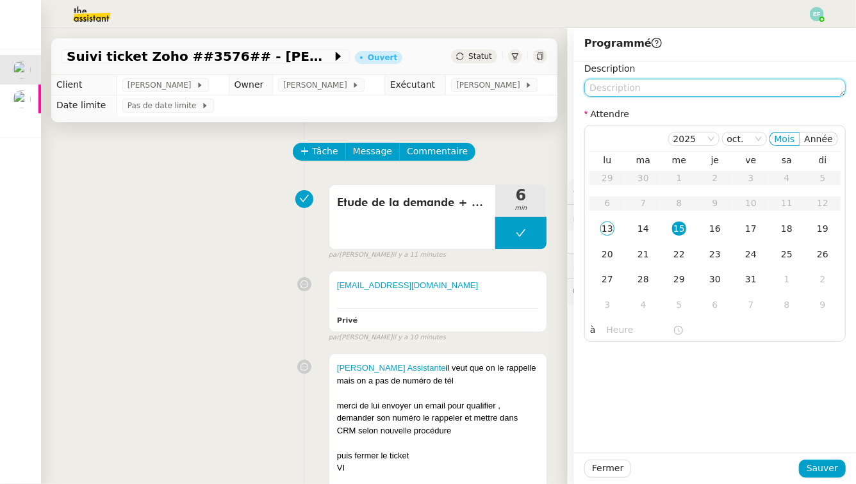
click at [652, 82] on textarea at bounding box center [714, 88] width 261 height 18
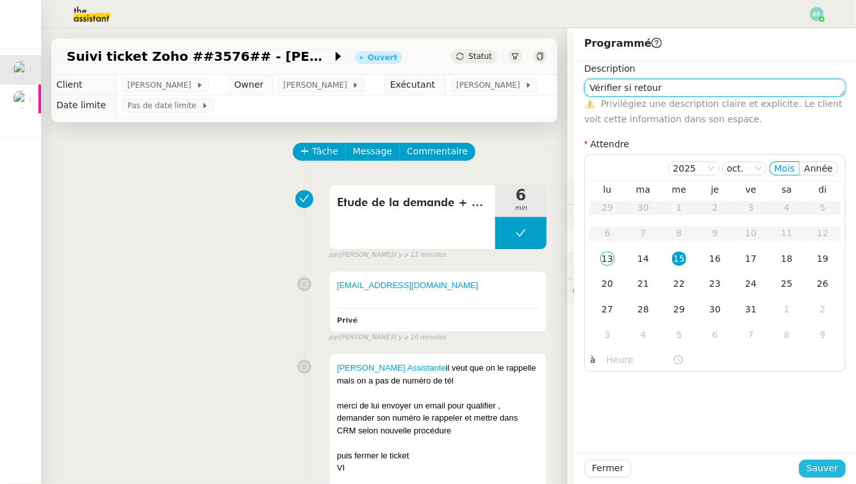
type textarea "Vérifier si retour"
click at [808, 448] on span "Sauver" at bounding box center [821, 468] width 31 height 15
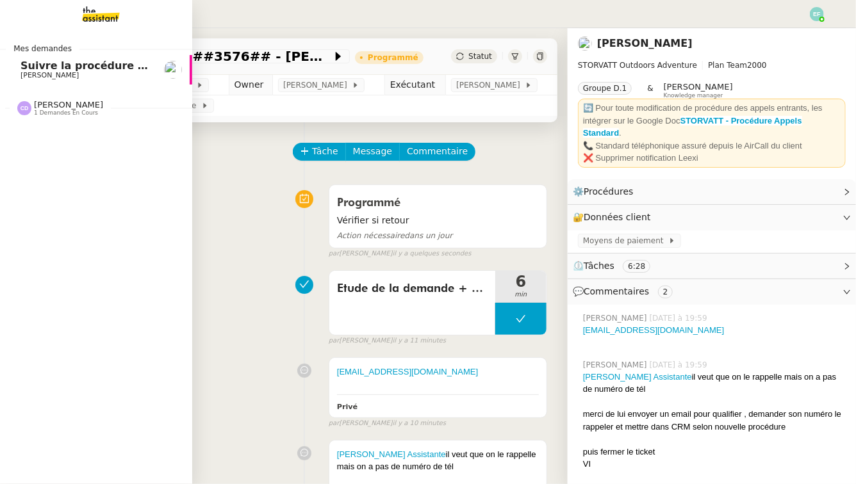
click at [54, 64] on span "Suivre la procédure pour le ticket 3574" at bounding box center [133, 66] width 226 height 12
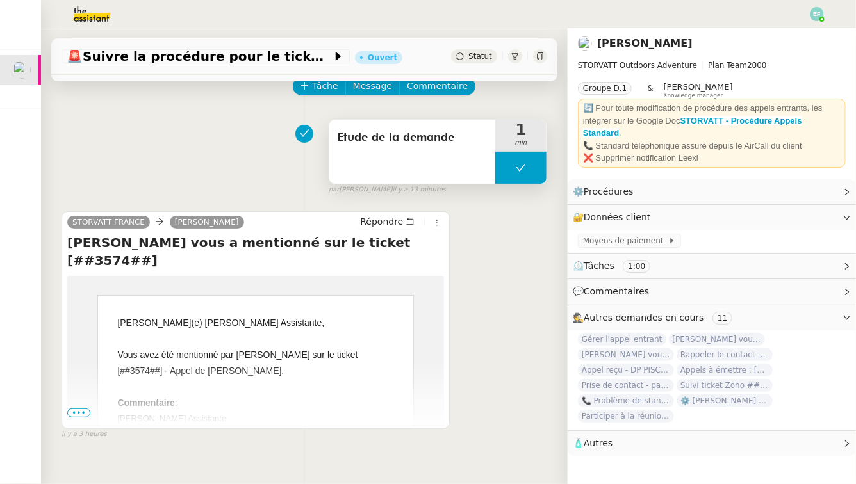
scroll to position [64, 0]
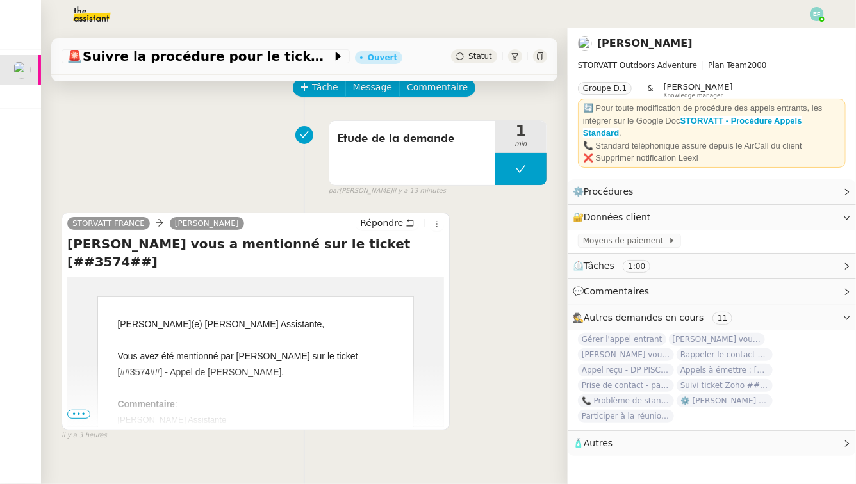
click at [85, 413] on span "•••" at bounding box center [78, 414] width 23 height 9
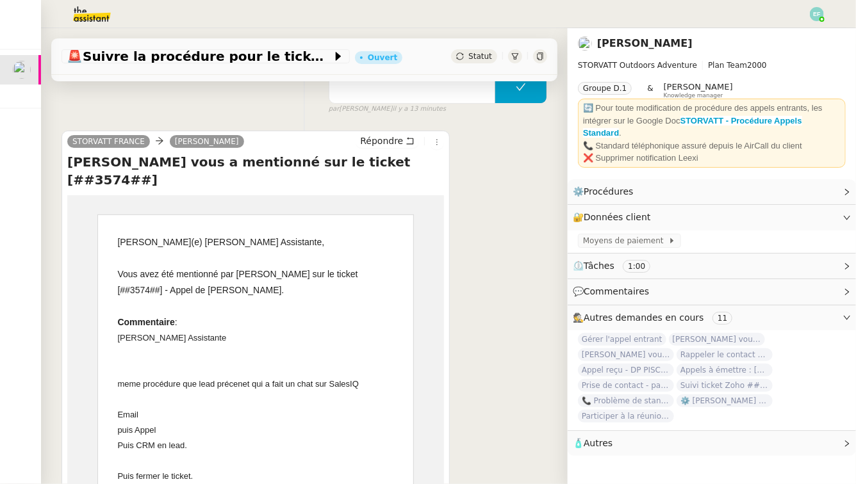
scroll to position [0, 0]
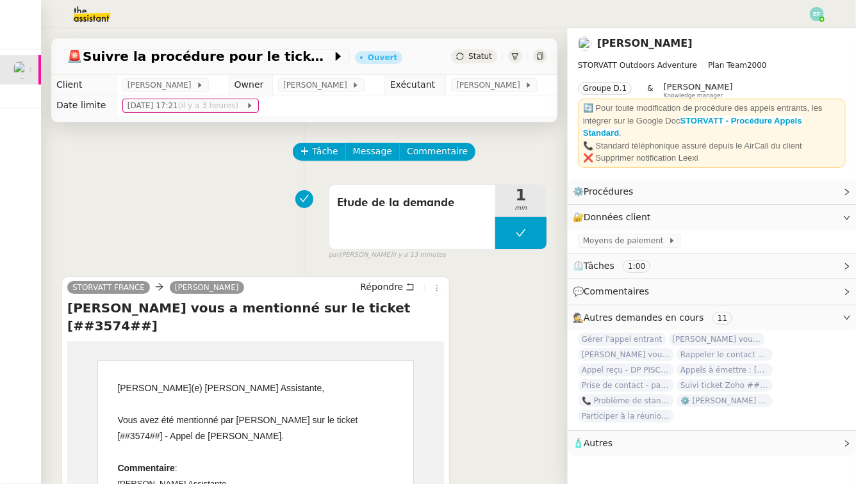
click at [93, 8] on img at bounding box center [81, 14] width 99 height 28
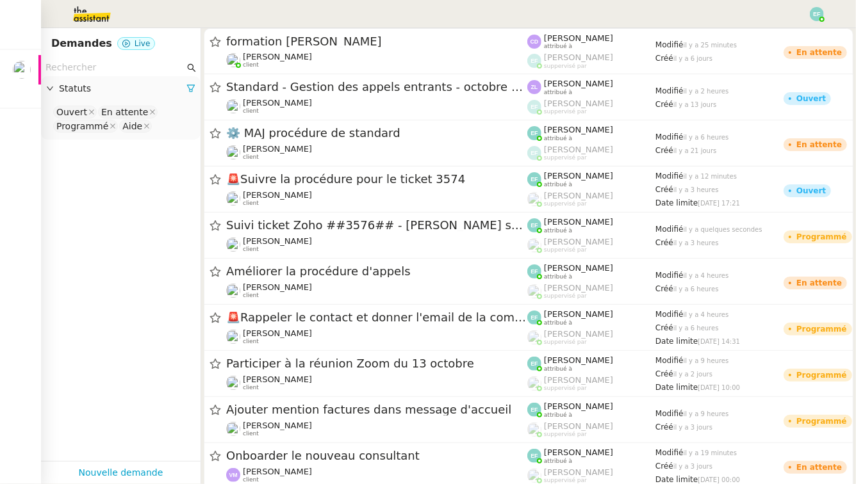
click at [97, 68] on input "text" at bounding box center [114, 67] width 139 height 15
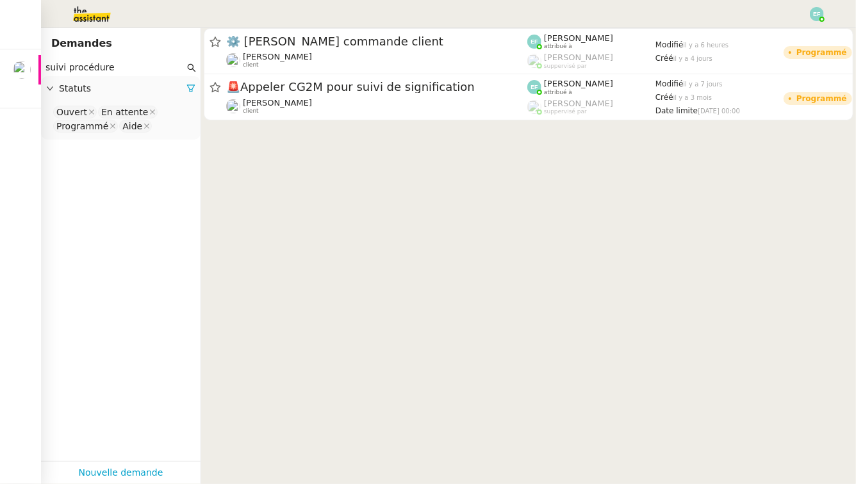
type input "suivi procédure"
click at [172, 130] on nz-select-top-control "Ouvert En attente Programmé Aide" at bounding box center [120, 119] width 139 height 30
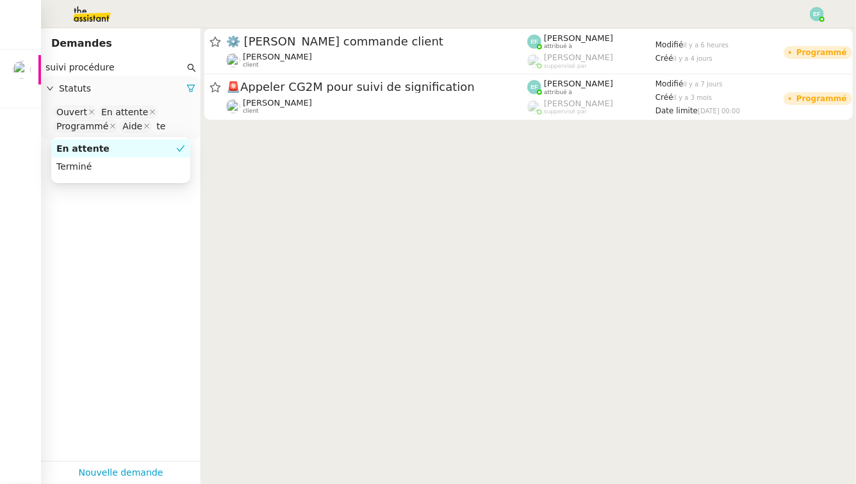
type input "ter"
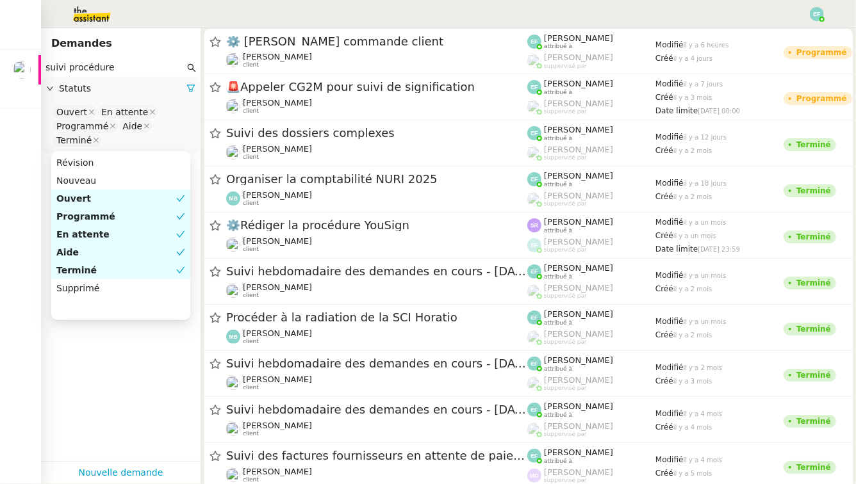
drag, startPoint x: 117, startPoint y: 70, endPoint x: 67, endPoint y: 65, distance: 50.8
click at [67, 65] on input "suivi procédure" at bounding box center [114, 67] width 139 height 15
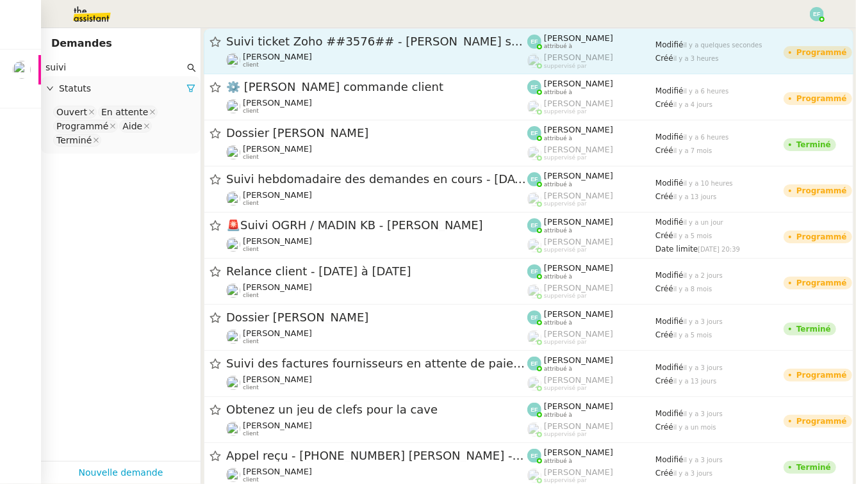
type input "suivi"
click at [372, 47] on div "Suivi ticket Zoho ##3576## - Vincent sans nom" at bounding box center [376, 41] width 301 height 15
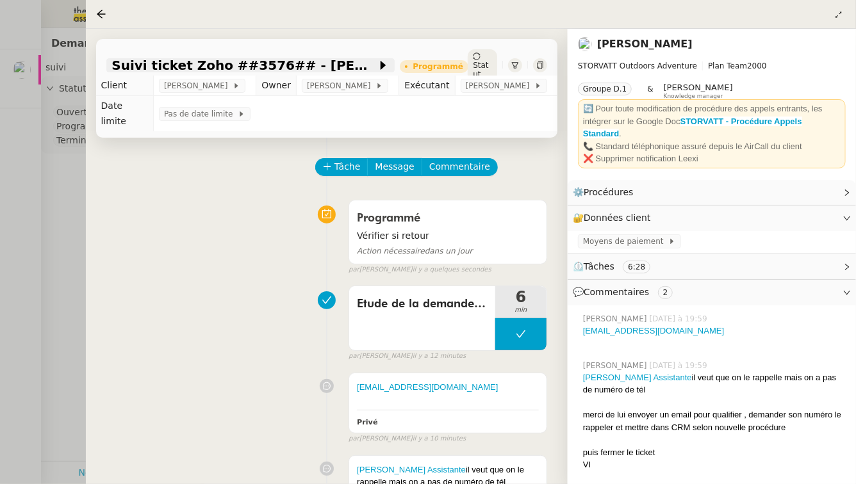
click at [250, 66] on span "Suivi ticket Zoho ##3576## - Vincent sans nom" at bounding box center [243, 65] width 265 height 13
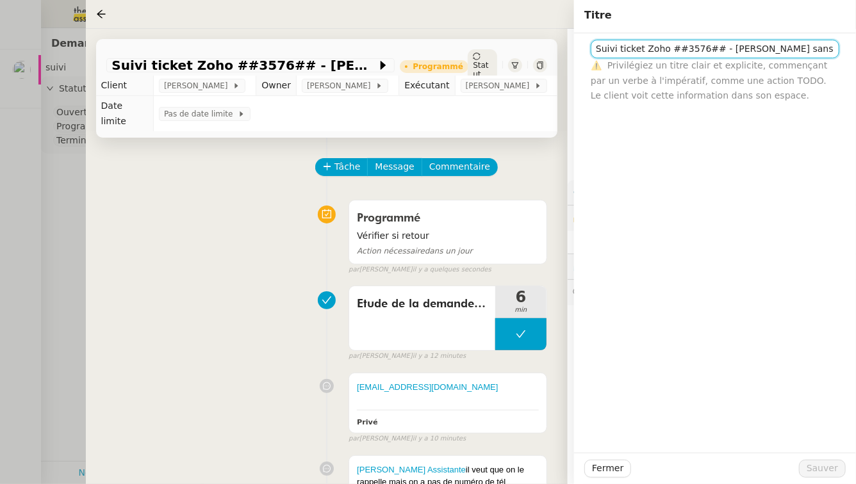
click at [676, 49] on input "Suivi ticket Zoho ##3576## - Vincent sans nom" at bounding box center [715, 49] width 249 height 19
click at [698, 49] on input "Suivi ticket Zoho 3576## - Vincent sans nom" at bounding box center [715, 49] width 249 height 19
type input "Suivi ticket Zoho 3576 - [PERSON_NAME] sans nom"
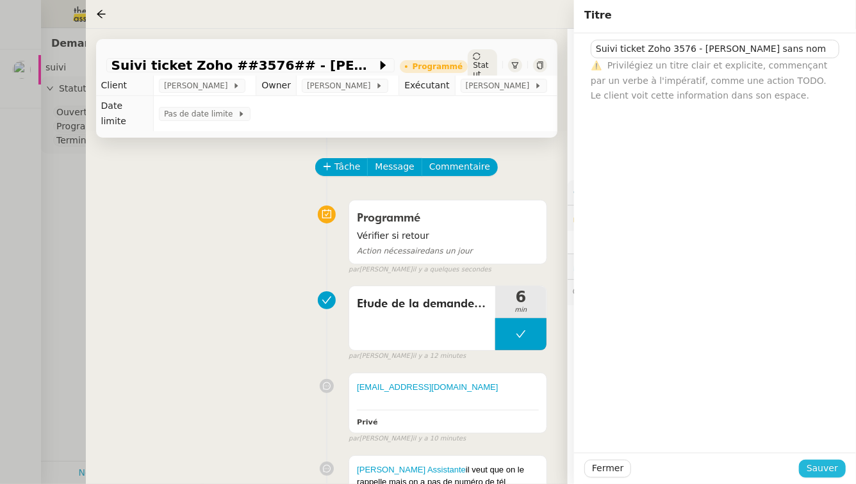
click at [808, 448] on span "Sauver" at bounding box center [821, 468] width 31 height 15
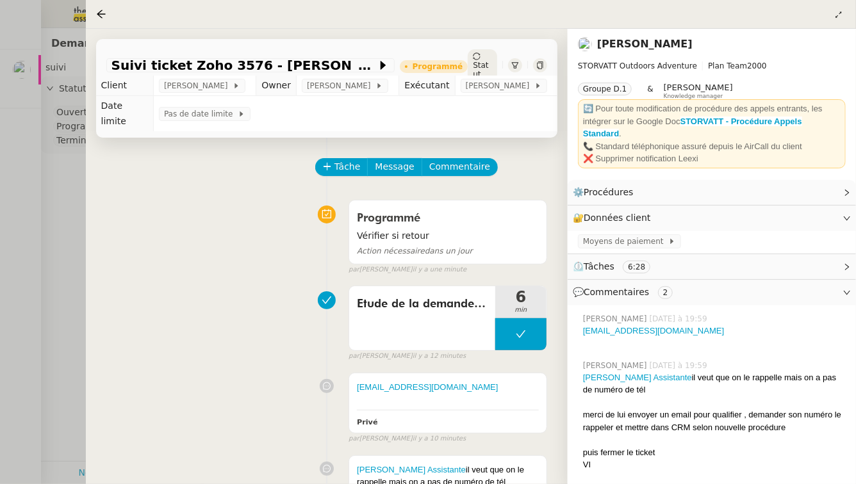
click at [59, 255] on div at bounding box center [428, 242] width 856 height 484
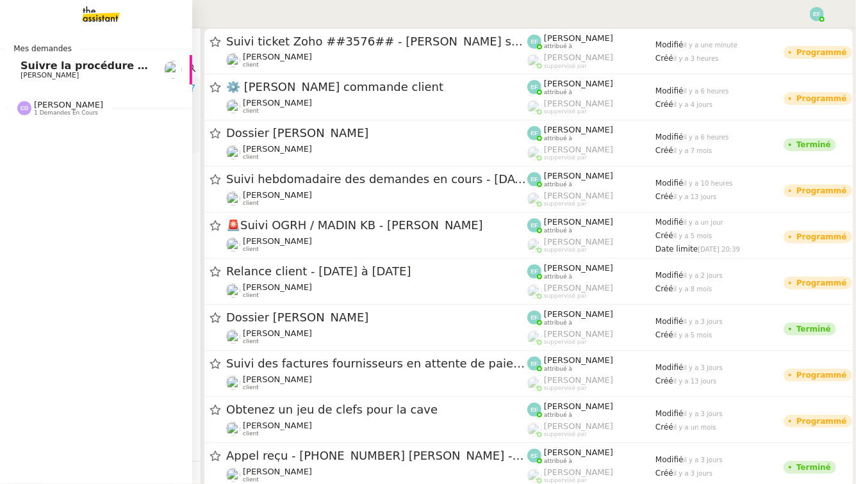
click at [31, 67] on span "Suivre la procédure pour le ticket 3574" at bounding box center [133, 66] width 226 height 12
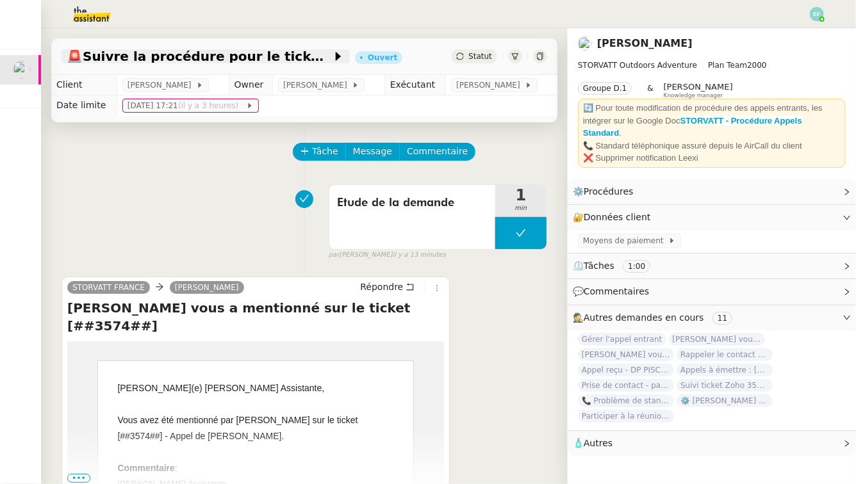
click at [211, 52] on span "🚨 Suivre la procédure pour le ticket 3574" at bounding box center [199, 56] width 265 height 13
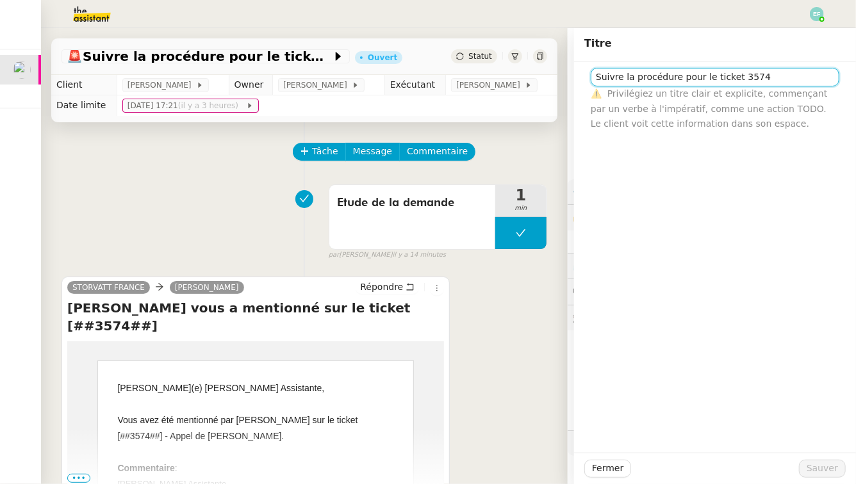
drag, startPoint x: 710, startPoint y: 75, endPoint x: 626, endPoint y: 76, distance: 84.6
click at [626, 76] on input "Suivre la procédure pour le ticket 3574" at bounding box center [715, 77] width 249 height 19
type input "Suivi ticket 3574"
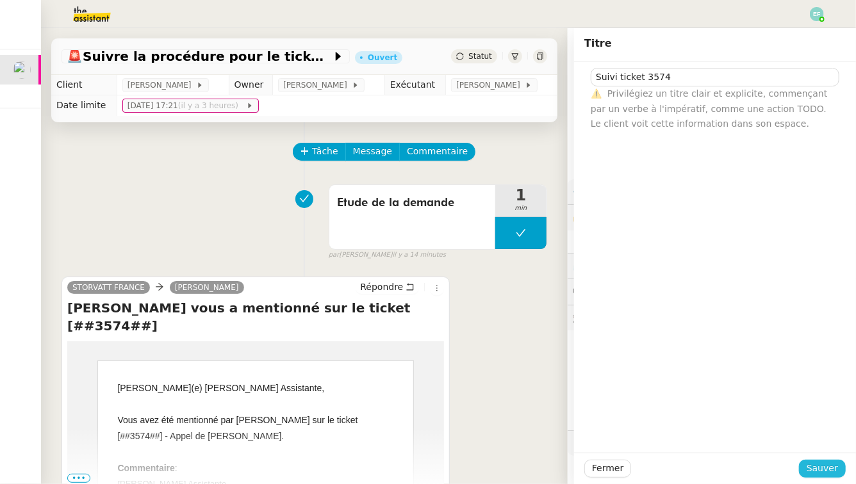
click at [808, 448] on span "Sauver" at bounding box center [821, 468] width 31 height 15
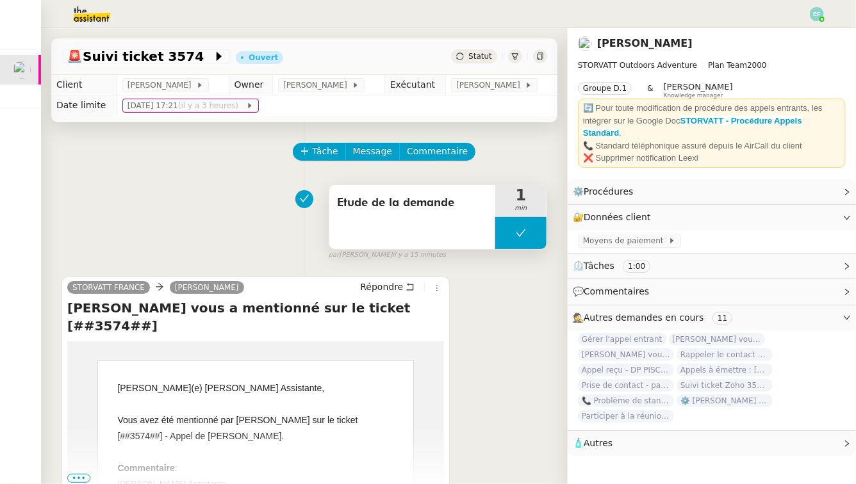
click at [522, 227] on button at bounding box center [520, 233] width 51 height 32
click at [512, 228] on icon at bounding box center [508, 233] width 10 height 10
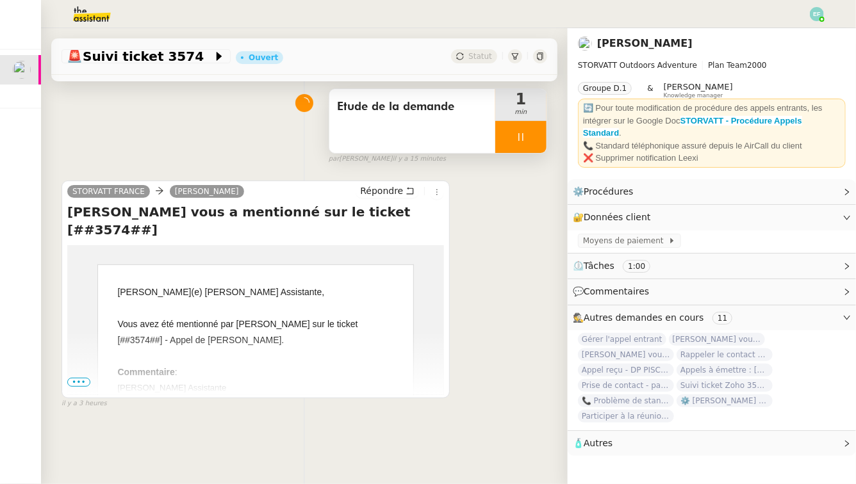
scroll to position [95, 0]
click at [91, 385] on td "Cher(e) Géraldine Assistante, Vous avez été mentionné par Thomas Soulier sur le…" at bounding box center [255, 481] width 377 height 470
click at [85, 383] on span "•••" at bounding box center [78, 383] width 23 height 9
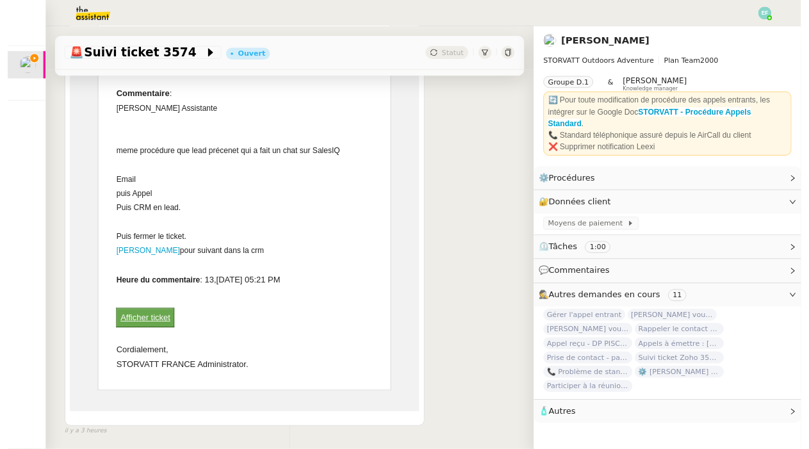
scroll to position [380, 0]
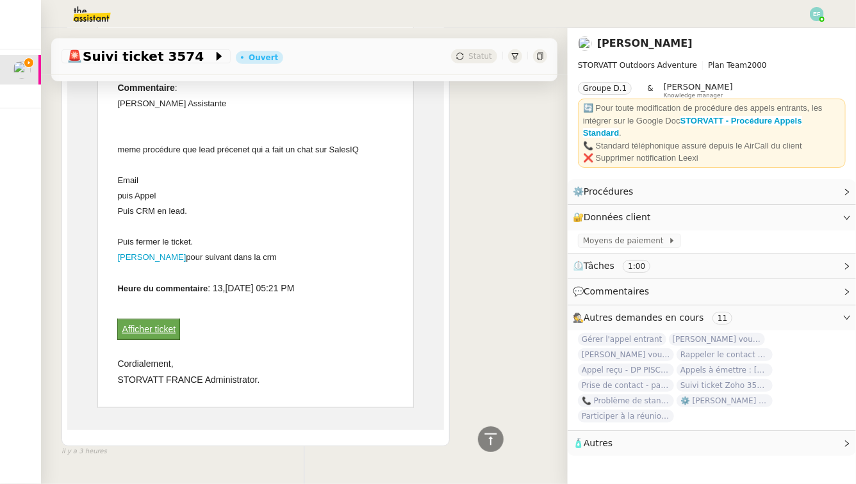
click at [169, 324] on link "Afficher ticket" at bounding box center [149, 329] width 54 height 10
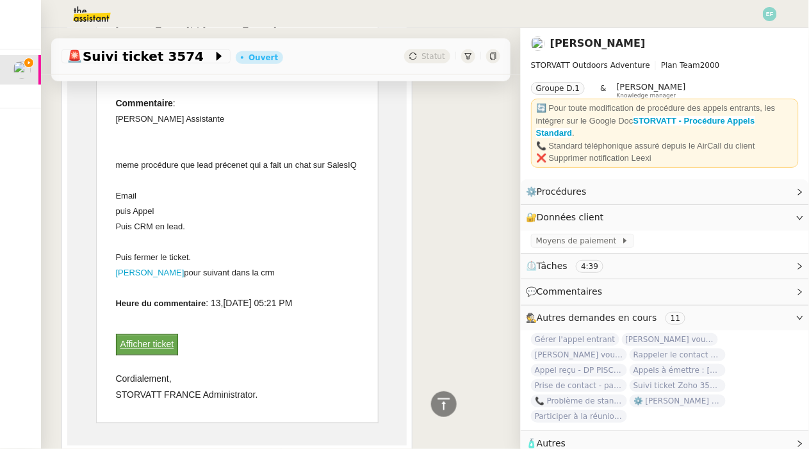
scroll to position [0, 0]
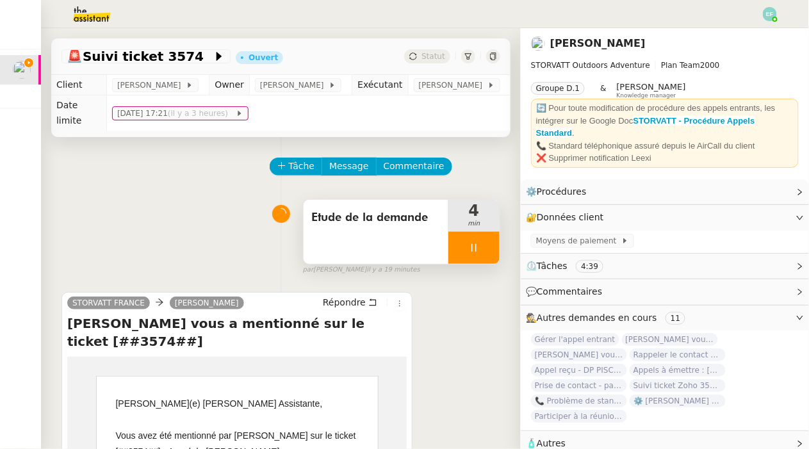
click at [379, 231] on div "Etude de la demande" at bounding box center [376, 232] width 145 height 64
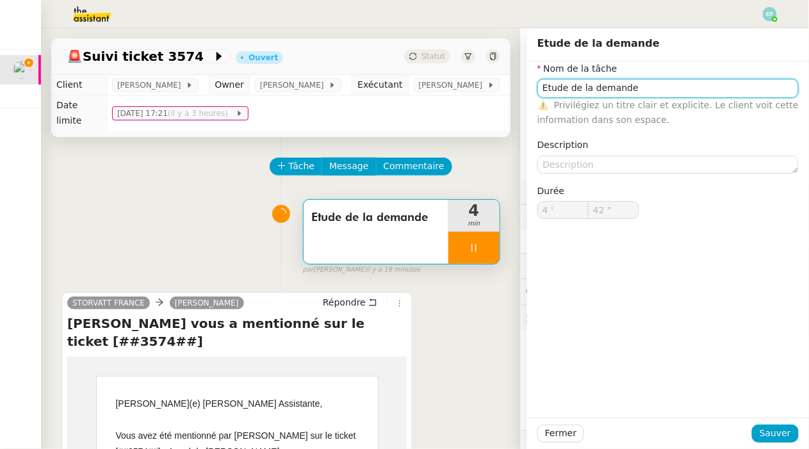
click at [694, 86] on input "Etude de la demande" at bounding box center [667, 88] width 261 height 19
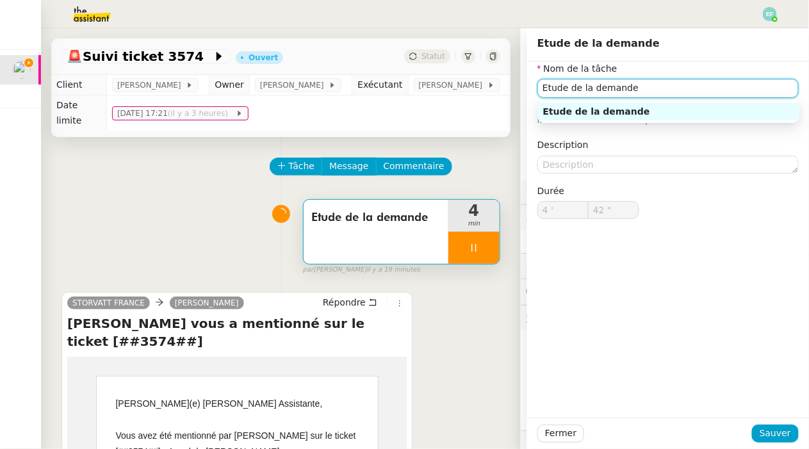
type input "43 ""
type input "Etude de la demande + envoi"
type input "44 ""
type input "Etude de la demande + envoi d'email"
type input "45 ""
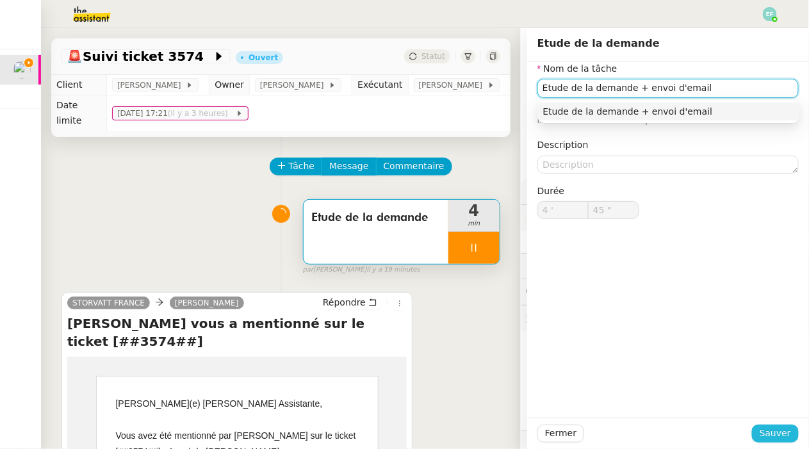
type input "Etude de la demande + envoi d'email"
click at [780, 432] on span "Sauver" at bounding box center [775, 433] width 31 height 15
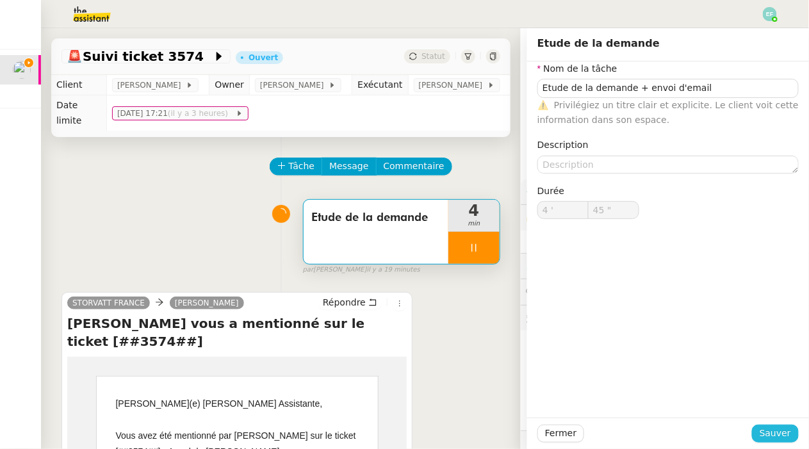
type input "46 ""
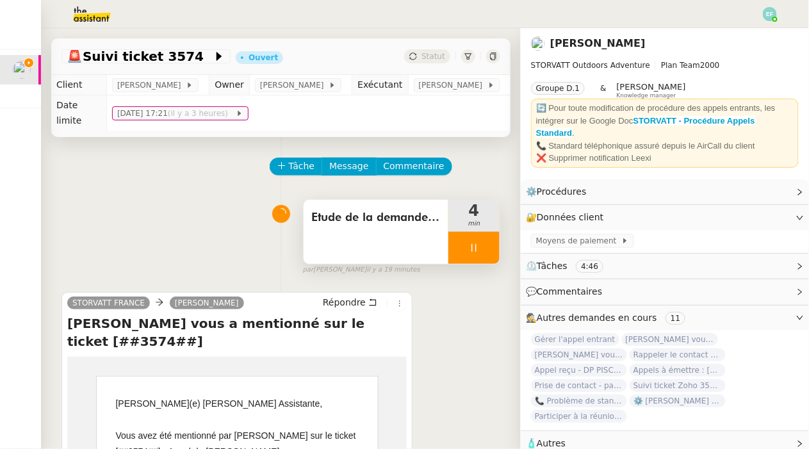
click at [423, 244] on div "Etude de la demande + envoi d'email" at bounding box center [376, 232] width 145 height 64
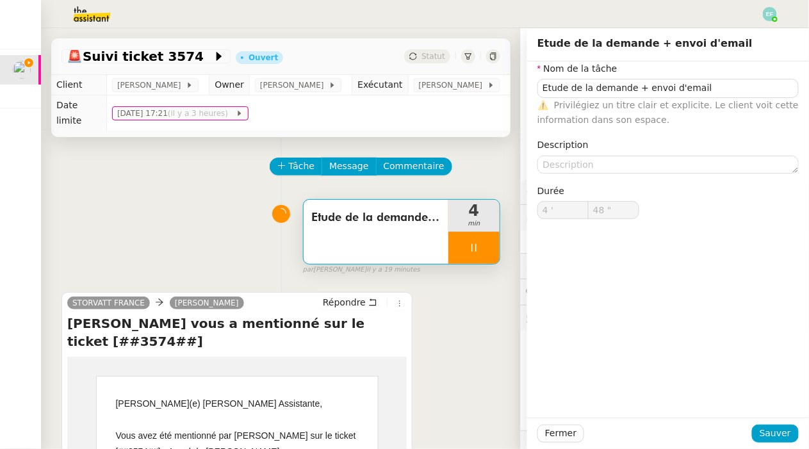
click at [197, 201] on div "Etude de la demande + envoi d'email 4 min false par Emelyne F. il y a 19 minutes" at bounding box center [280, 234] width 439 height 82
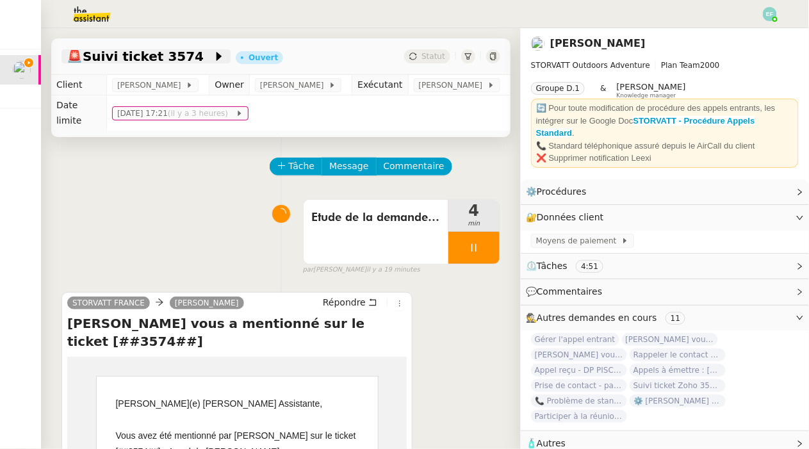
click at [204, 61] on span at bounding box center [208, 56] width 9 height 15
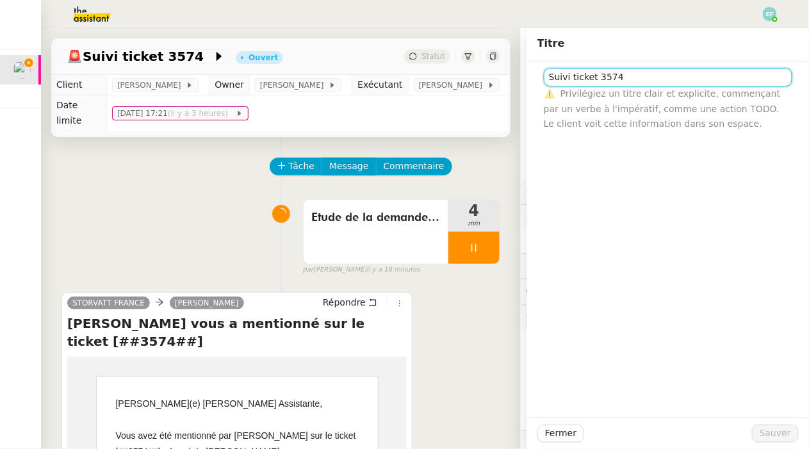
click at [676, 77] on input "Suivi ticket 3574" at bounding box center [668, 77] width 249 height 19
type input "Suivi ticket 3574 - [PERSON_NAME] sans nom"
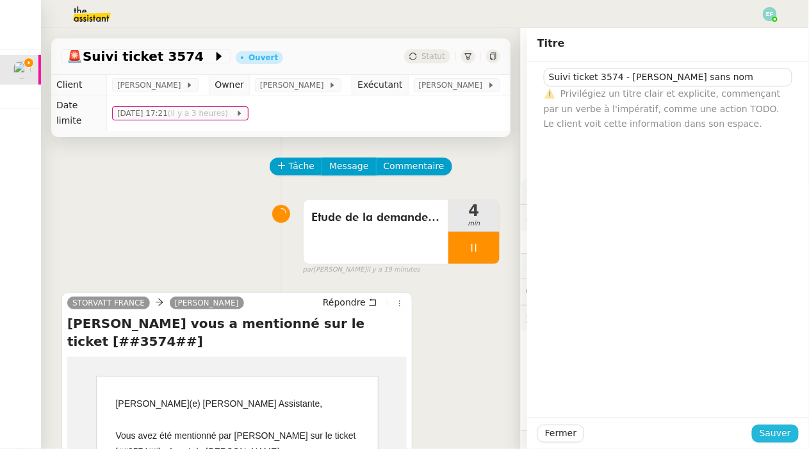
click at [772, 434] on span "Sauver" at bounding box center [775, 433] width 31 height 15
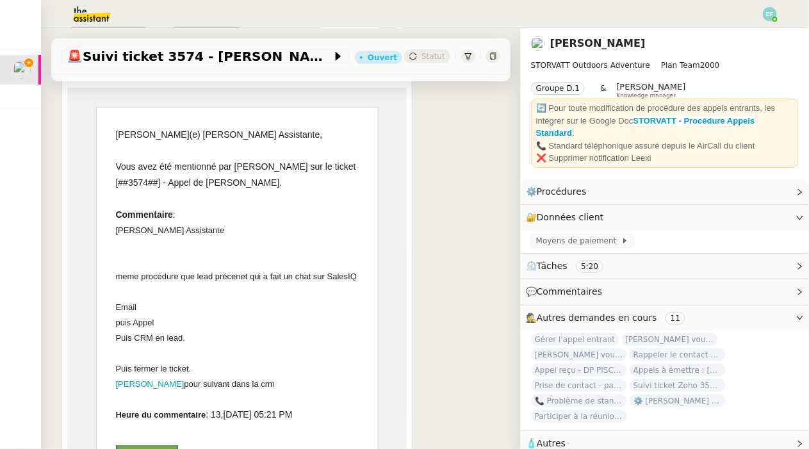
scroll to position [270, 0]
drag, startPoint x: 110, startPoint y: 307, endPoint x: 215, endPoint y: 336, distance: 108.3
click at [215, 336] on td "Cher(e) Géraldine Assistante, Vous avez été mentionné par Thomas Soulier sur le…" at bounding box center [237, 319] width 282 height 427
copy div "Email puis Appel Puis CRM en lead."
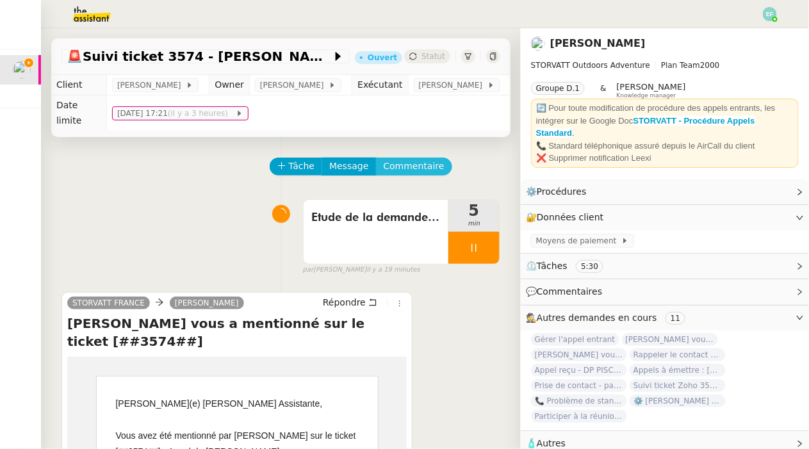
click at [425, 163] on span "Commentaire" at bounding box center [414, 166] width 61 height 15
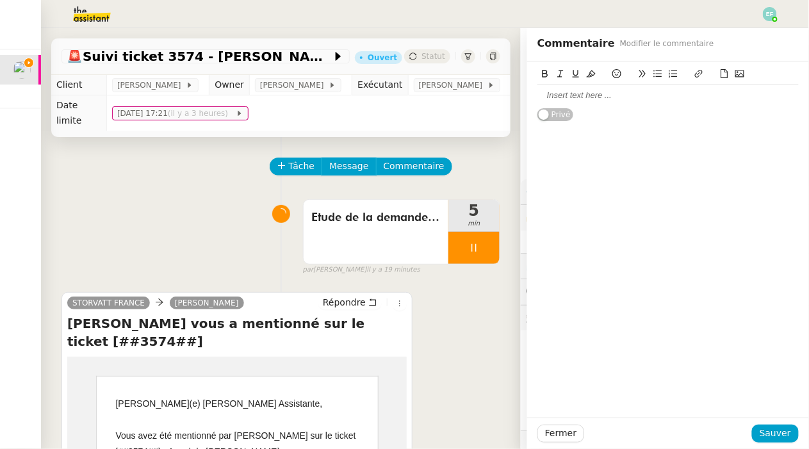
click at [673, 90] on div at bounding box center [667, 96] width 261 height 12
click at [769, 433] on span "Sauver" at bounding box center [775, 433] width 31 height 15
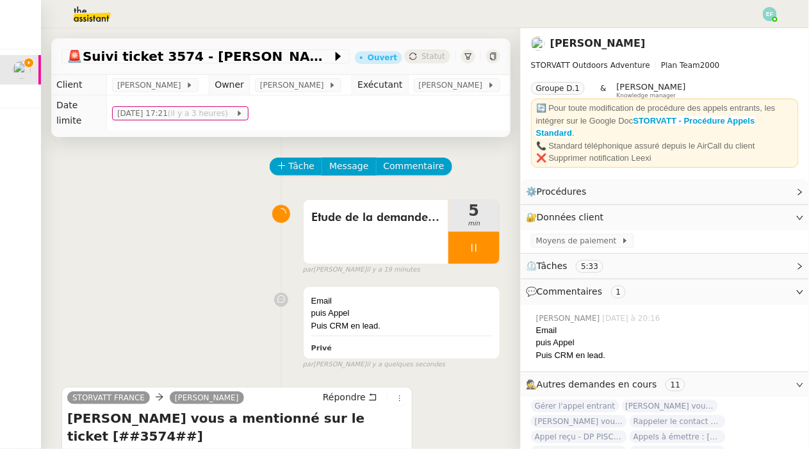
click at [475, 254] on div at bounding box center [473, 248] width 51 height 32
click at [484, 251] on icon at bounding box center [487, 248] width 10 height 10
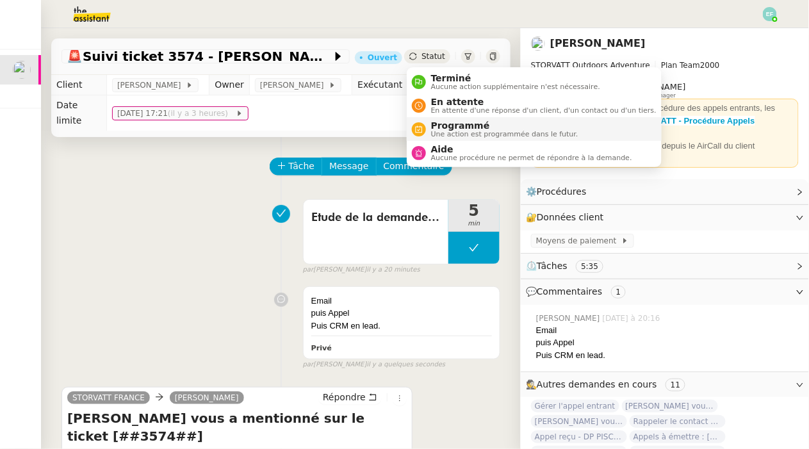
click at [436, 127] on span "Programmé" at bounding box center [504, 125] width 147 height 10
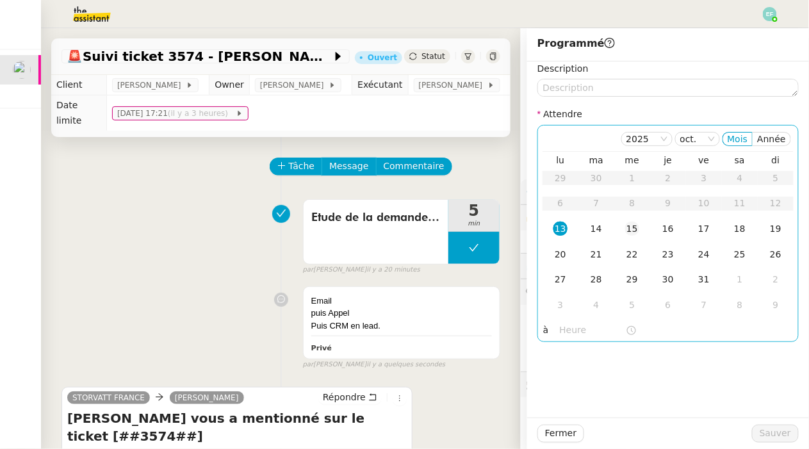
click at [630, 224] on div "15" at bounding box center [632, 229] width 14 height 14
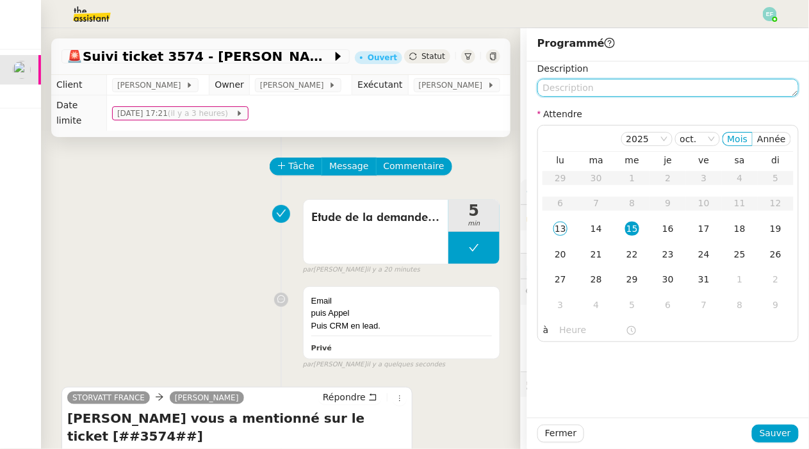
click at [624, 81] on textarea at bounding box center [667, 88] width 261 height 18
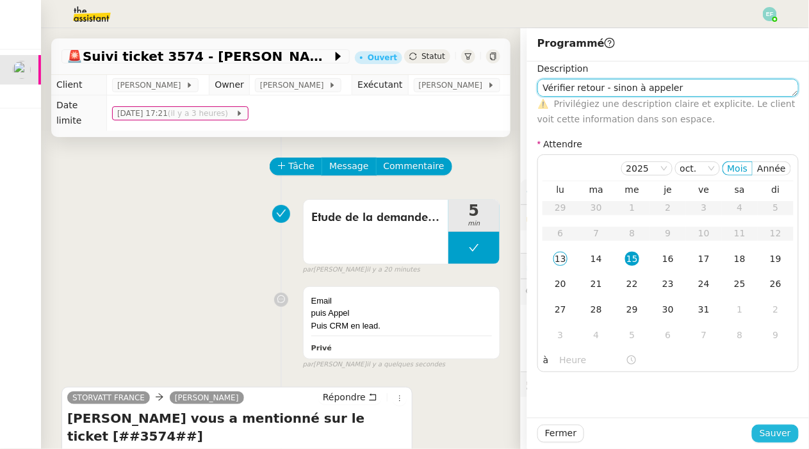
type textarea "Vérifier retour - sinon à appeler"
click at [768, 432] on span "Sauver" at bounding box center [775, 433] width 31 height 15
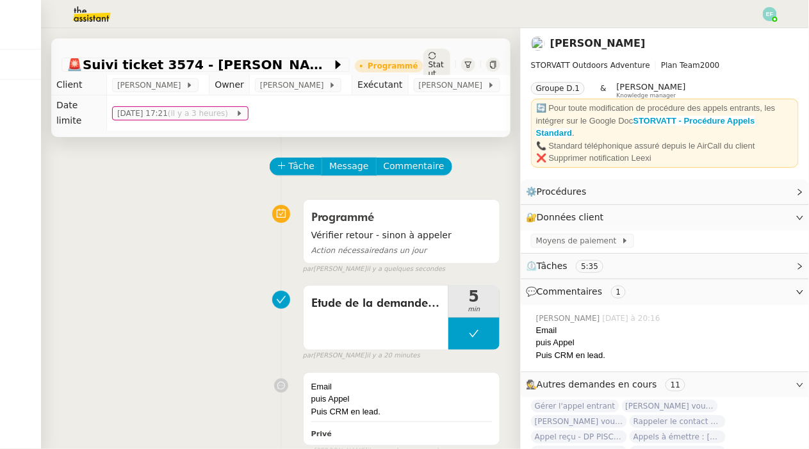
click at [84, 18] on img at bounding box center [81, 14] width 99 height 28
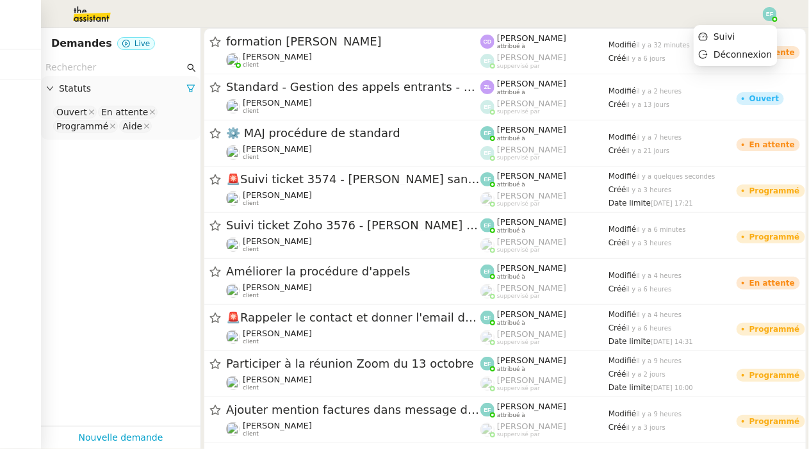
click at [770, 13] on img at bounding box center [770, 14] width 14 height 14
click at [754, 33] on li "Suivi" at bounding box center [735, 37] width 83 height 18
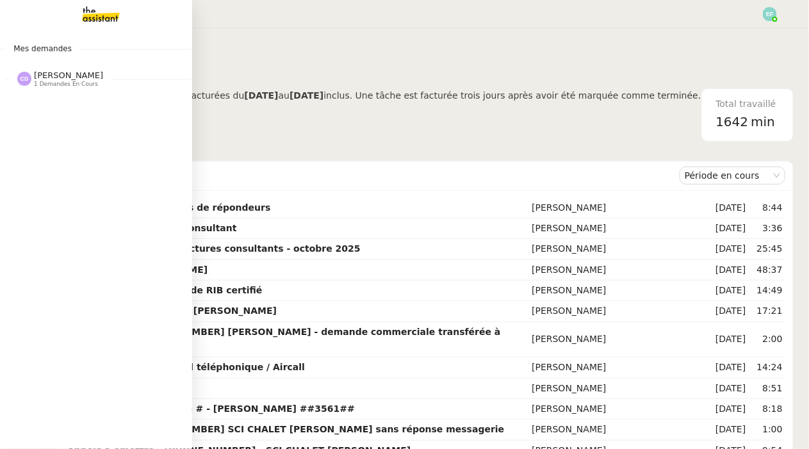
click at [52, 83] on span "1 demandes en cours" at bounding box center [66, 84] width 64 height 7
click at [68, 110] on span "[PERSON_NAME]" at bounding box center [49, 112] width 58 height 8
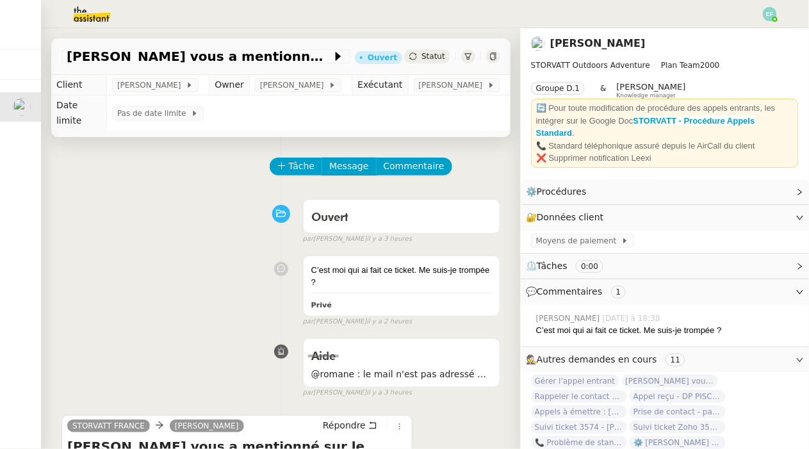
click at [83, 19] on img at bounding box center [81, 14] width 99 height 28
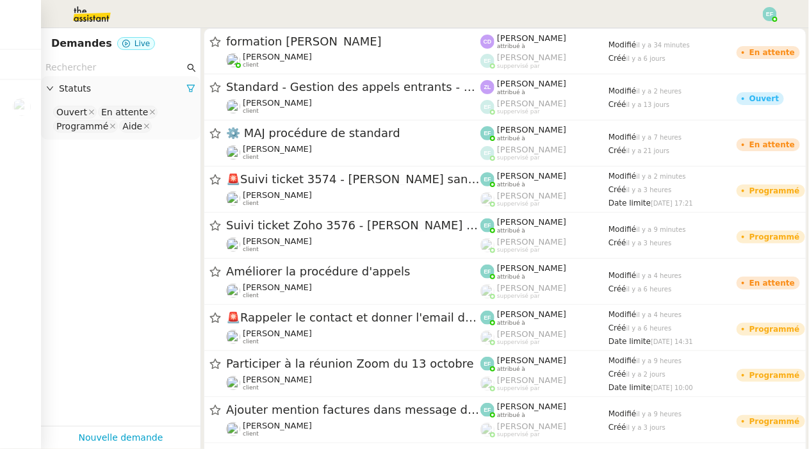
click at [769, 13] on img at bounding box center [770, 14] width 14 height 14
click at [760, 35] on li "Suivi" at bounding box center [735, 37] width 83 height 18
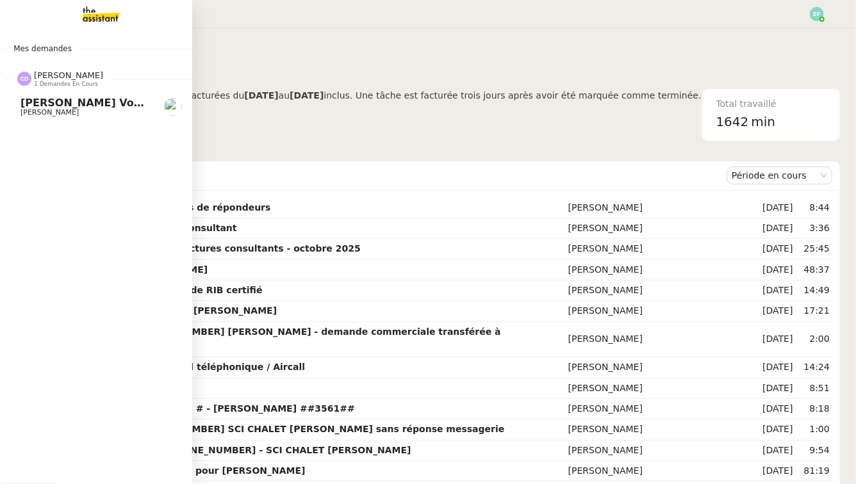
click at [64, 115] on span "[PERSON_NAME]" at bounding box center [49, 112] width 58 height 8
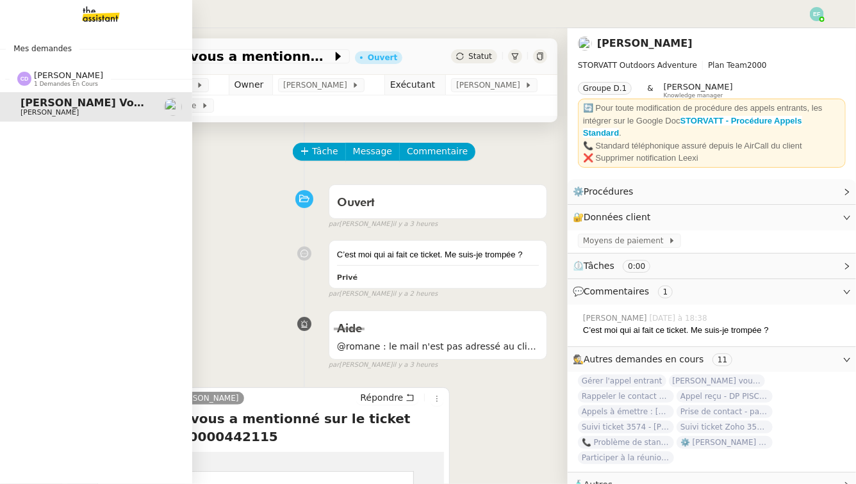
click at [58, 83] on span "1 demandes en cours" at bounding box center [66, 84] width 64 height 7
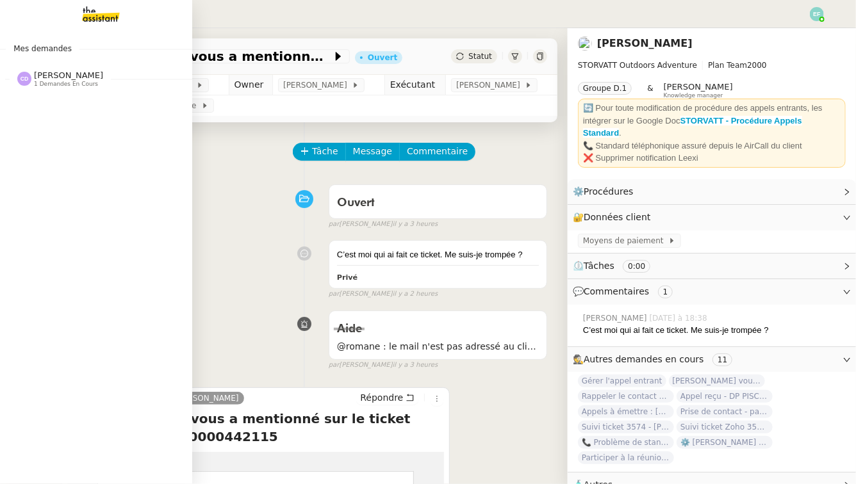
click at [106, 14] on img at bounding box center [90, 14] width 99 height 28
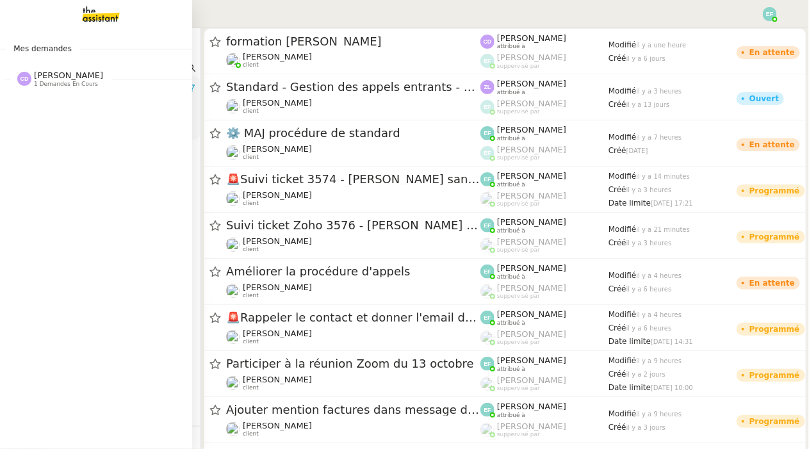
click at [75, 73] on span "[PERSON_NAME]" at bounding box center [68, 75] width 69 height 10
click at [104, 1] on img at bounding box center [90, 14] width 99 height 28
click at [42, 105] on span "[PERSON_NAME] vous a mentionné sur le ticket [##3573##] 0000000442115" at bounding box center [247, 103] width 454 height 12
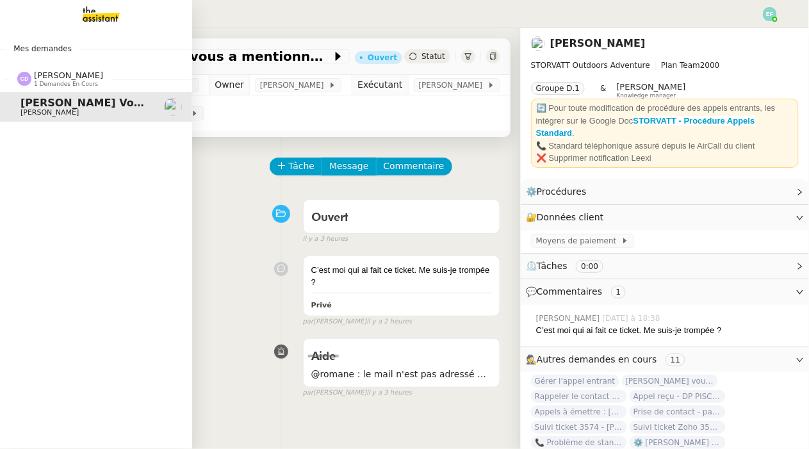
click at [97, 11] on img at bounding box center [90, 14] width 99 height 28
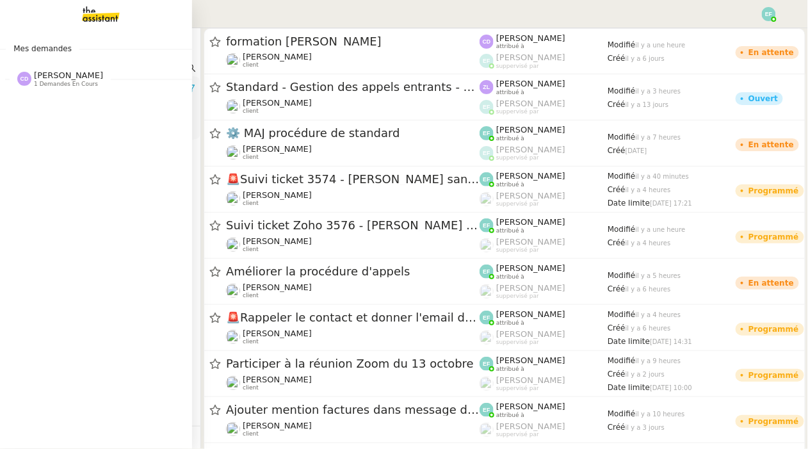
click at [90, 22] on img at bounding box center [90, 14] width 99 height 28
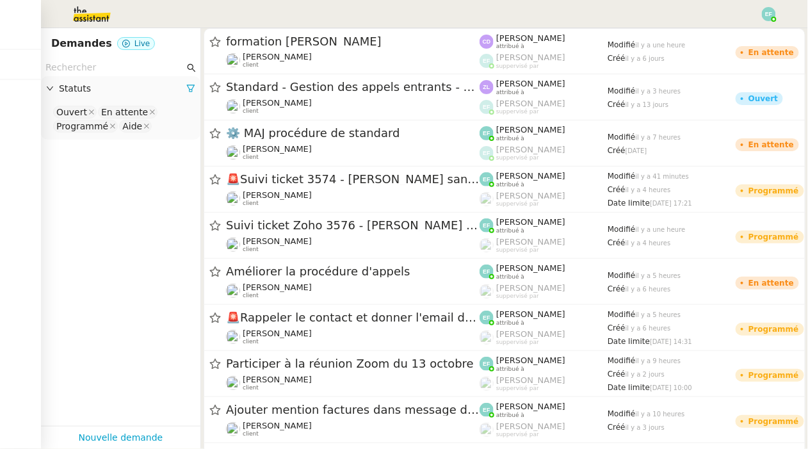
click at [99, 9] on img at bounding box center [81, 14] width 99 height 28
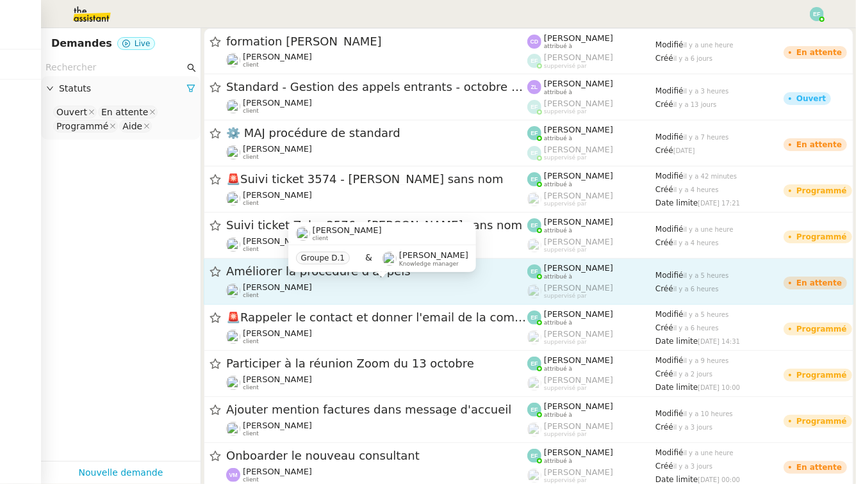
click at [375, 286] on div "Thomas SOULIER client" at bounding box center [376, 290] width 301 height 17
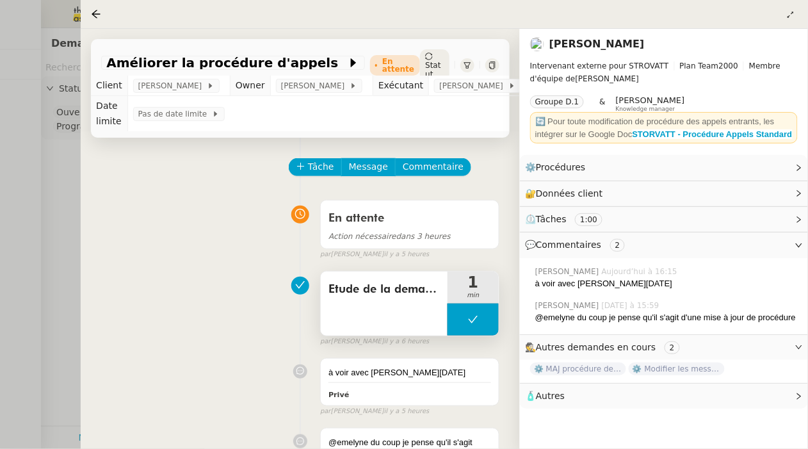
click at [475, 322] on icon at bounding box center [473, 320] width 10 height 10
click at [464, 322] on icon at bounding box center [460, 320] width 10 height 10
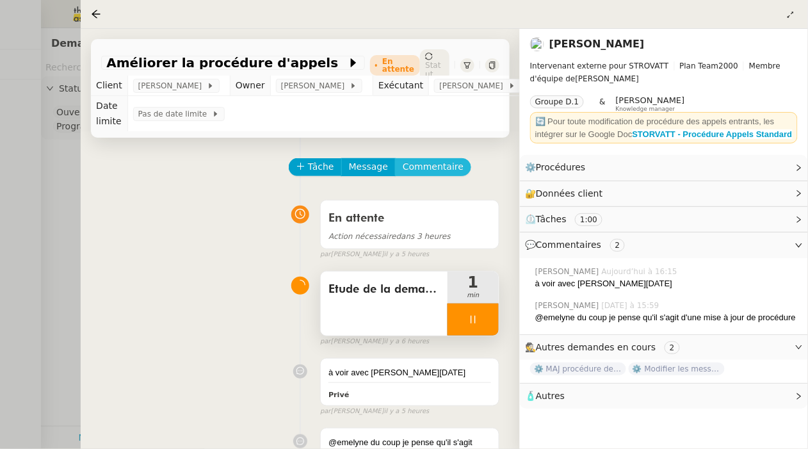
click at [431, 176] on button "Commentaire" at bounding box center [433, 167] width 76 height 18
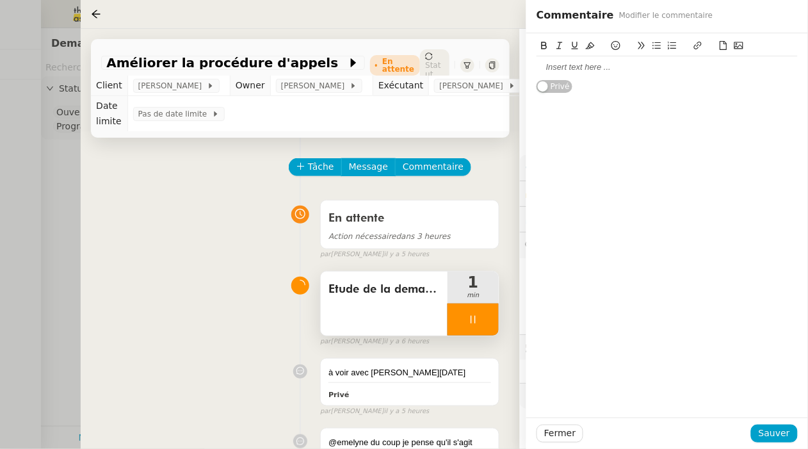
click at [591, 69] on div at bounding box center [667, 67] width 261 height 12
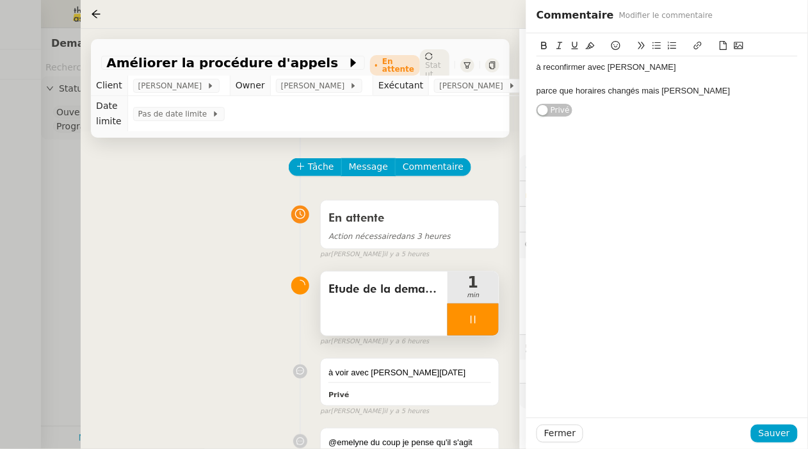
click at [798, 434] on div "Fermer Sauver" at bounding box center [668, 433] width 282 height 31
click at [784, 430] on span "Sauver" at bounding box center [774, 433] width 31 height 15
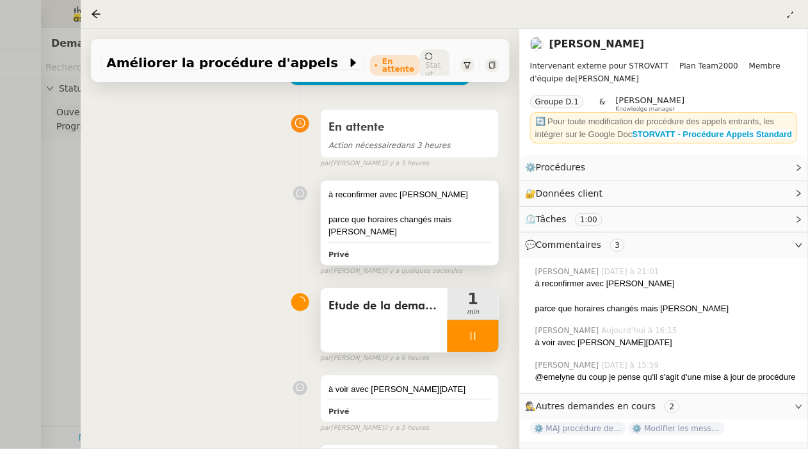
scroll to position [97, 0]
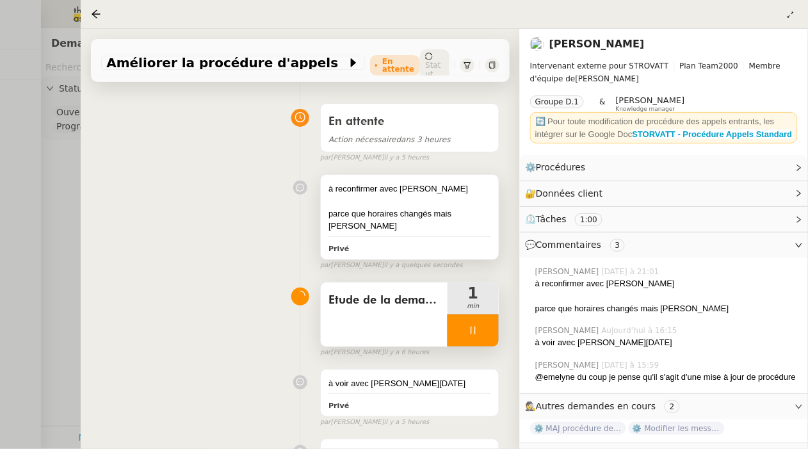
click at [416, 206] on div at bounding box center [410, 201] width 163 height 13
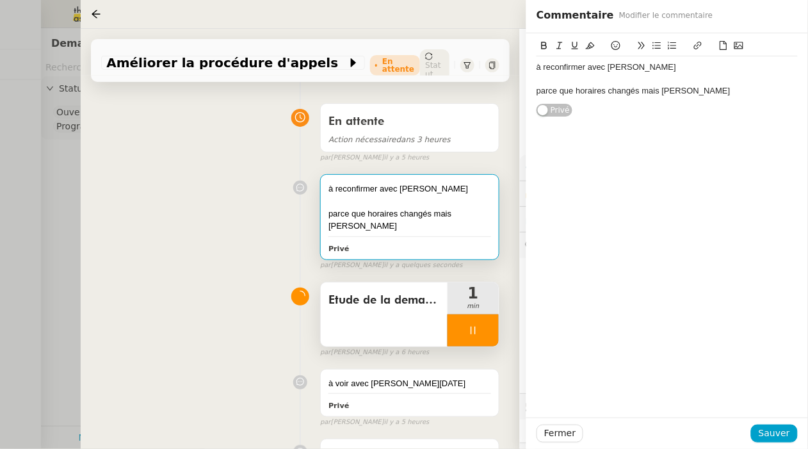
click at [611, 66] on div "à reconfirmer avec thomas" at bounding box center [667, 67] width 261 height 12
click at [679, 65] on div "à reconfirmer avec thomas" at bounding box center [667, 67] width 261 height 12
click at [708, 96] on div "parce que horaires changés mais Armand" at bounding box center [667, 91] width 261 height 12
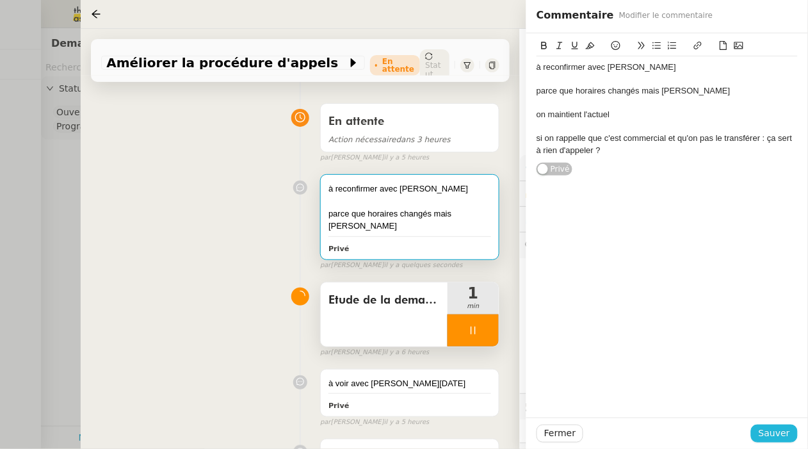
click at [774, 437] on span "Sauver" at bounding box center [774, 433] width 31 height 15
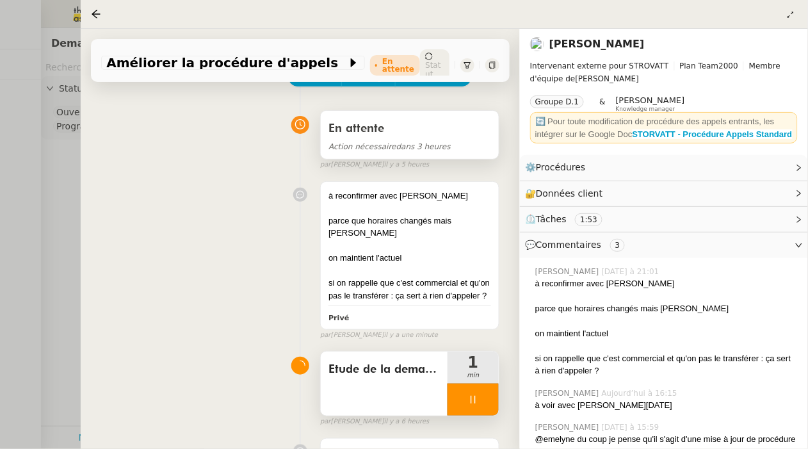
scroll to position [108, 0]
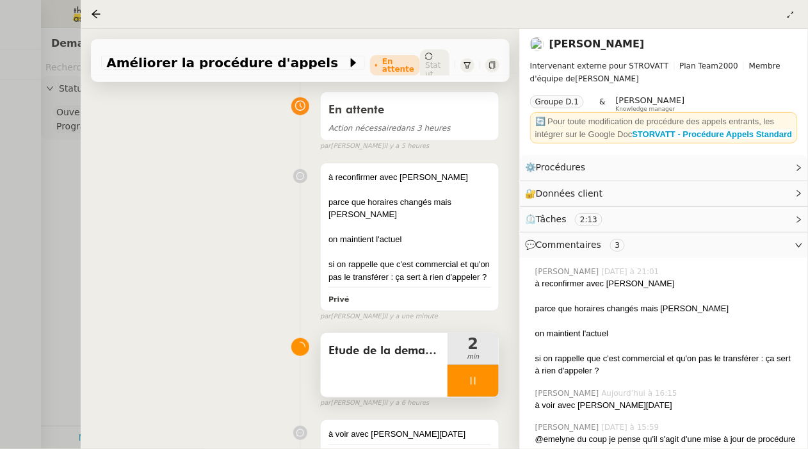
click at [480, 373] on div at bounding box center [473, 381] width 51 height 32
click at [492, 365] on button at bounding box center [486, 381] width 26 height 32
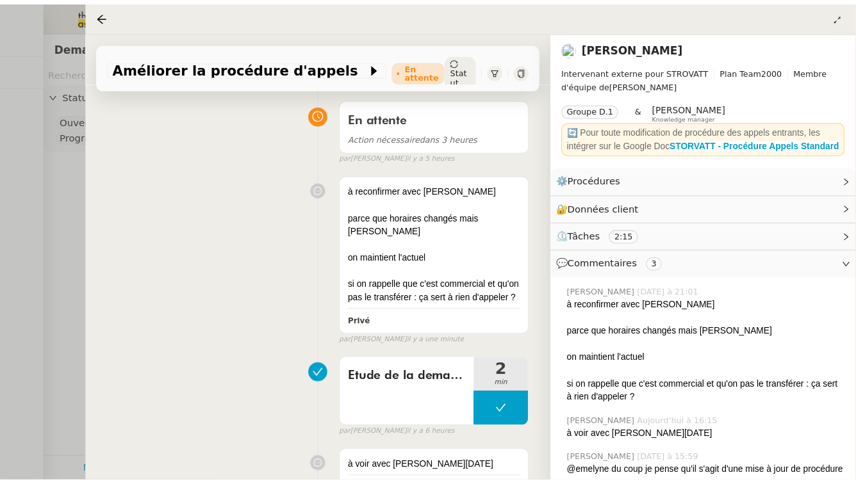
scroll to position [0, 0]
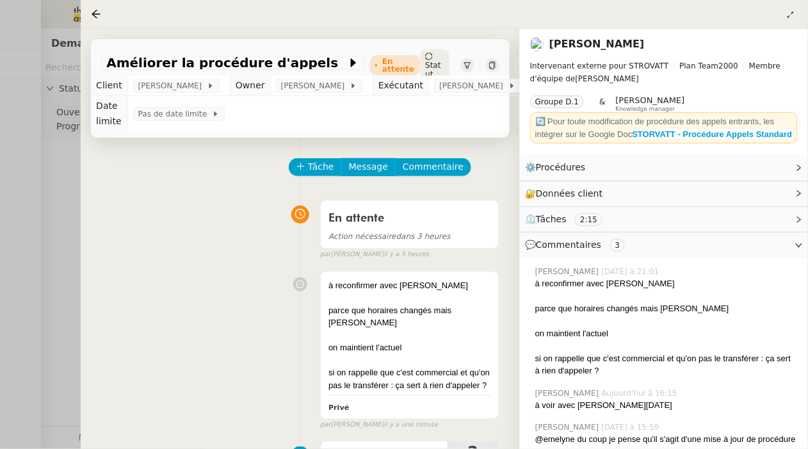
click at [53, 148] on div at bounding box center [404, 224] width 808 height 449
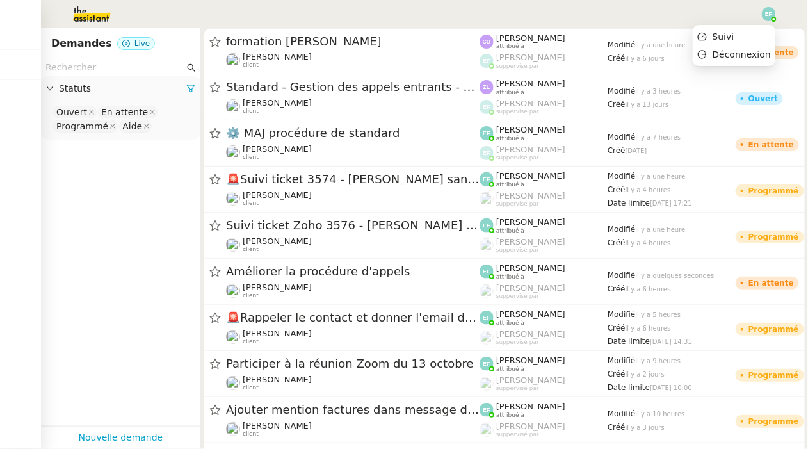
click at [769, 13] on img at bounding box center [769, 14] width 14 height 14
click at [759, 33] on li "Suivi" at bounding box center [734, 37] width 83 height 18
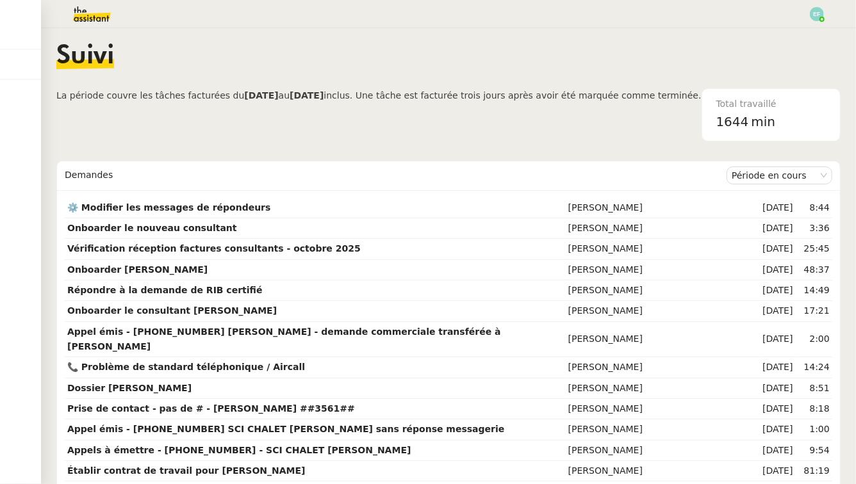
click at [94, 9] on img at bounding box center [81, 14] width 99 height 28
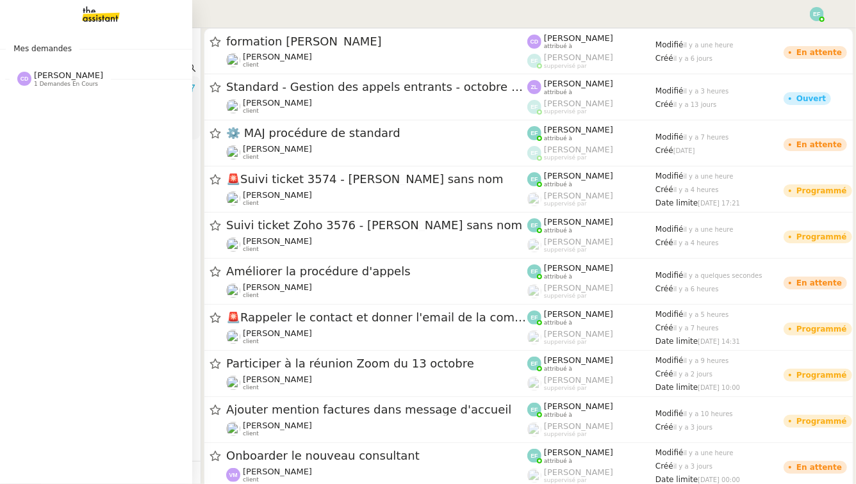
click at [91, 26] on img at bounding box center [90, 14] width 99 height 28
click at [94, 14] on img at bounding box center [90, 14] width 99 height 28
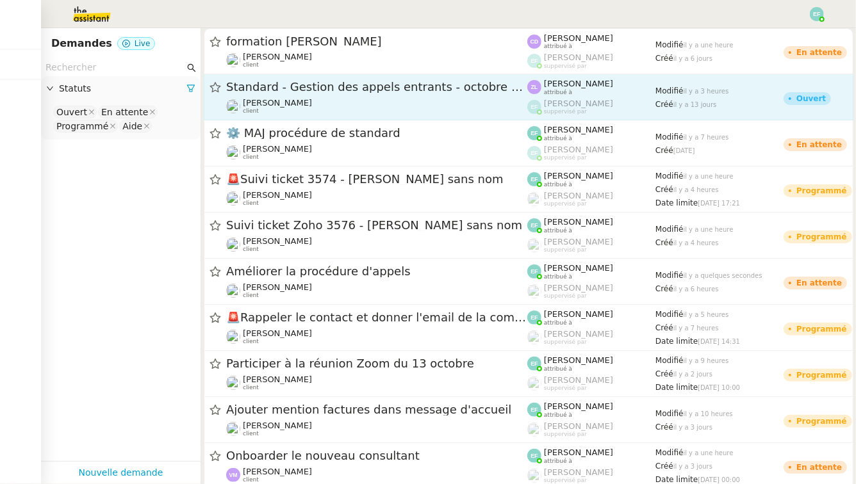
click at [284, 90] on span "Standard - Gestion des appels entrants - octobre 2025" at bounding box center [376, 87] width 301 height 12
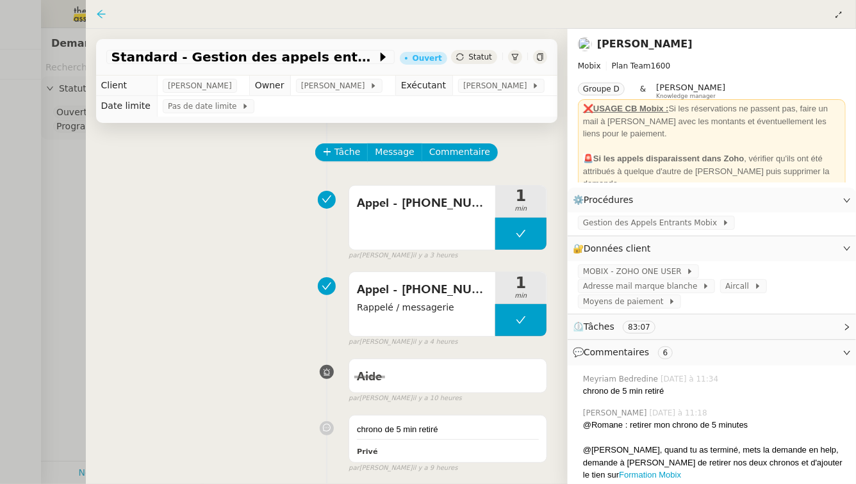
click at [104, 12] on icon at bounding box center [101, 14] width 10 height 10
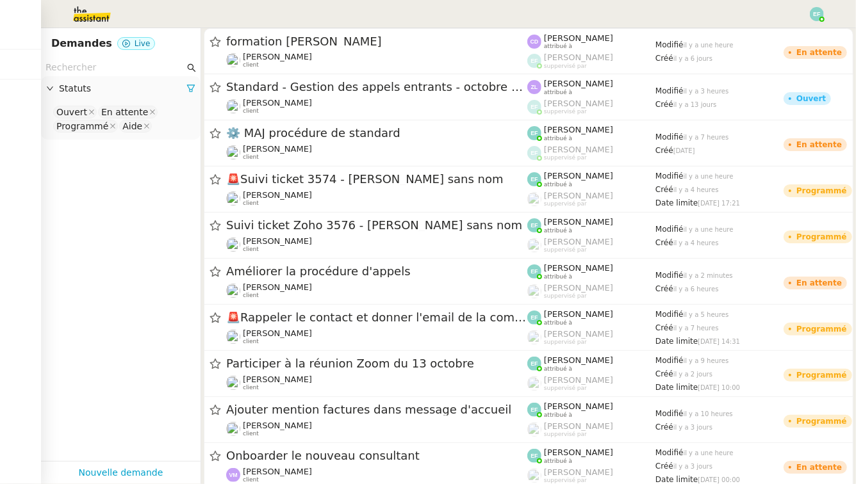
click at [95, 25] on img at bounding box center [81, 14] width 99 height 28
click at [88, 18] on img at bounding box center [81, 14] width 99 height 28
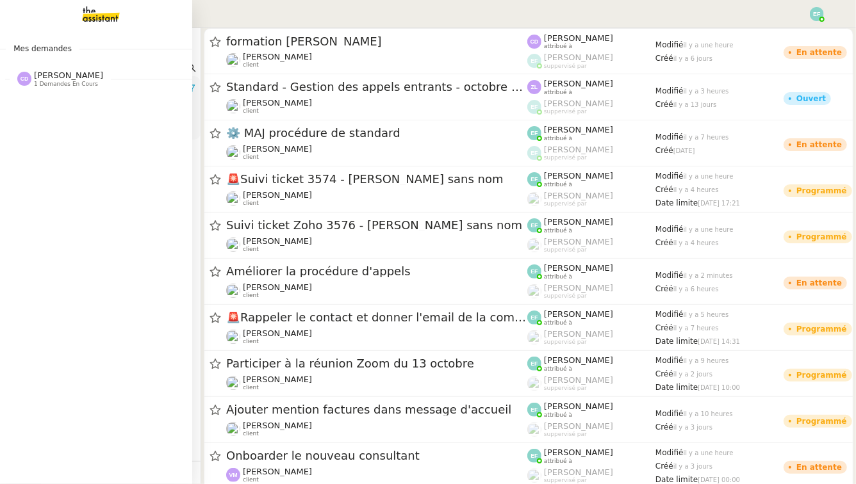
click at [45, 76] on span "[PERSON_NAME]" at bounding box center [68, 75] width 69 height 10
click at [101, 104] on span "[PERSON_NAME] vous a mentionné sur le ticket [##3573##] 0000000442115" at bounding box center [247, 103] width 454 height 12
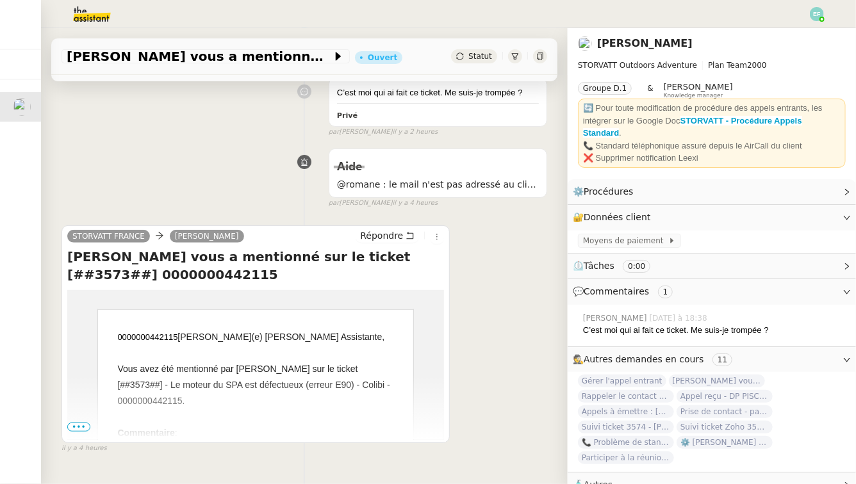
scroll to position [161, 0]
click at [79, 427] on span "•••" at bounding box center [78, 427] width 23 height 9
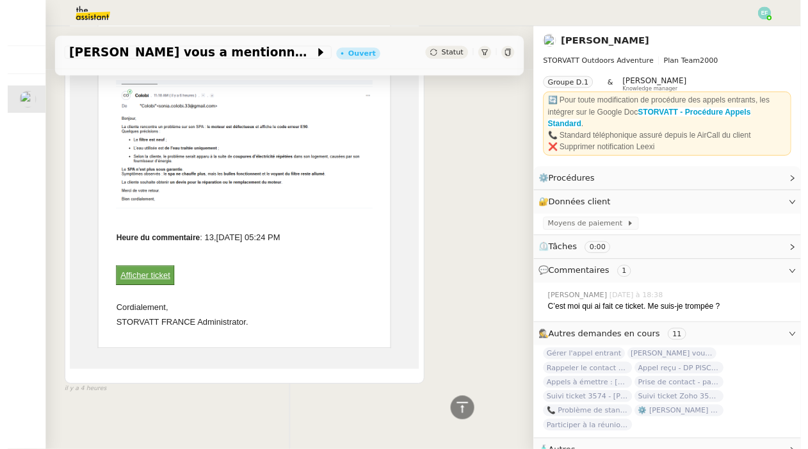
scroll to position [0, 0]
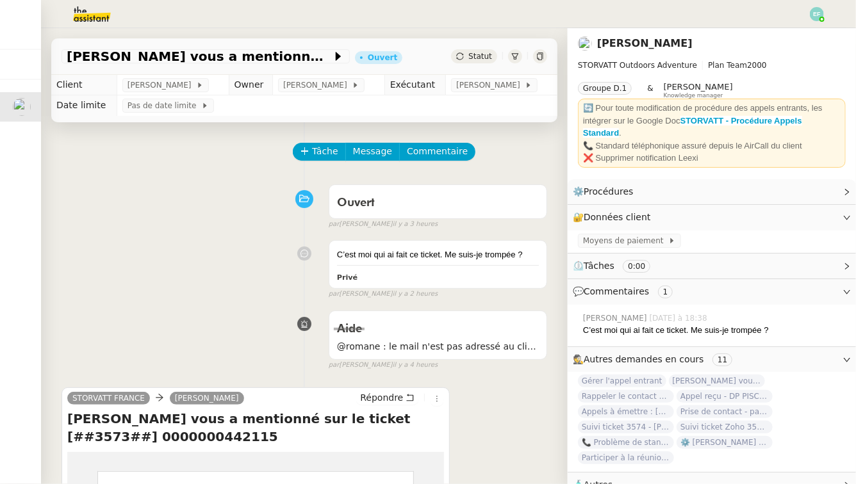
click at [80, 16] on img at bounding box center [81, 14] width 99 height 28
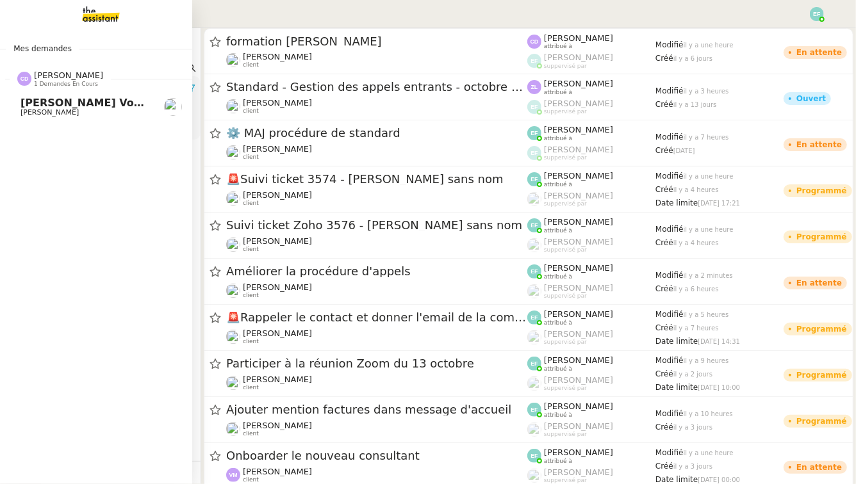
click at [19, 116] on link "Thomas Soulier vous a mentionné sur le ticket [##3573##] 0000000442115 Franck M…" at bounding box center [96, 106] width 192 height 29
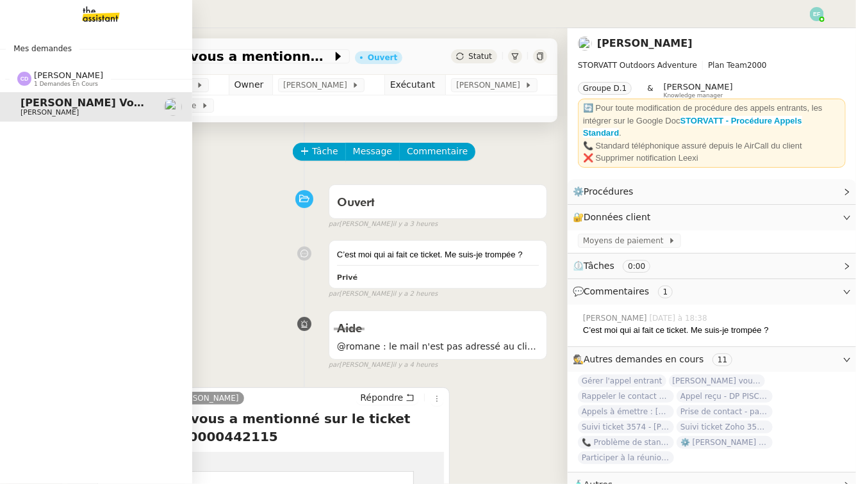
click at [101, 20] on img at bounding box center [90, 14] width 99 height 28
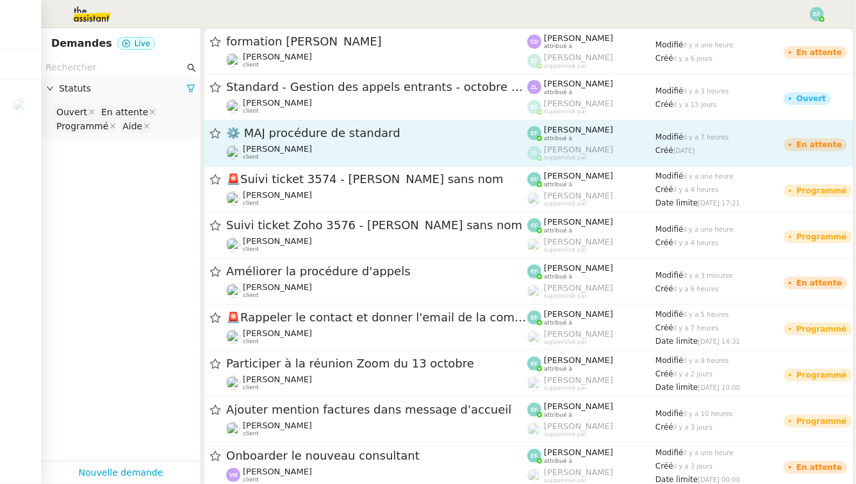
click at [405, 140] on div "⚙️ MAJ procédure de standard" at bounding box center [376, 134] width 301 height 16
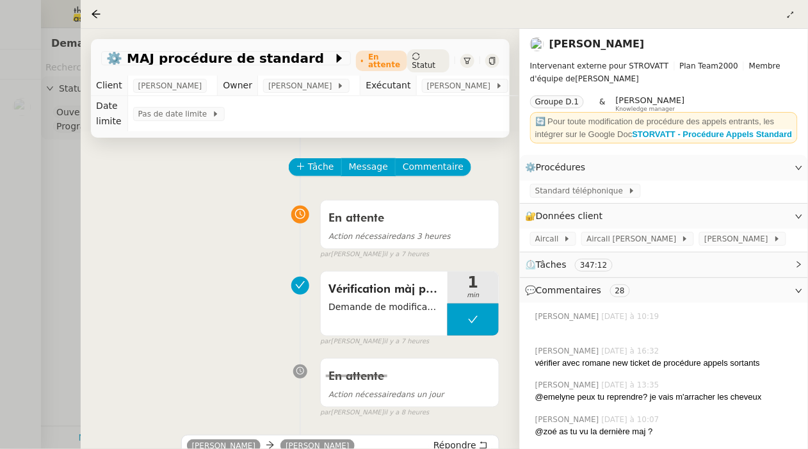
click at [68, 190] on div at bounding box center [404, 224] width 808 height 449
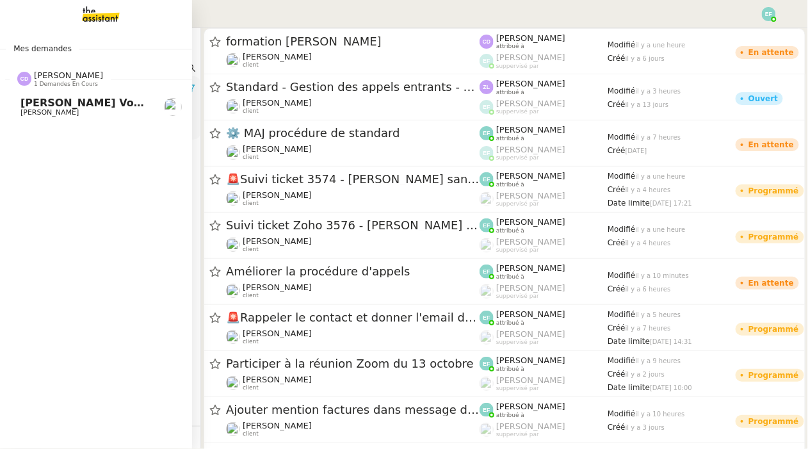
click at [54, 76] on span "[PERSON_NAME]" at bounding box center [68, 75] width 69 height 10
click at [95, 15] on img at bounding box center [90, 14] width 99 height 28
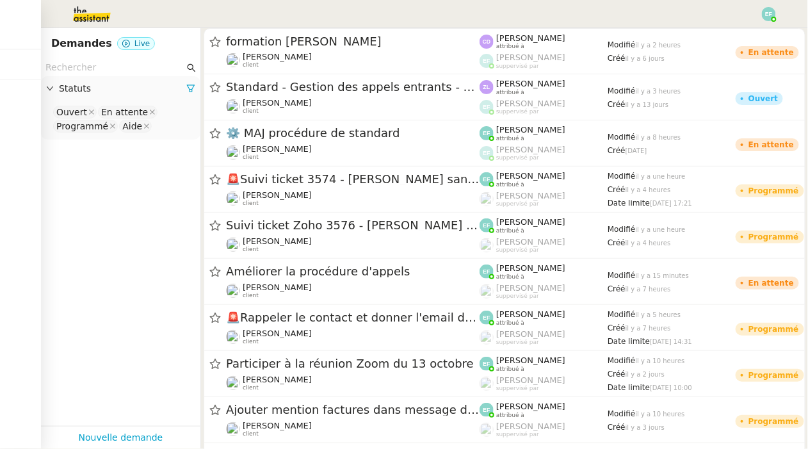
click at [94, 16] on img at bounding box center [81, 14] width 99 height 28
click at [106, 61] on input "text" at bounding box center [114, 67] width 139 height 15
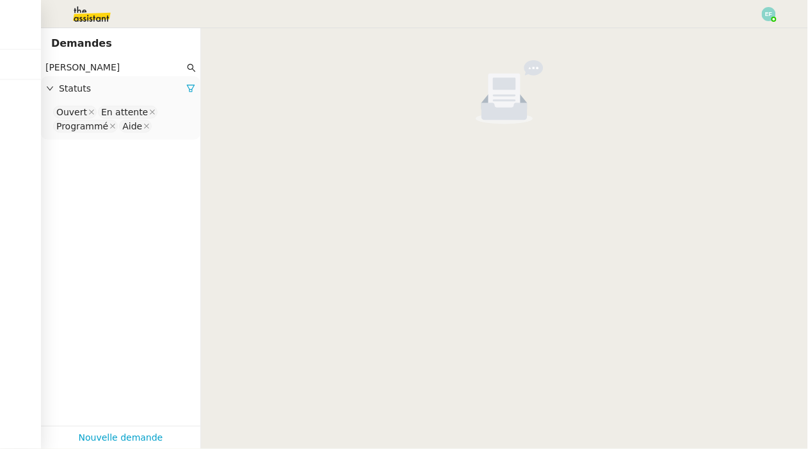
type input "marie rivoira"
click at [156, 127] on nz-select-top-control "Ouvert En attente Programmé Aide" at bounding box center [120, 119] width 139 height 30
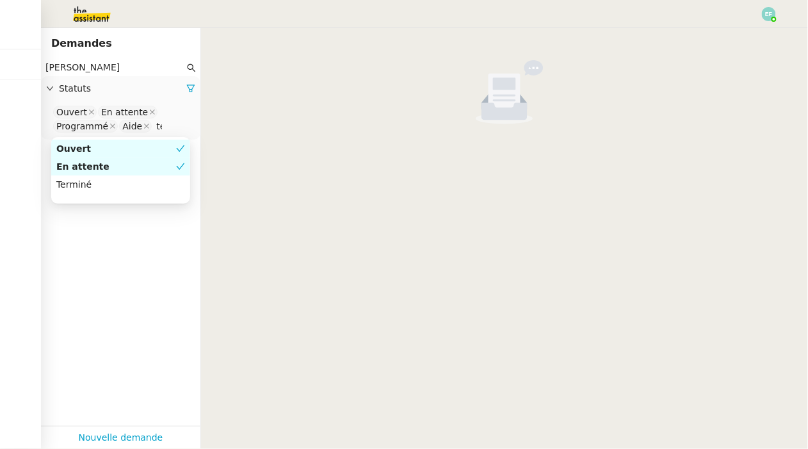
type input "ter"
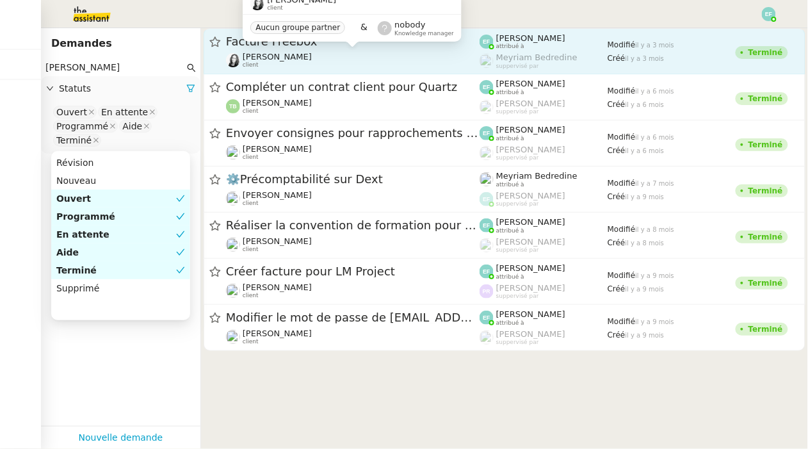
click at [327, 66] on div "Marie Rivoira client" at bounding box center [353, 60] width 254 height 17
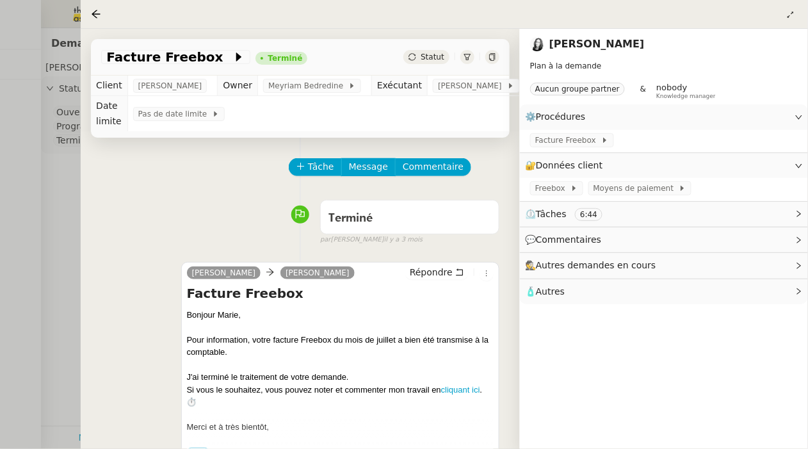
click at [79, 176] on div at bounding box center [404, 224] width 808 height 449
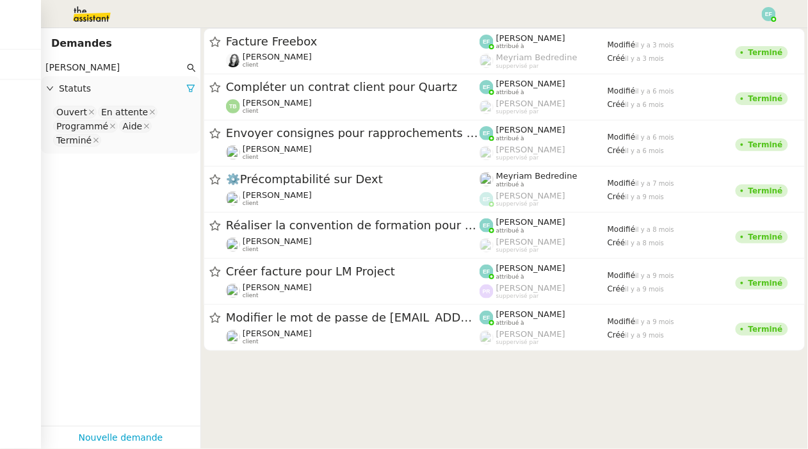
click at [87, 14] on img at bounding box center [81, 14] width 99 height 28
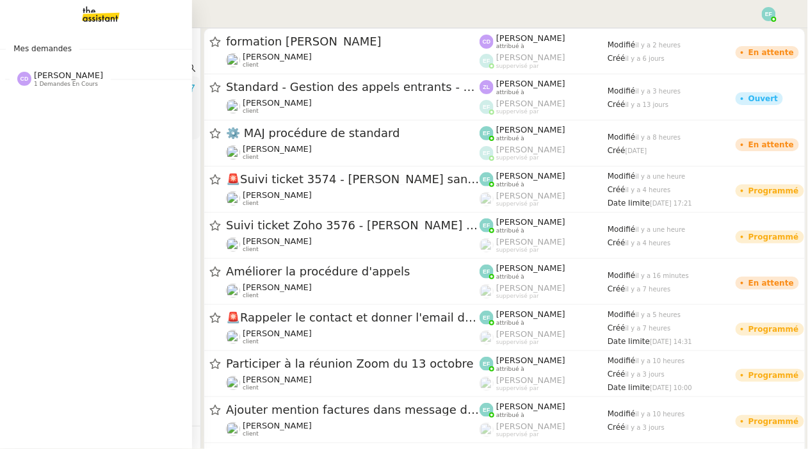
click at [55, 74] on span "[PERSON_NAME]" at bounding box center [68, 75] width 69 height 10
click at [94, 22] on img at bounding box center [90, 14] width 99 height 28
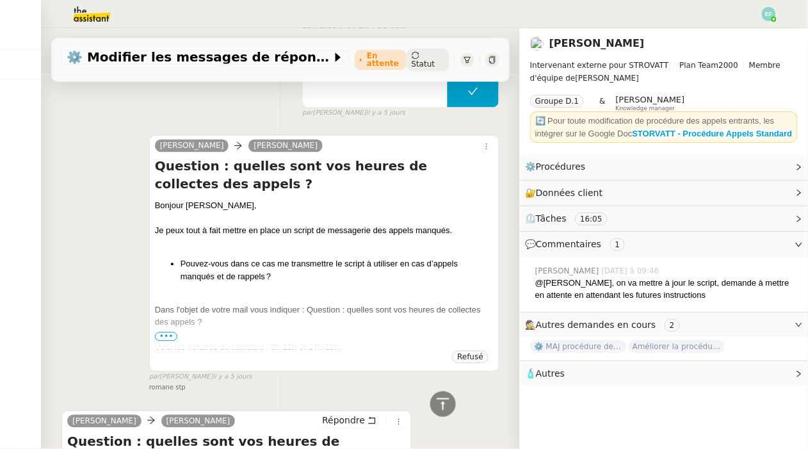
scroll to position [3881, 0]
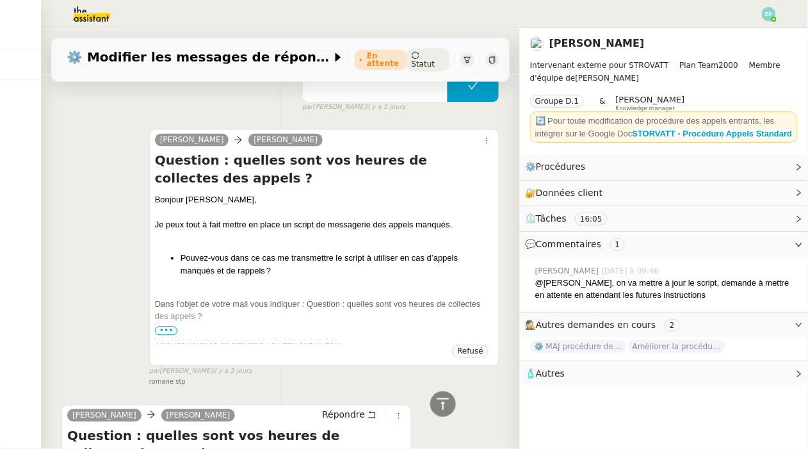
click at [164, 330] on span "•••" at bounding box center [166, 331] width 23 height 9
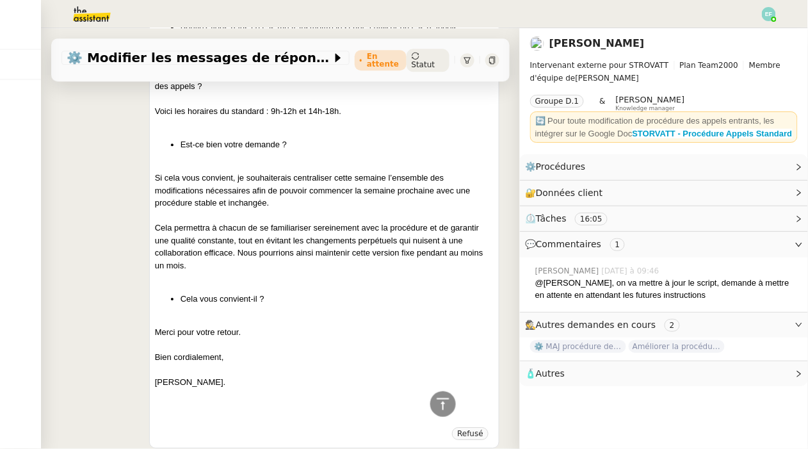
scroll to position [4108, 0]
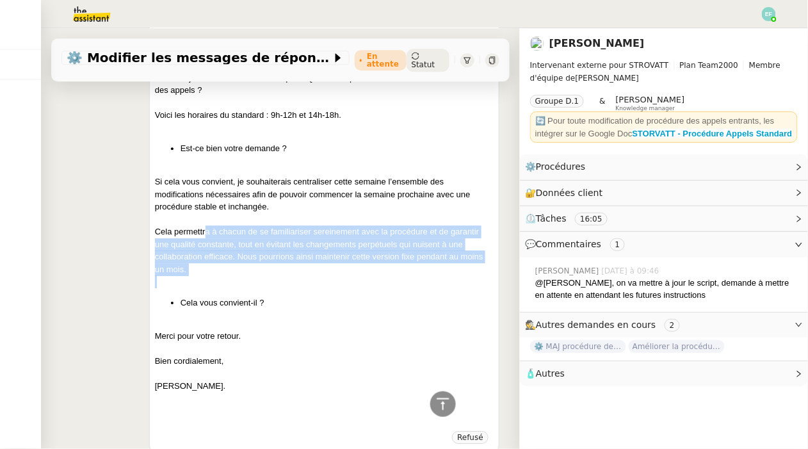
drag, startPoint x: 206, startPoint y: 233, endPoint x: 215, endPoint y: 286, distance: 53.3
click at [215, 286] on div "Bonjour [PERSON_NAME], Je peux tout à fait mettre en place un script de message…" at bounding box center [324, 198] width 339 height 462
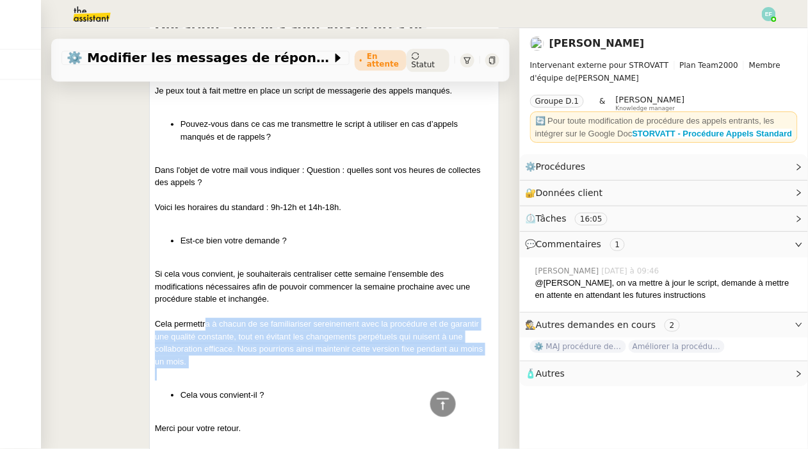
scroll to position [4021, 0]
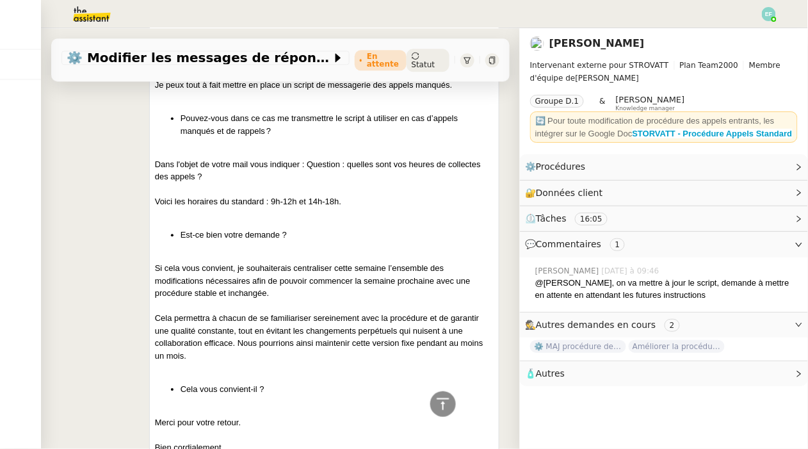
click at [153, 254] on div "[PERSON_NAME] Question : quelles sont vos heures de collectes des appels ? Bonj…" at bounding box center [324, 264] width 350 height 550
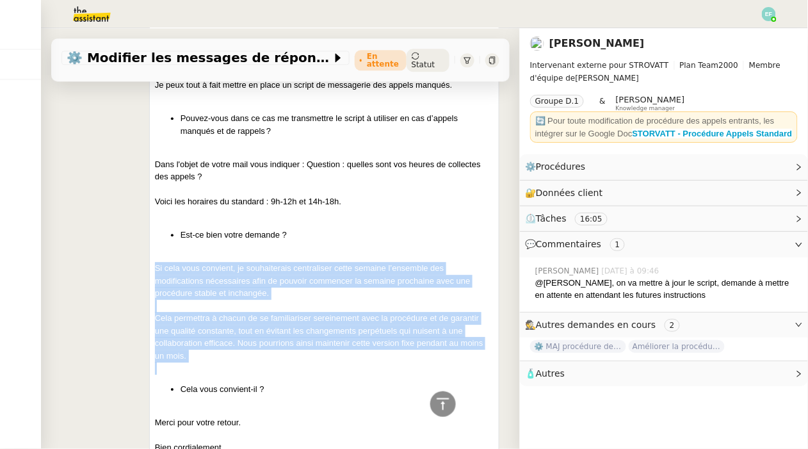
drag, startPoint x: 151, startPoint y: 266, endPoint x: 218, endPoint y: 371, distance: 125.1
click at [215, 385] on div "[PERSON_NAME] Question : quelles sont vos heures de collectes des appels ? Bonj…" at bounding box center [324, 264] width 350 height 550
copy div "Si cela vous convient, je souhaiterais centraliser cette semaine l’ensemble des…"
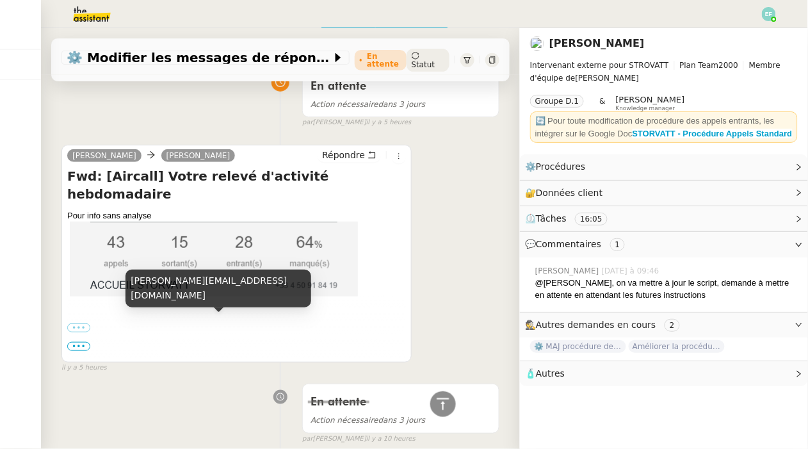
scroll to position [110, 0]
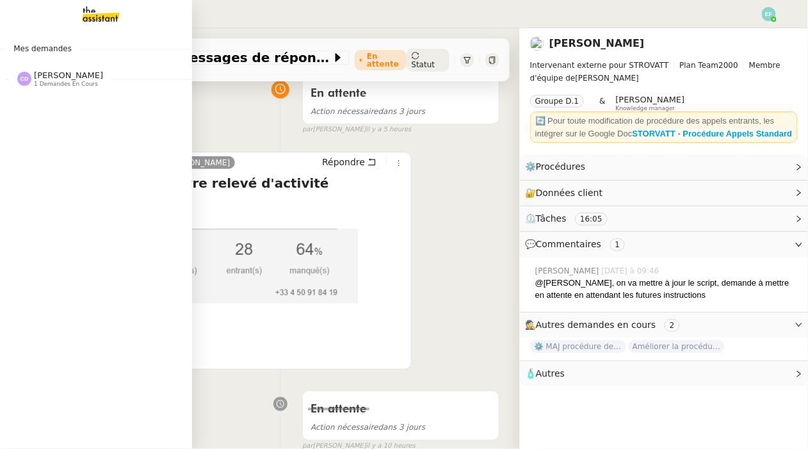
click at [70, 78] on span "[PERSON_NAME]" at bounding box center [68, 75] width 69 height 10
click at [107, 12] on img at bounding box center [90, 14] width 99 height 28
